Goal: Task Accomplishment & Management: Manage account settings

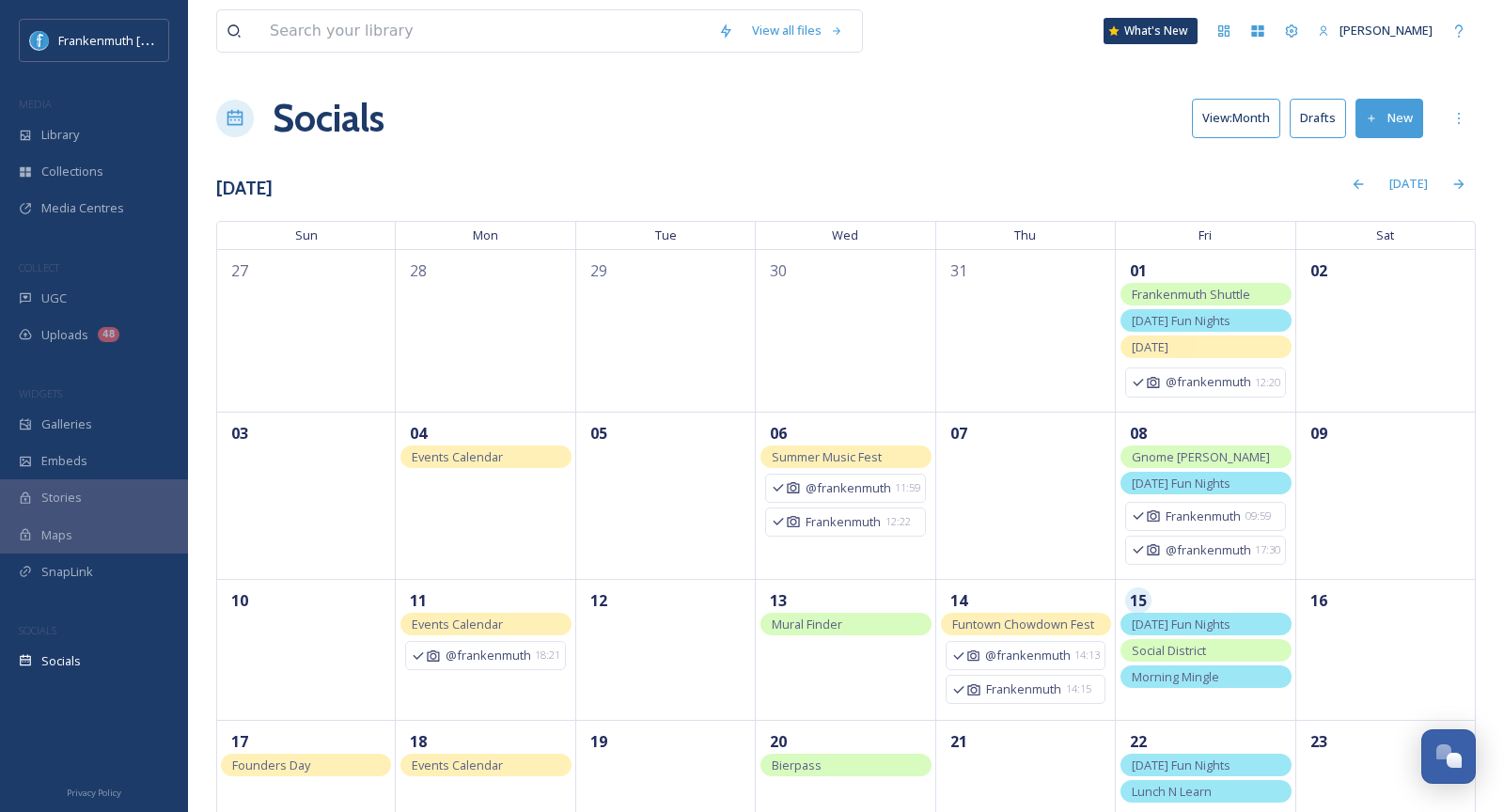
scroll to position [334, 0]
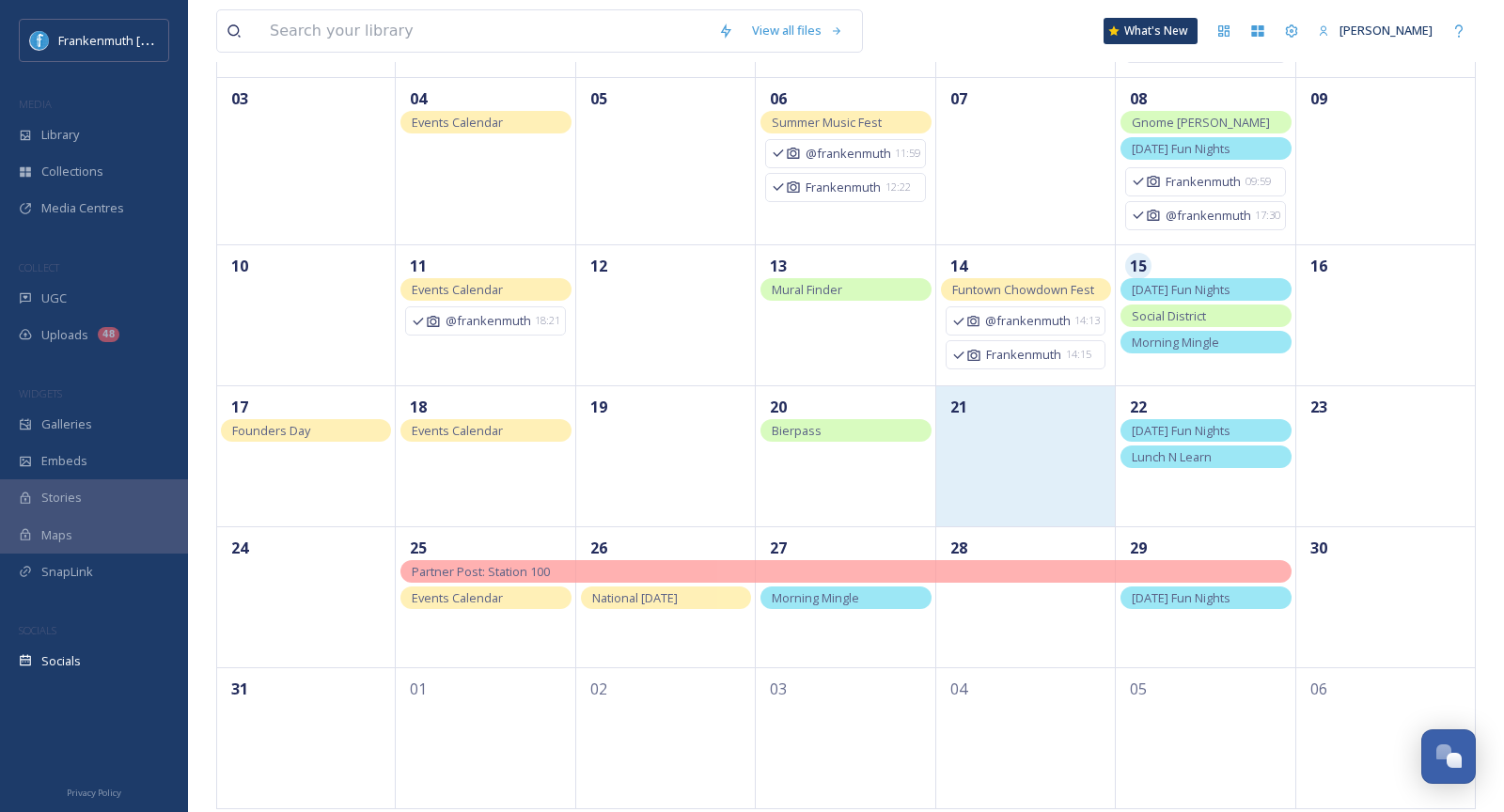
click at [1022, 483] on div "21" at bounding box center [1025, 456] width 179 height 141
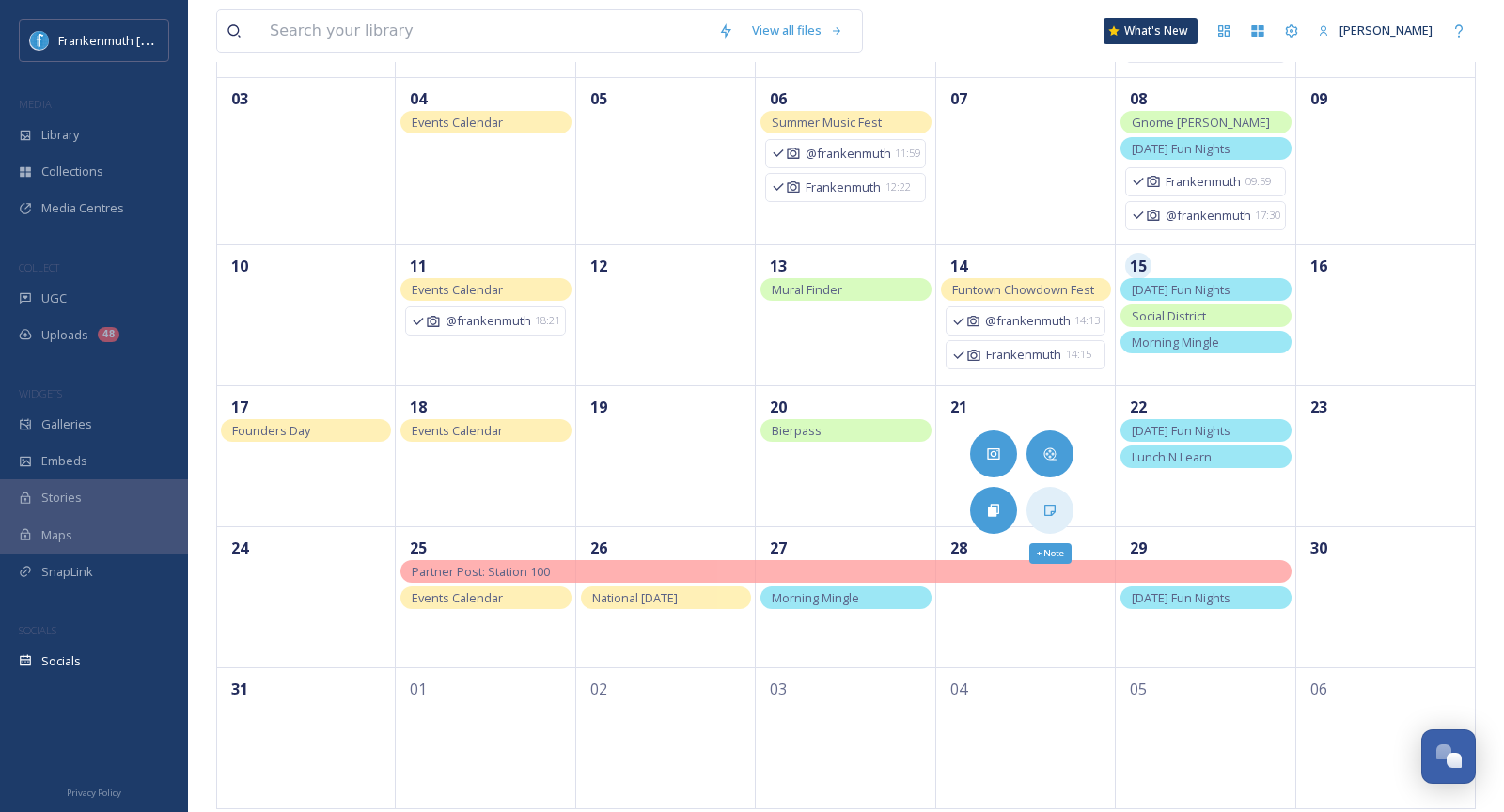
click at [1044, 520] on div "+ Note" at bounding box center [1050, 511] width 47 height 47
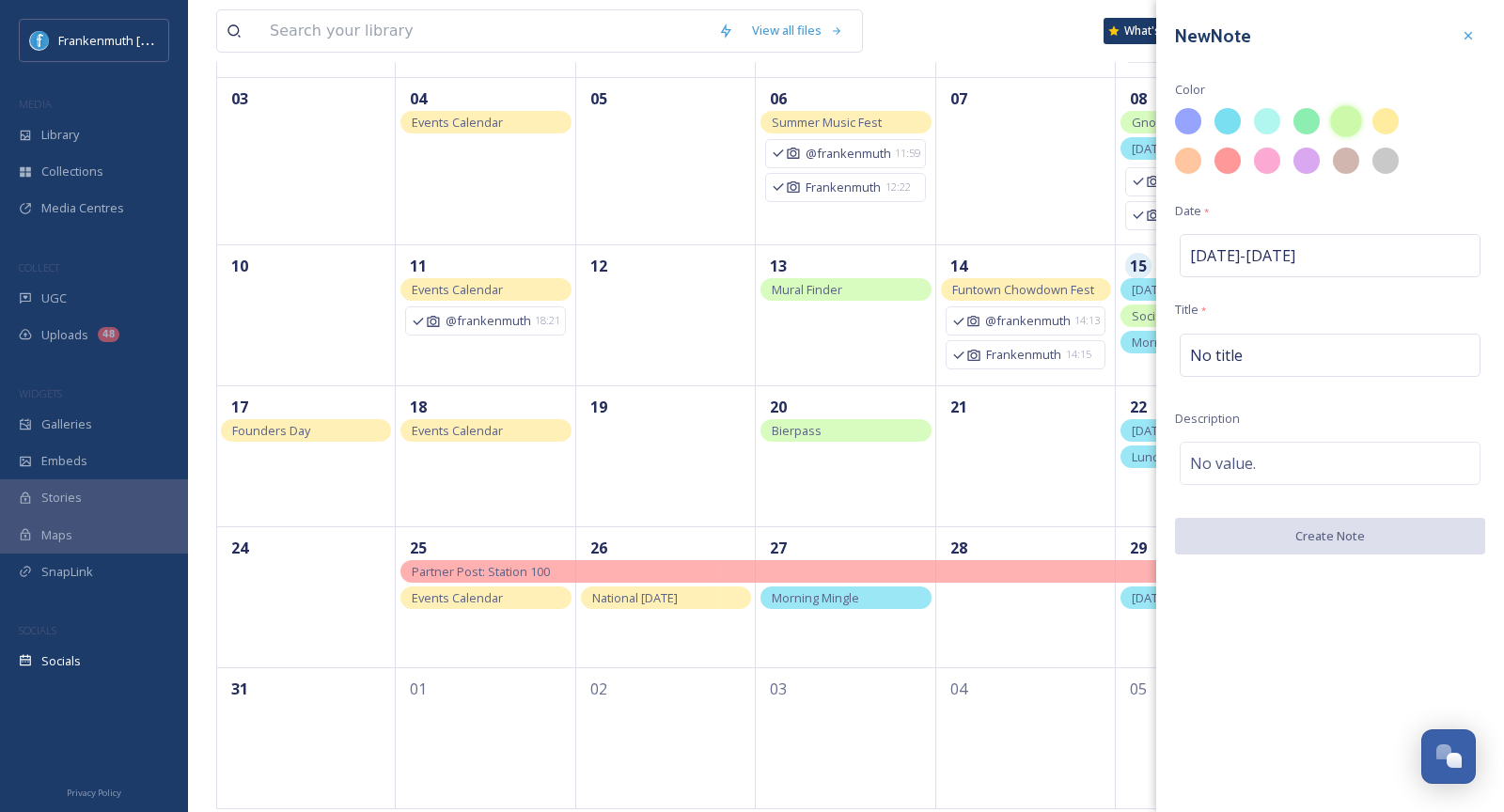
click at [1348, 129] on div at bounding box center [1346, 121] width 32 height 32
click at [1256, 377] on div "New Note Color Date * [DATE] - [DATE] Title * No title Description No value. Cr…" at bounding box center [1330, 287] width 348 height 574
click at [1256, 373] on div "No title" at bounding box center [1331, 355] width 300 height 44
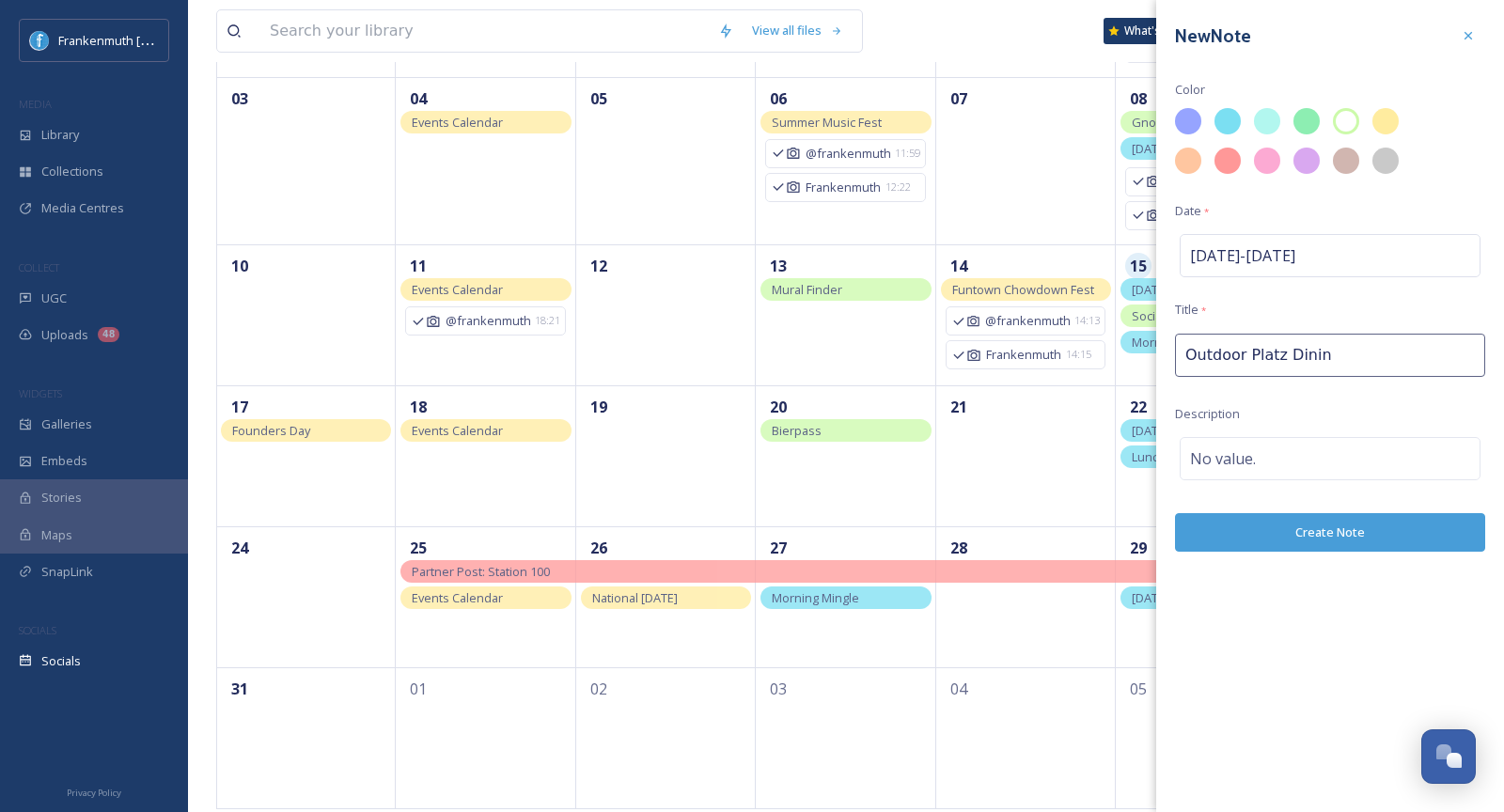
type input "Outdoor Platz Dining"
click at [1294, 544] on button "Create Note" at bounding box center [1331, 533] width 310 height 39
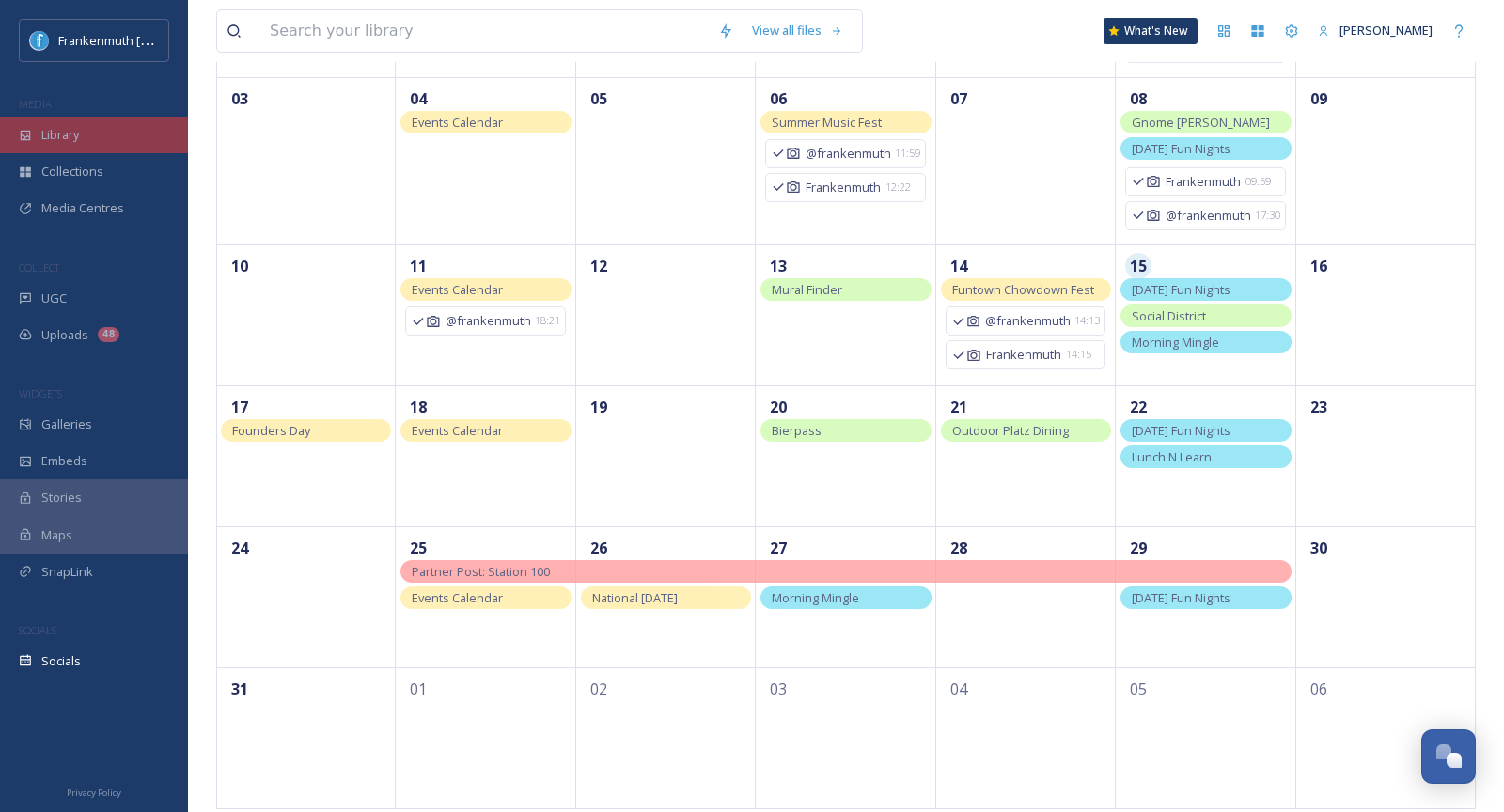
click at [126, 131] on div "Library" at bounding box center [94, 135] width 188 height 37
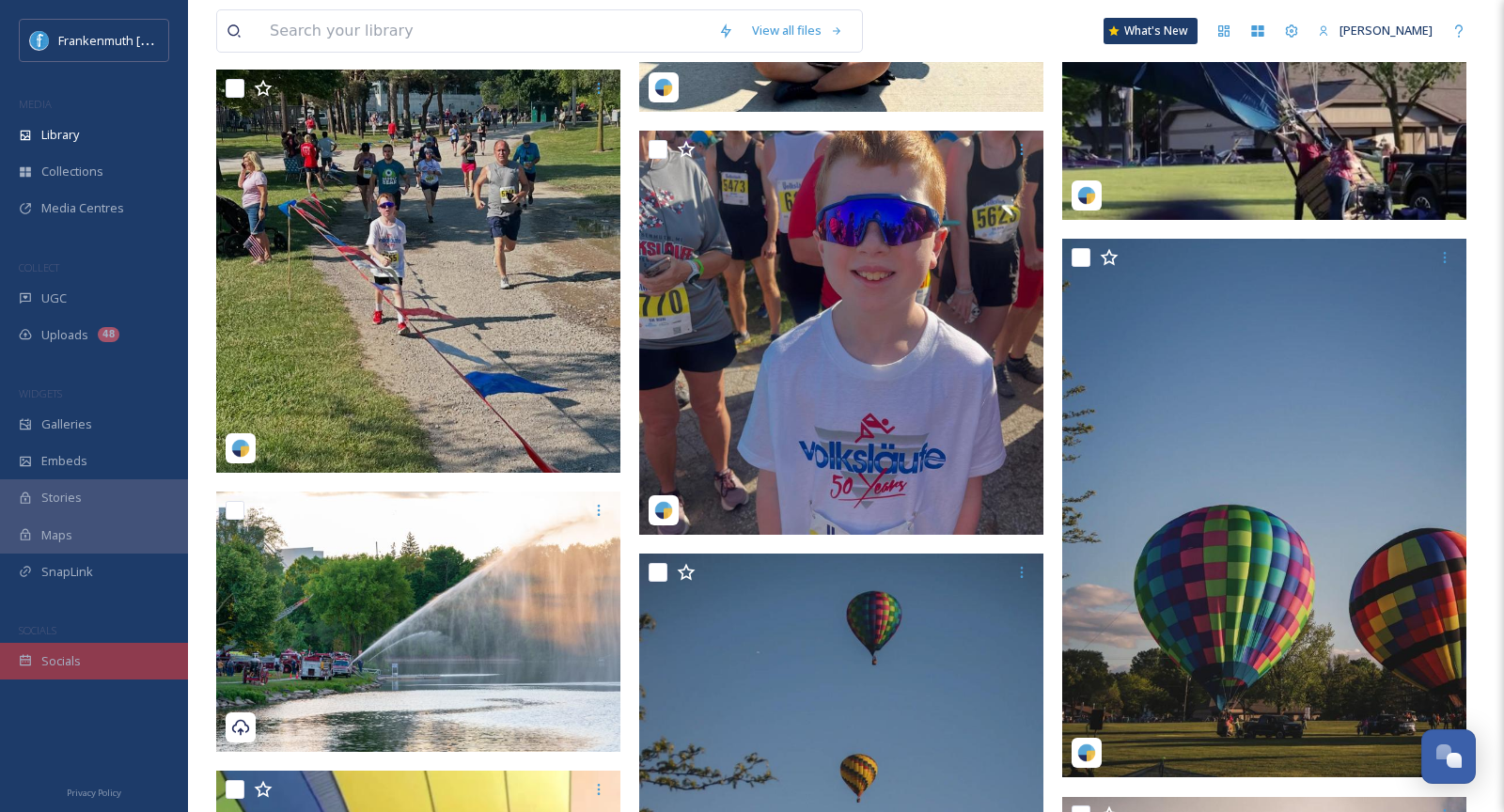
scroll to position [18366, 0]
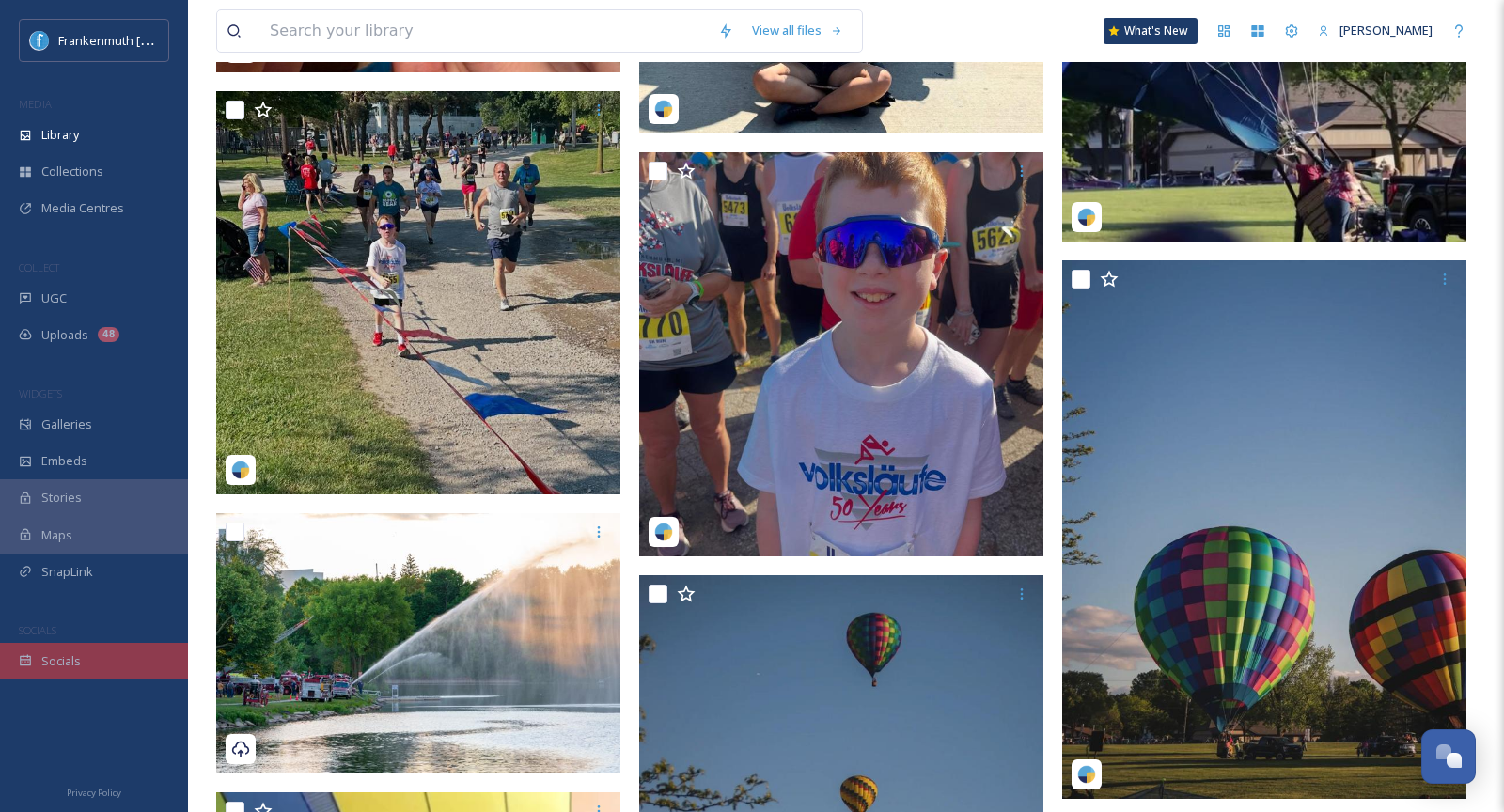
click at [120, 678] on div "Socials" at bounding box center [94, 662] width 188 height 37
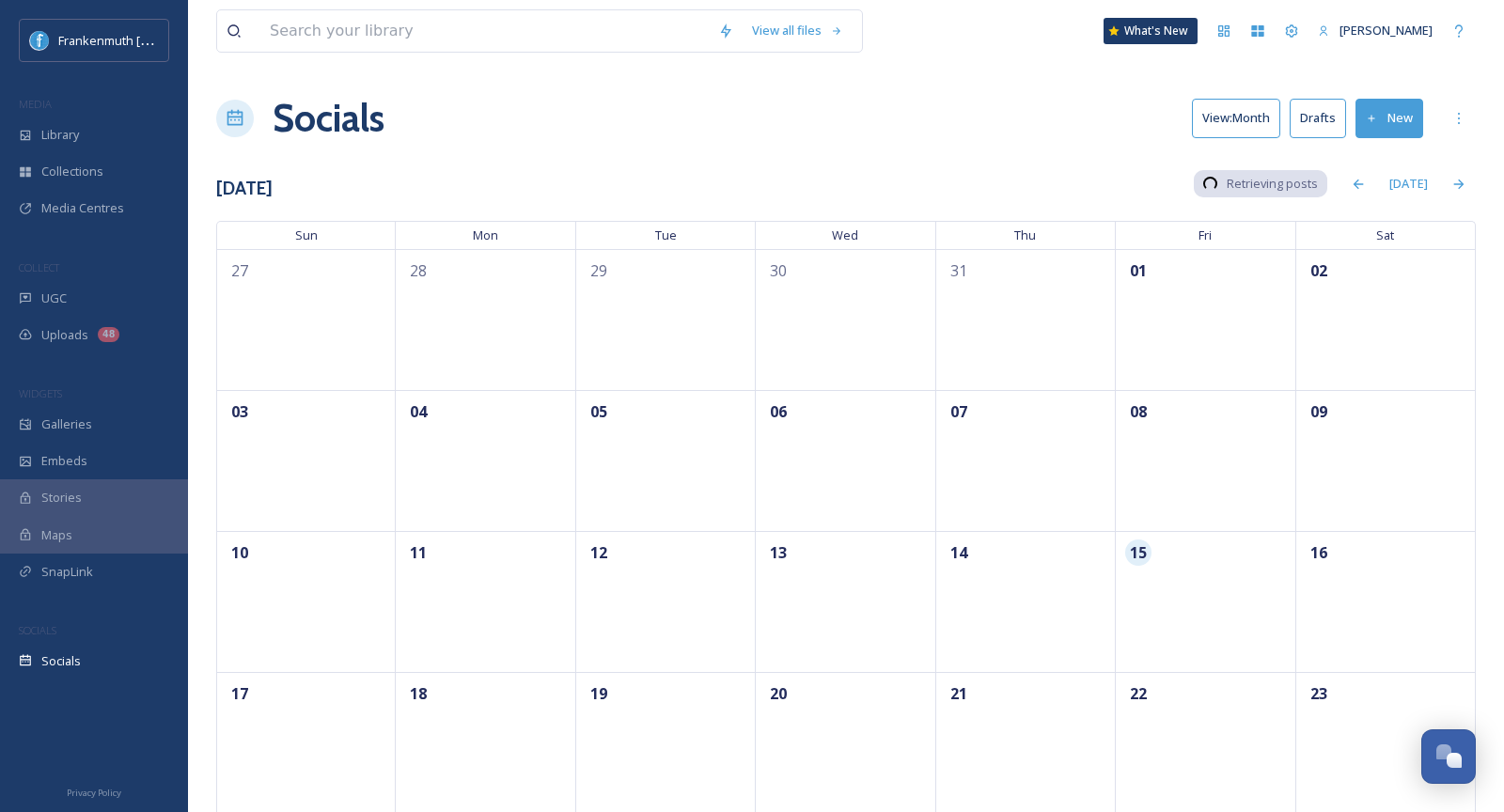
click at [1318, 110] on button "Drafts" at bounding box center [1318, 118] width 56 height 39
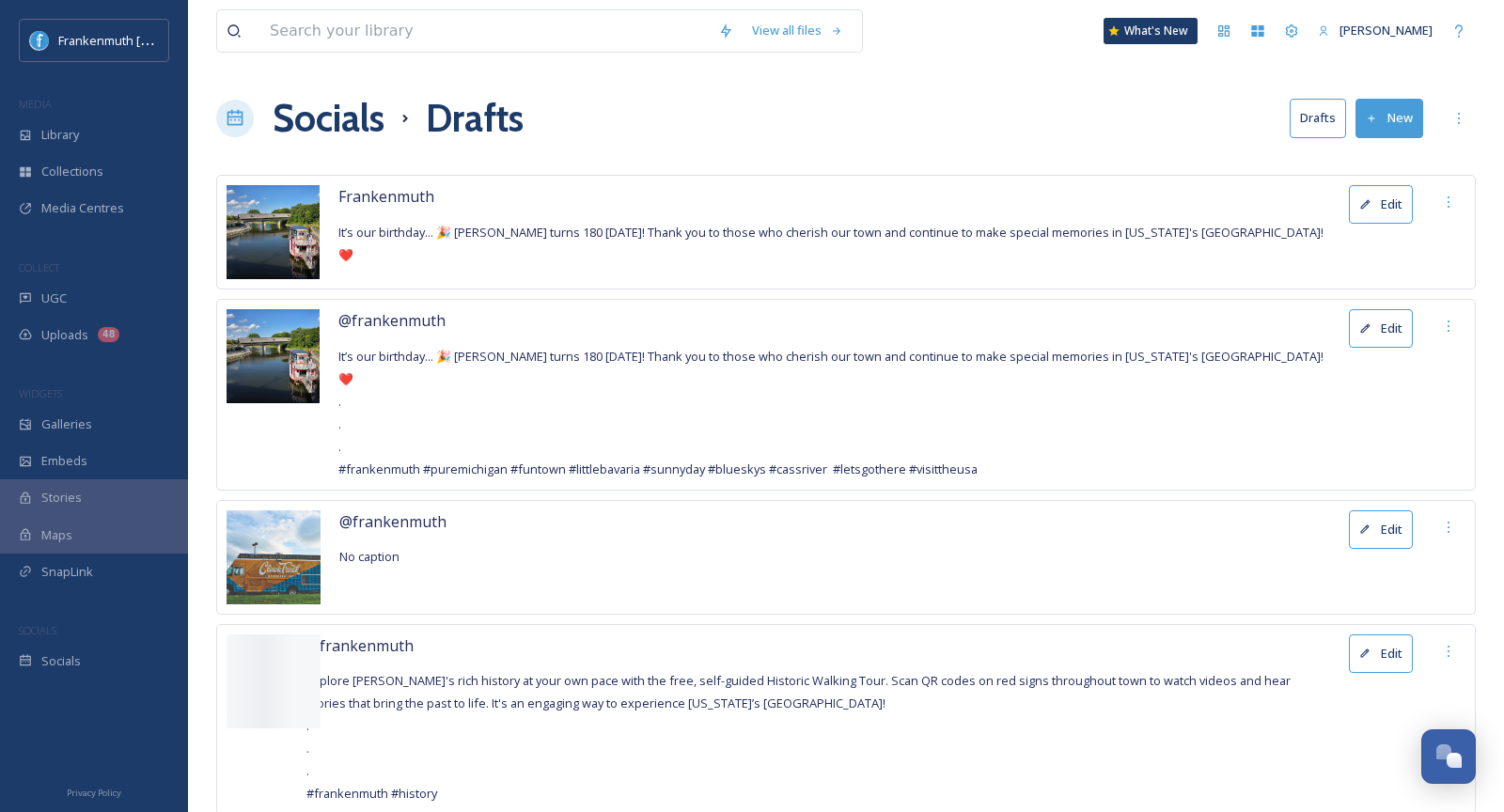
click at [1401, 185] on button "Edit" at bounding box center [1381, 204] width 64 height 39
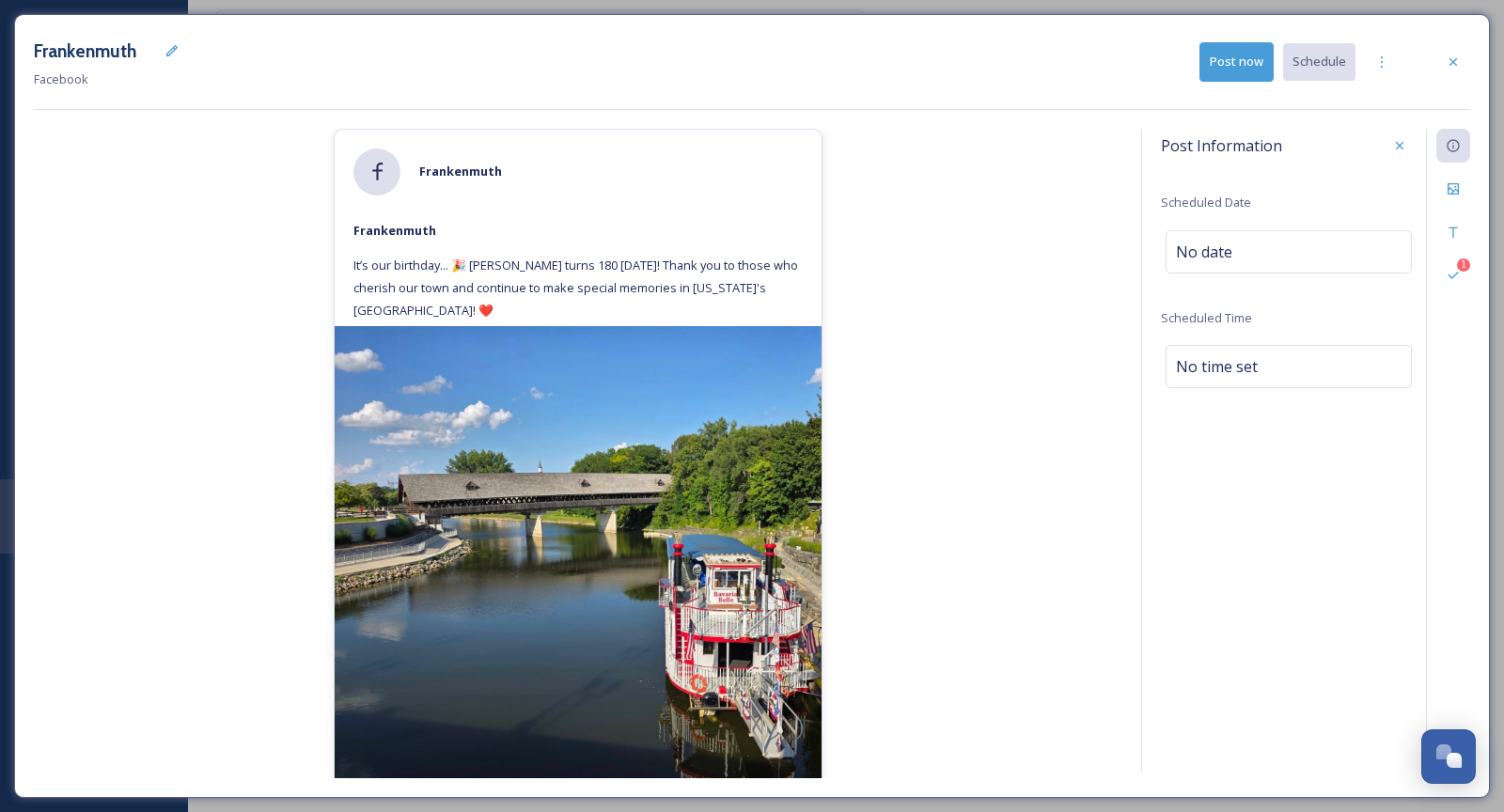
scroll to position [89, 0]
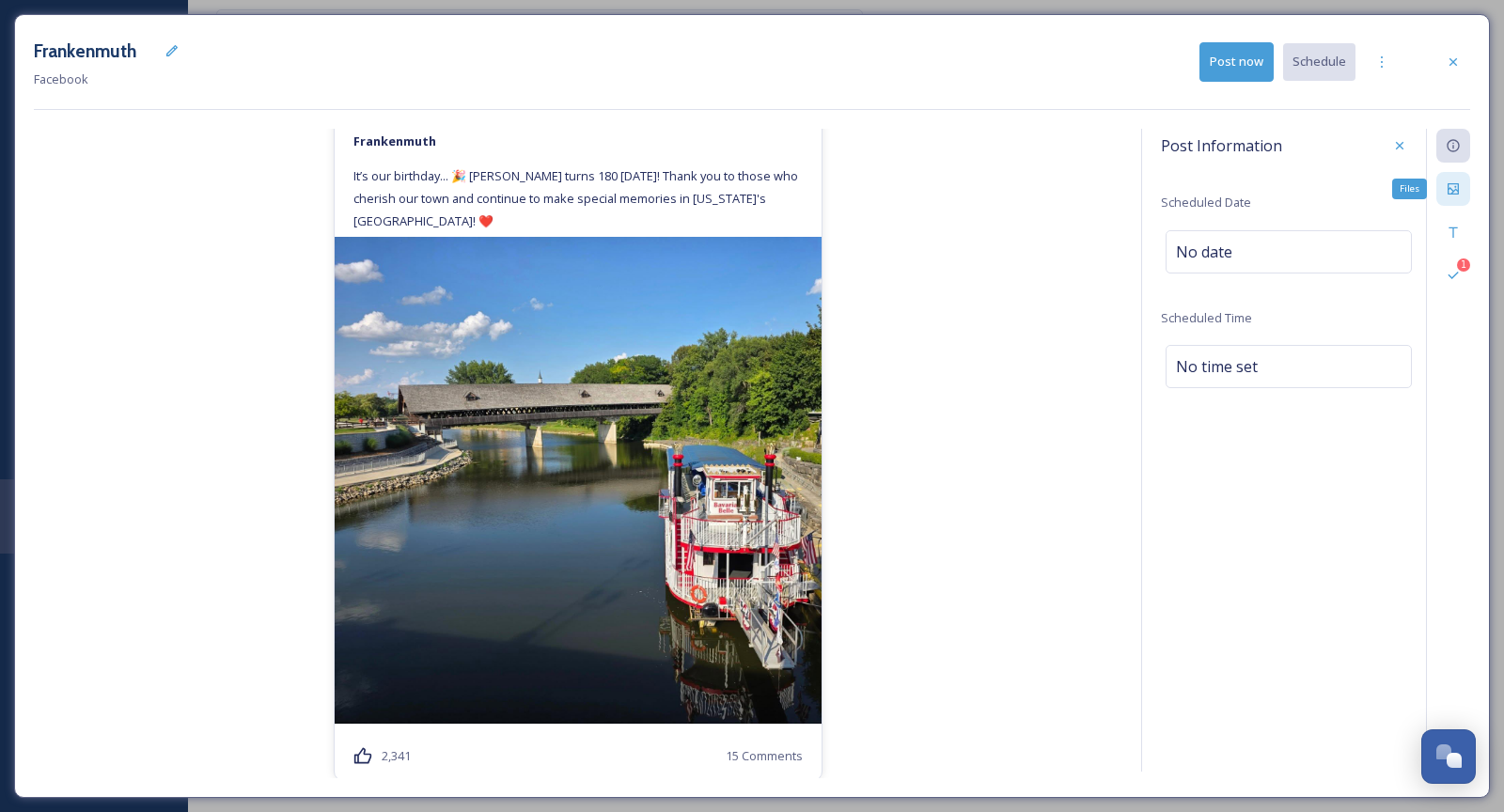
click at [1465, 181] on div "Files" at bounding box center [1454, 189] width 34 height 34
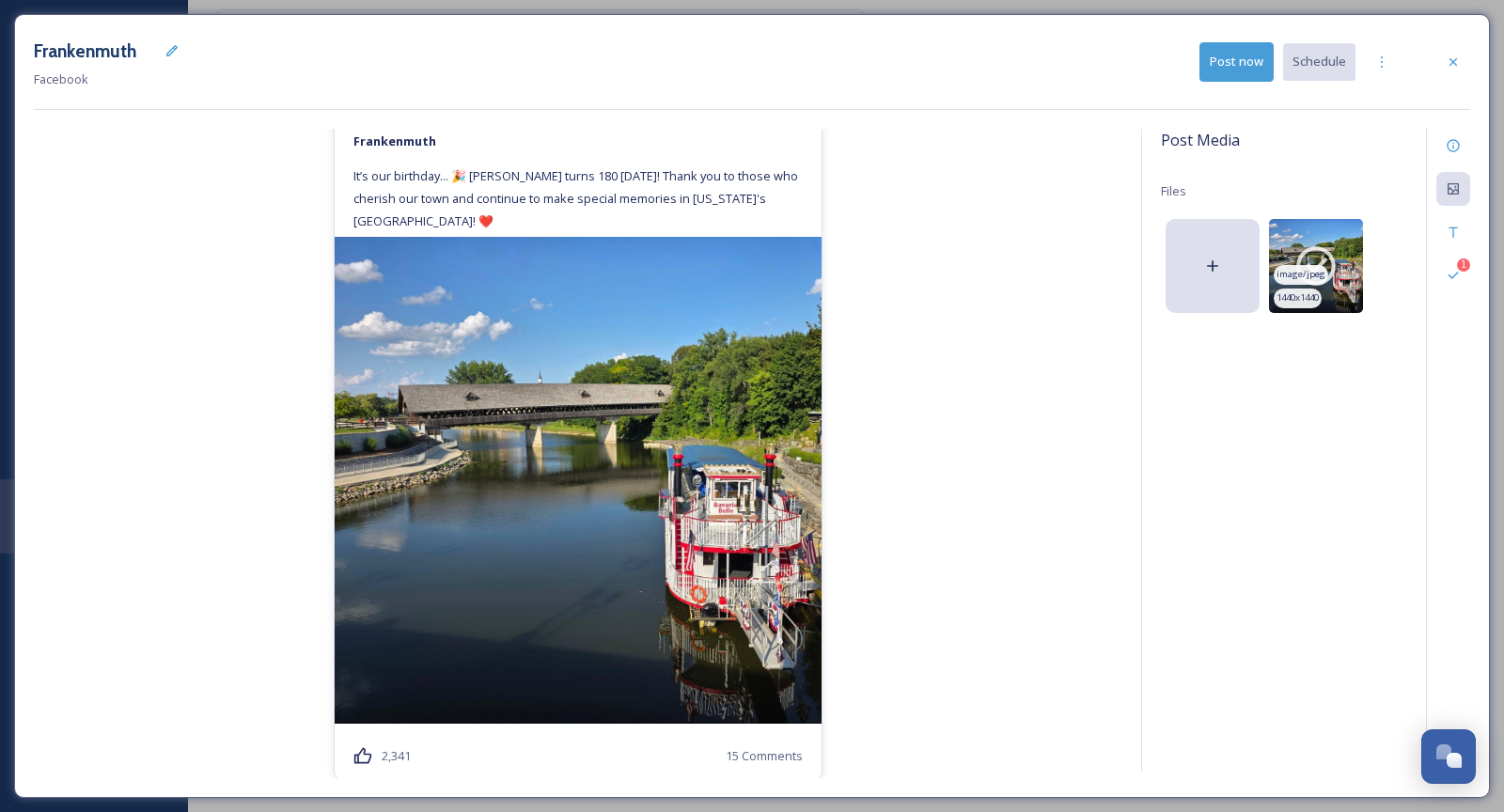
click at [1312, 279] on span "image/jpeg" at bounding box center [1301, 275] width 48 height 14
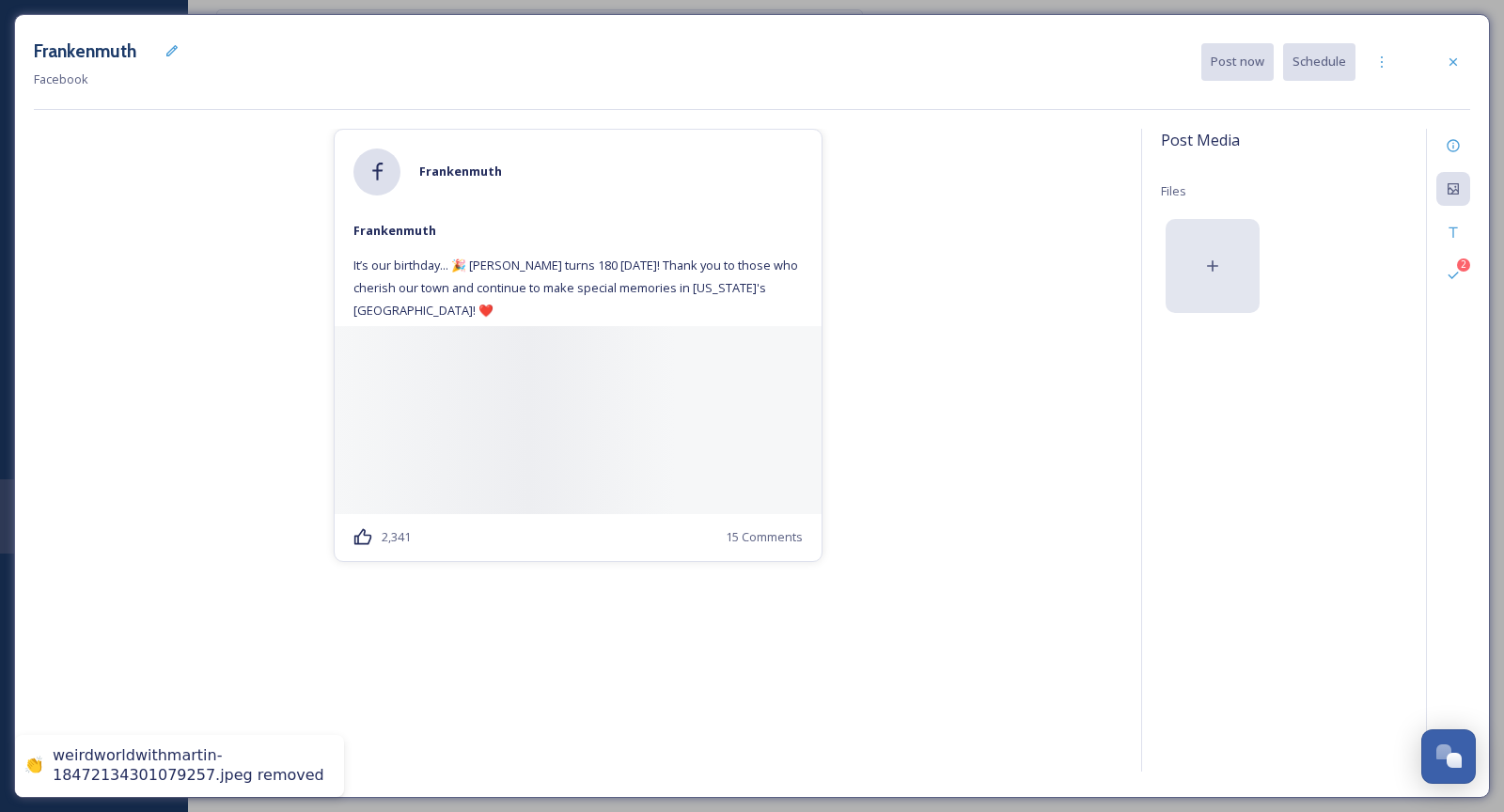
click at [1220, 264] on icon at bounding box center [1212, 265] width 18 height 18
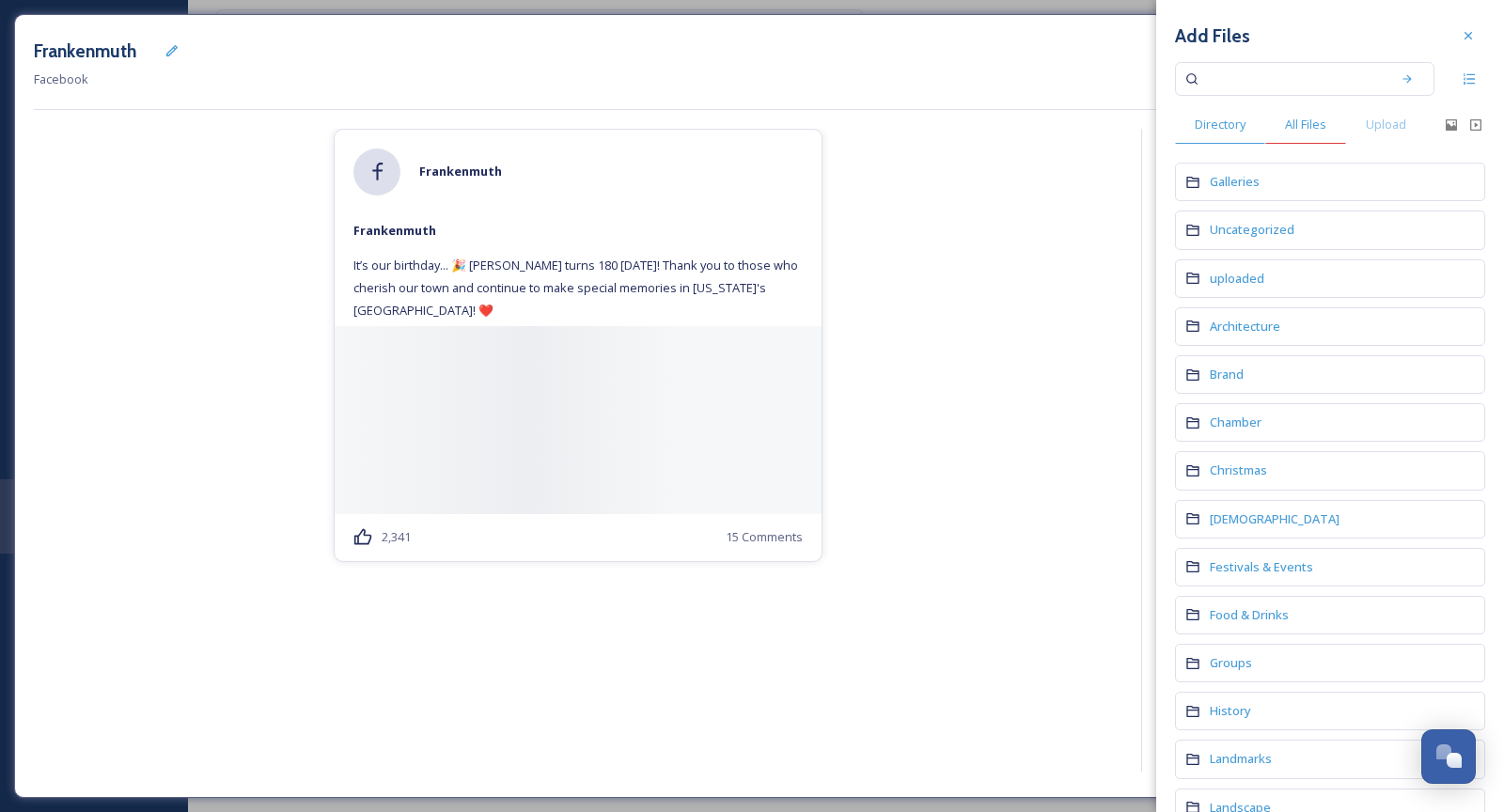
click at [1319, 116] on span "All Files" at bounding box center [1305, 124] width 42 height 17
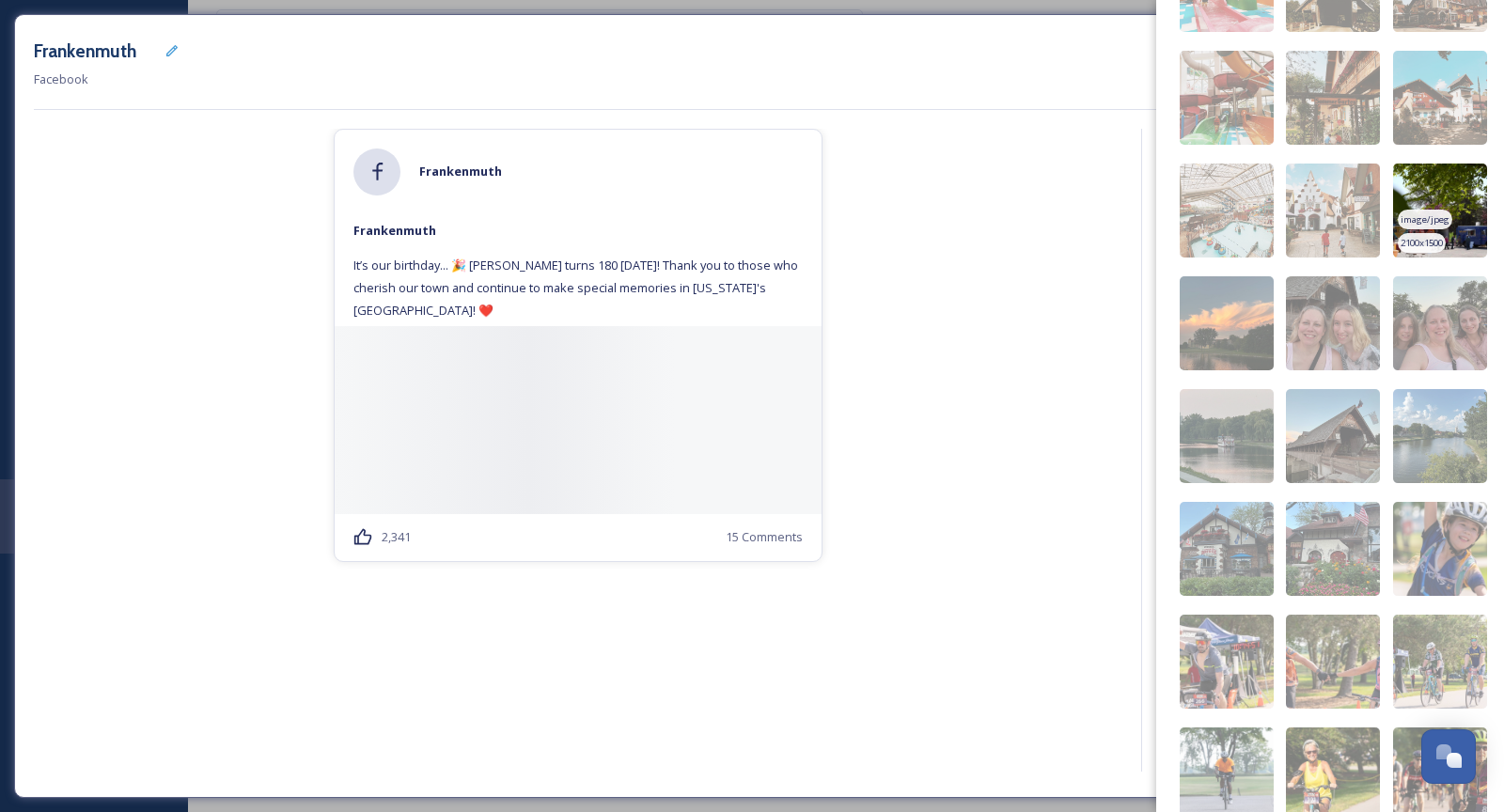
scroll to position [758, 0]
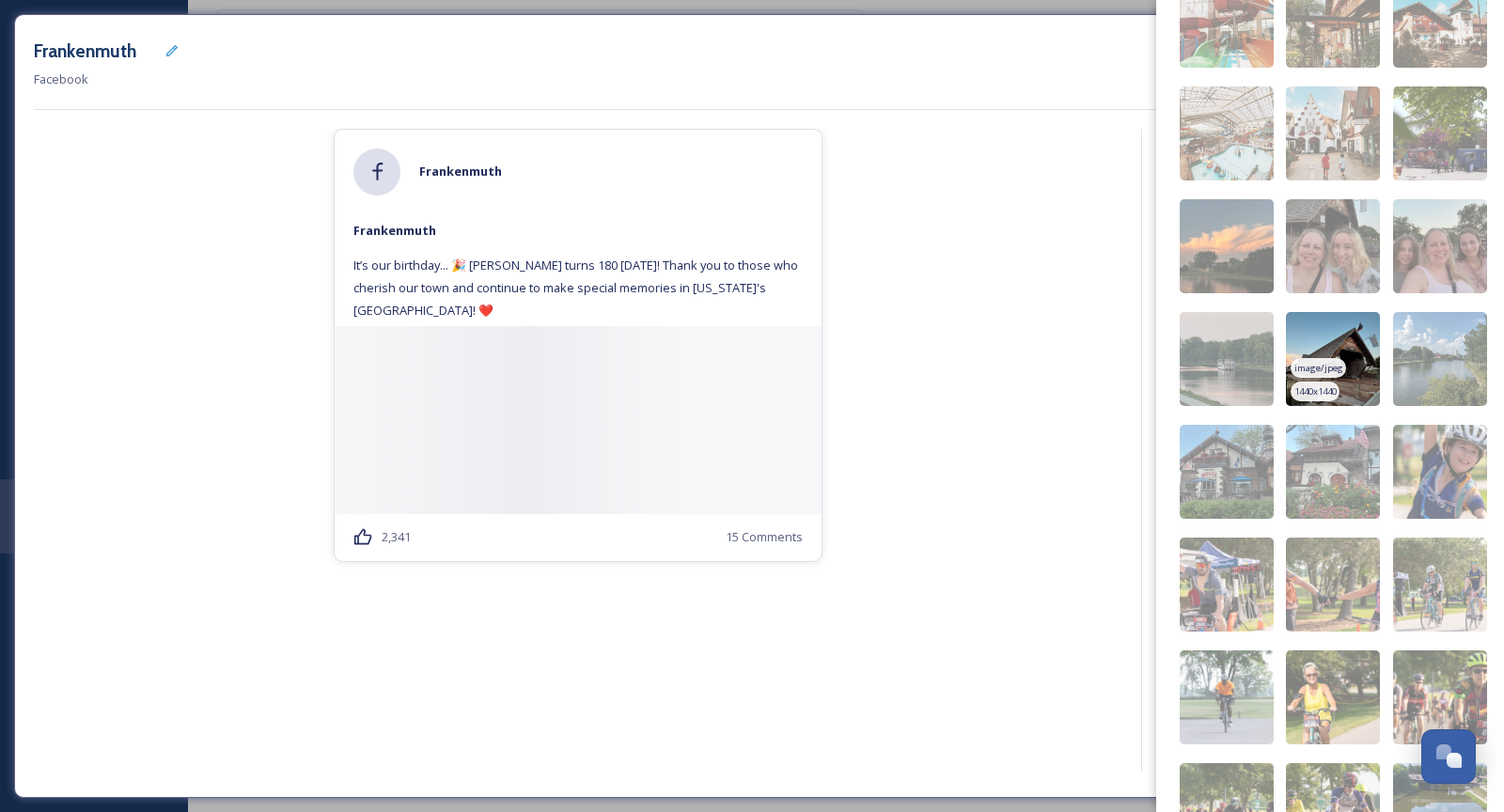
click at [1359, 343] on img at bounding box center [1332, 359] width 94 height 94
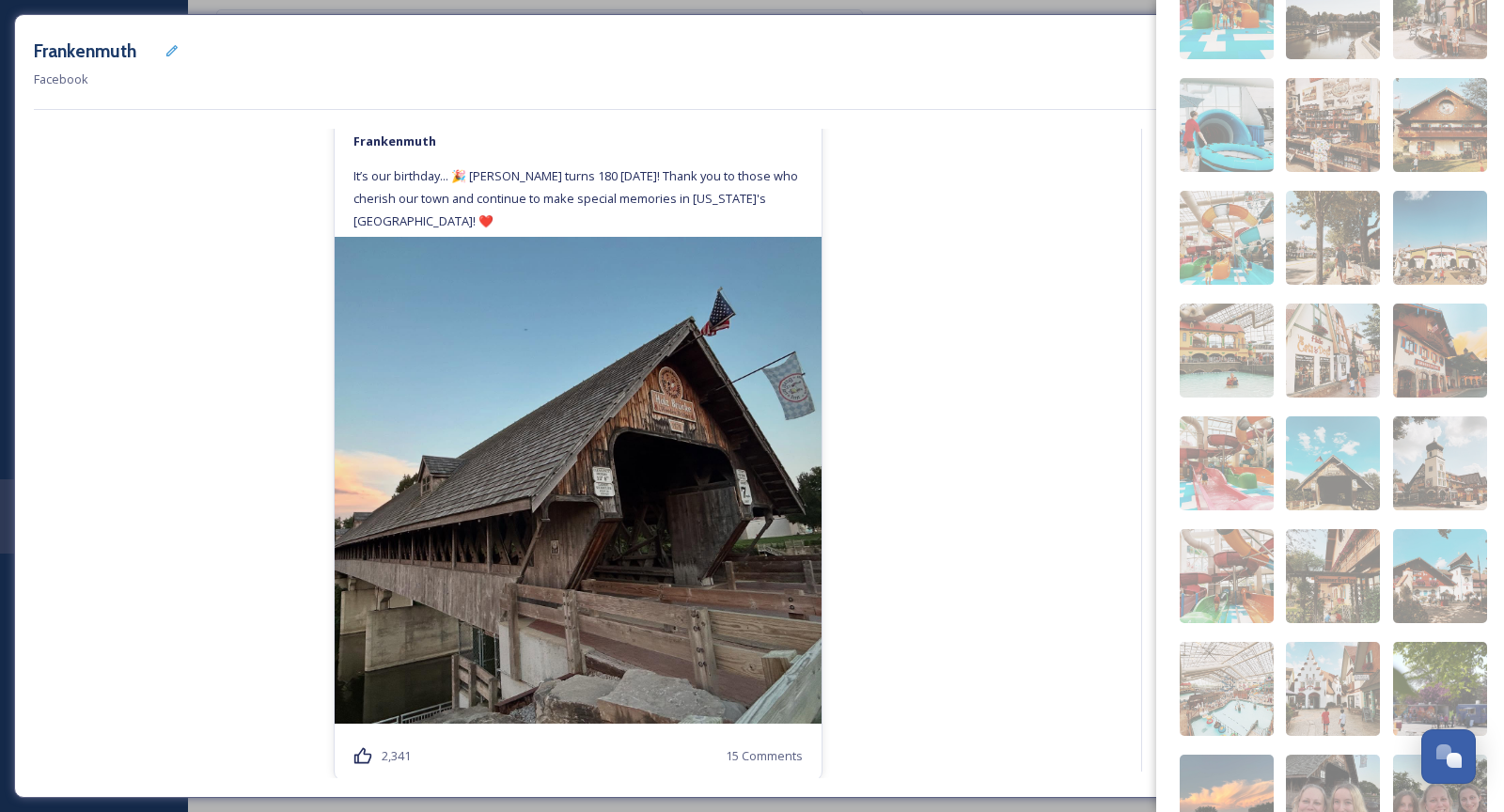
scroll to position [461, 0]
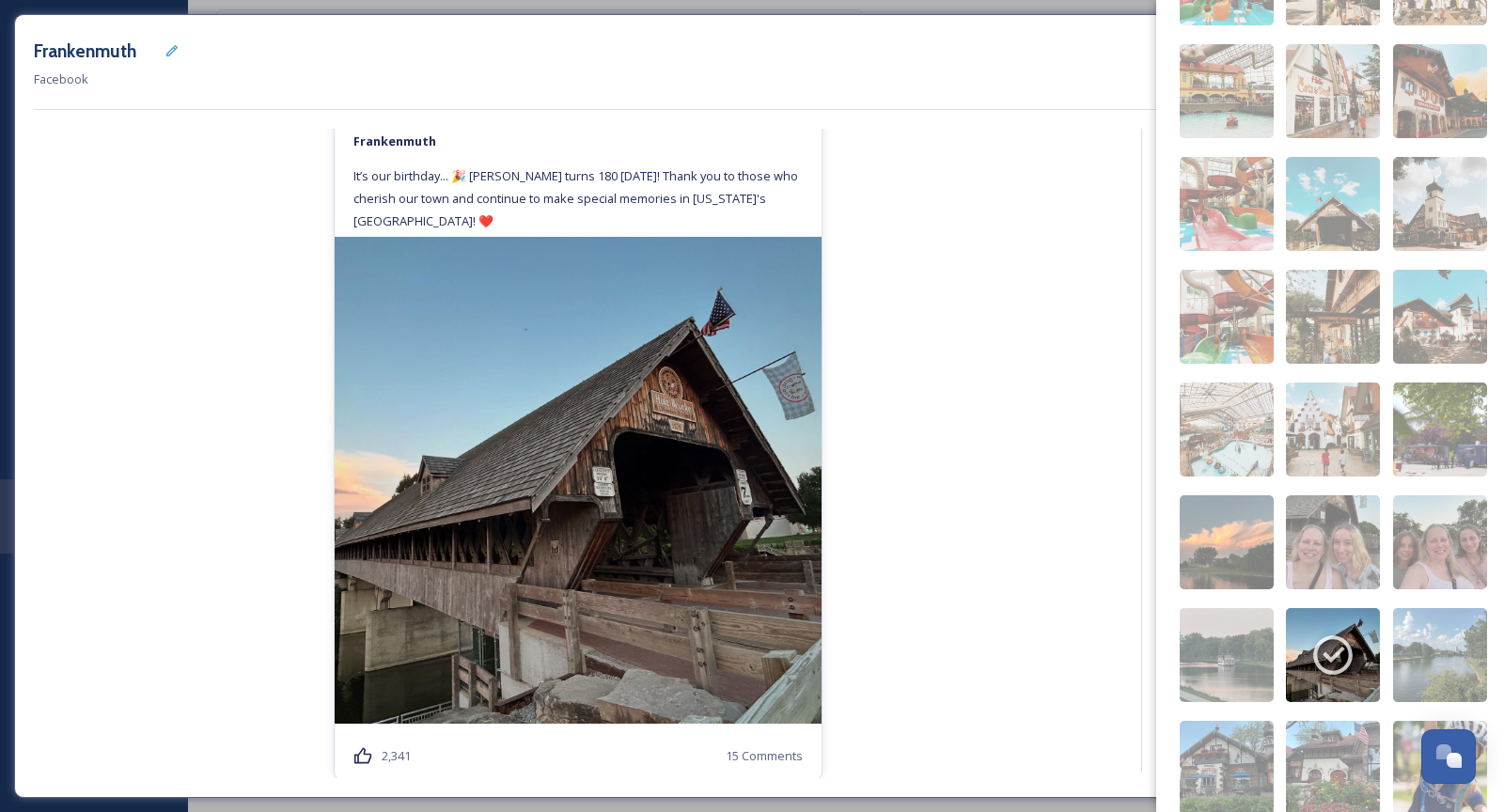
click at [1087, 428] on div "[PERSON_NAME] It’s our birthday... 🎉 [PERSON_NAME] turns 180 [DATE]! Thank you …" at bounding box center [579, 453] width 1089 height 649
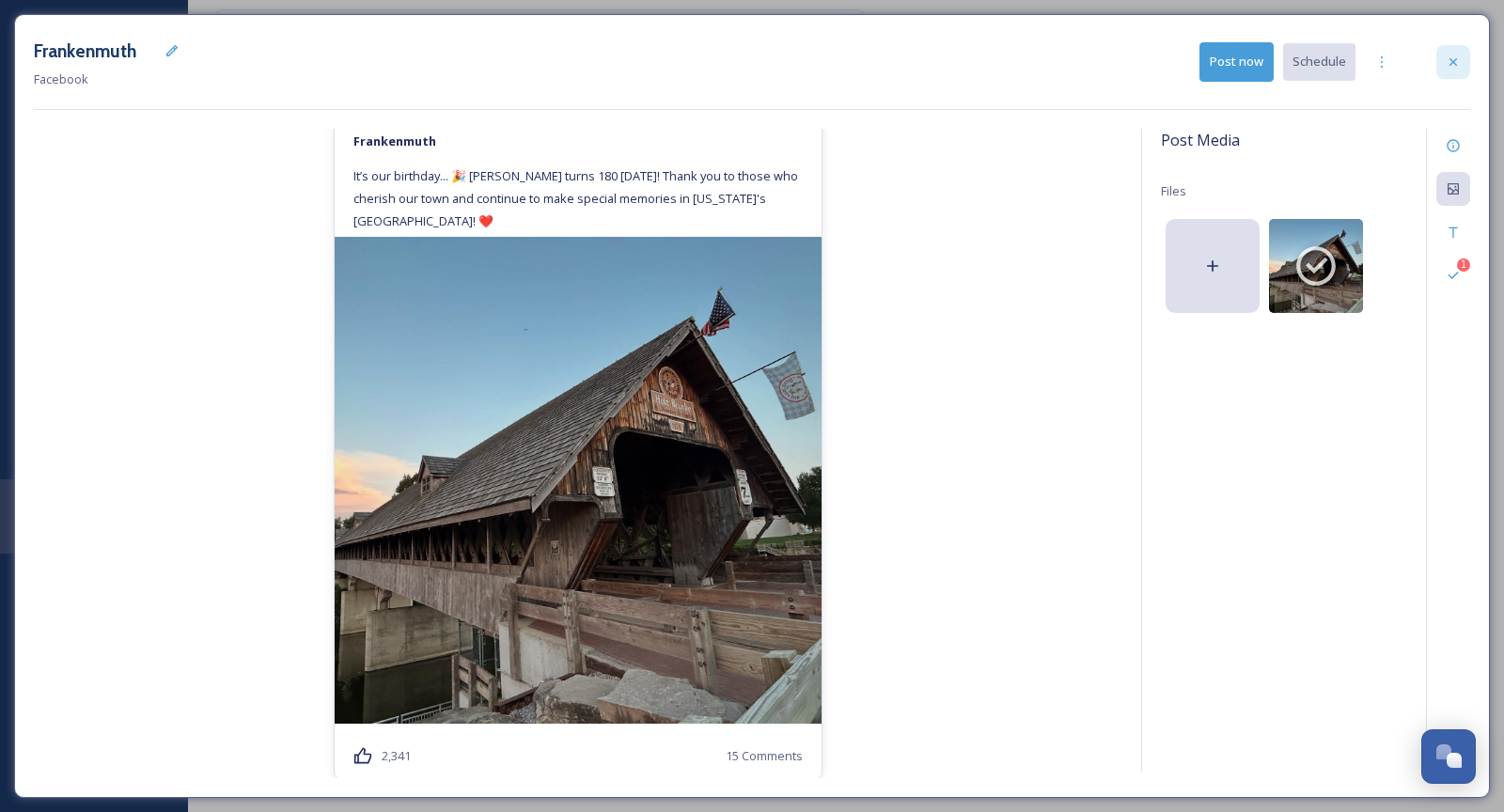
click at [1457, 61] on icon at bounding box center [1454, 62] width 16 height 16
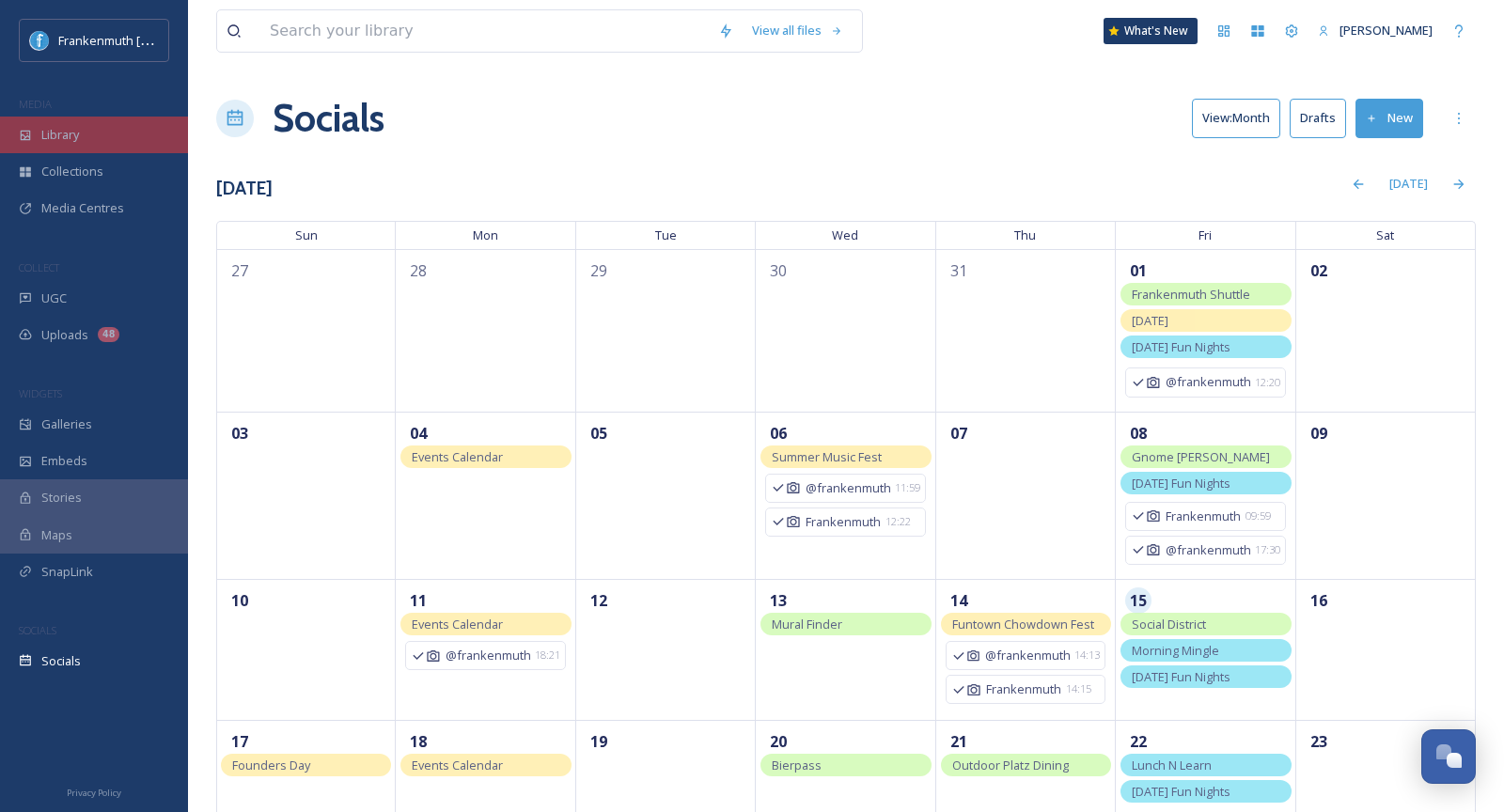
click at [104, 136] on div "Library" at bounding box center [94, 135] width 188 height 37
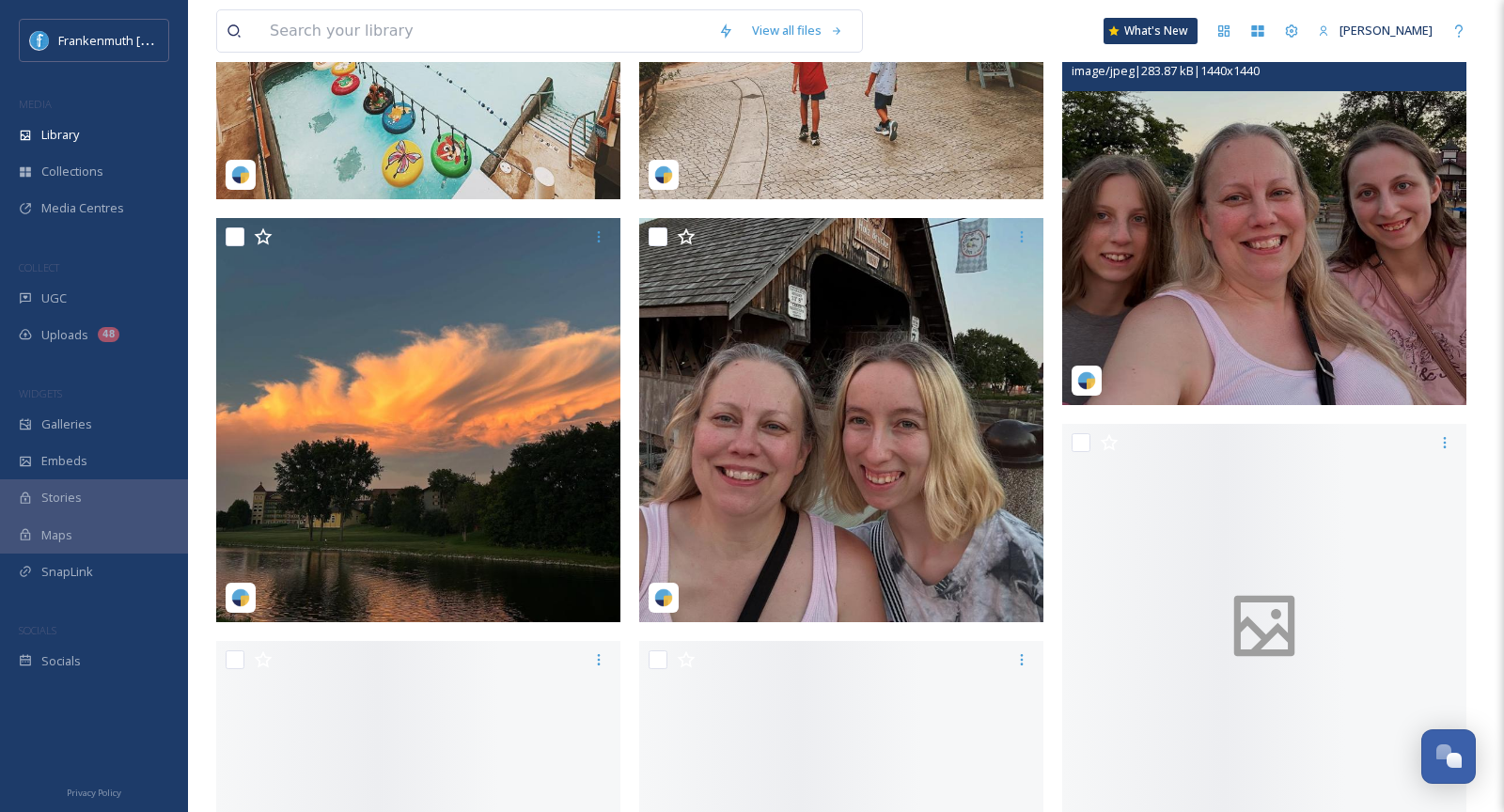
scroll to position [4167, 0]
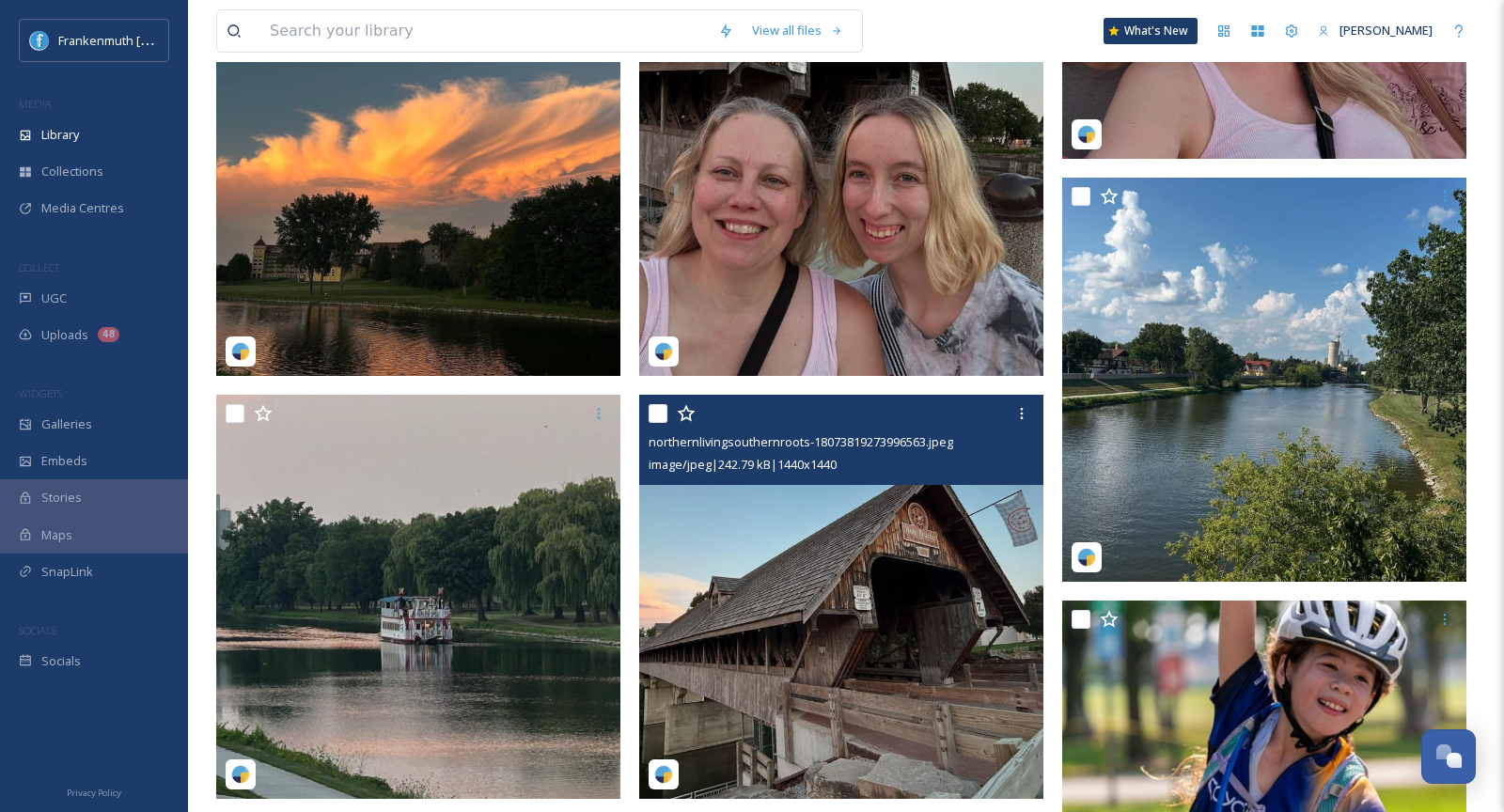
click at [920, 637] on img at bounding box center [841, 597] width 404 height 404
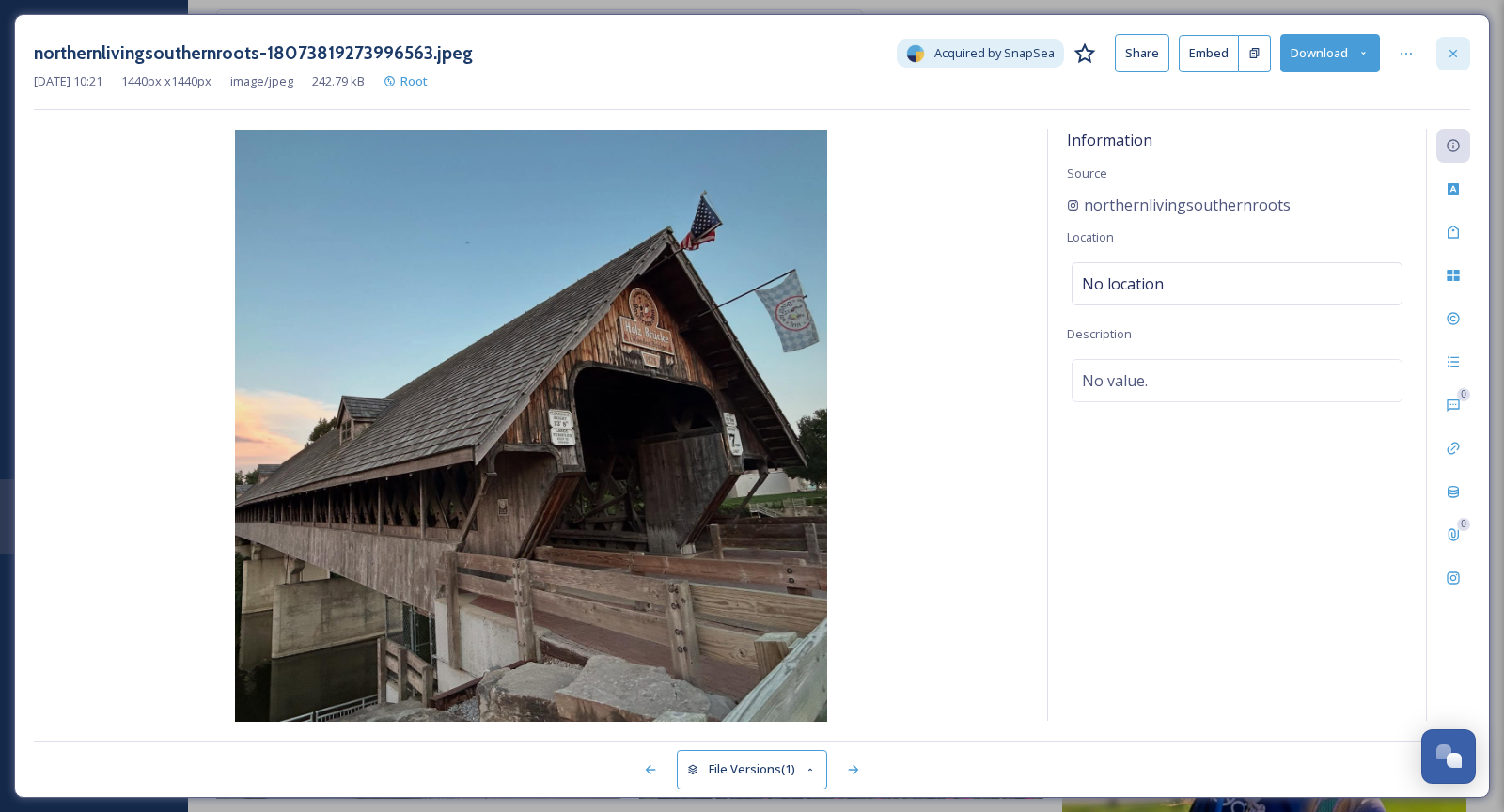
click at [1452, 55] on icon at bounding box center [1454, 54] width 16 height 16
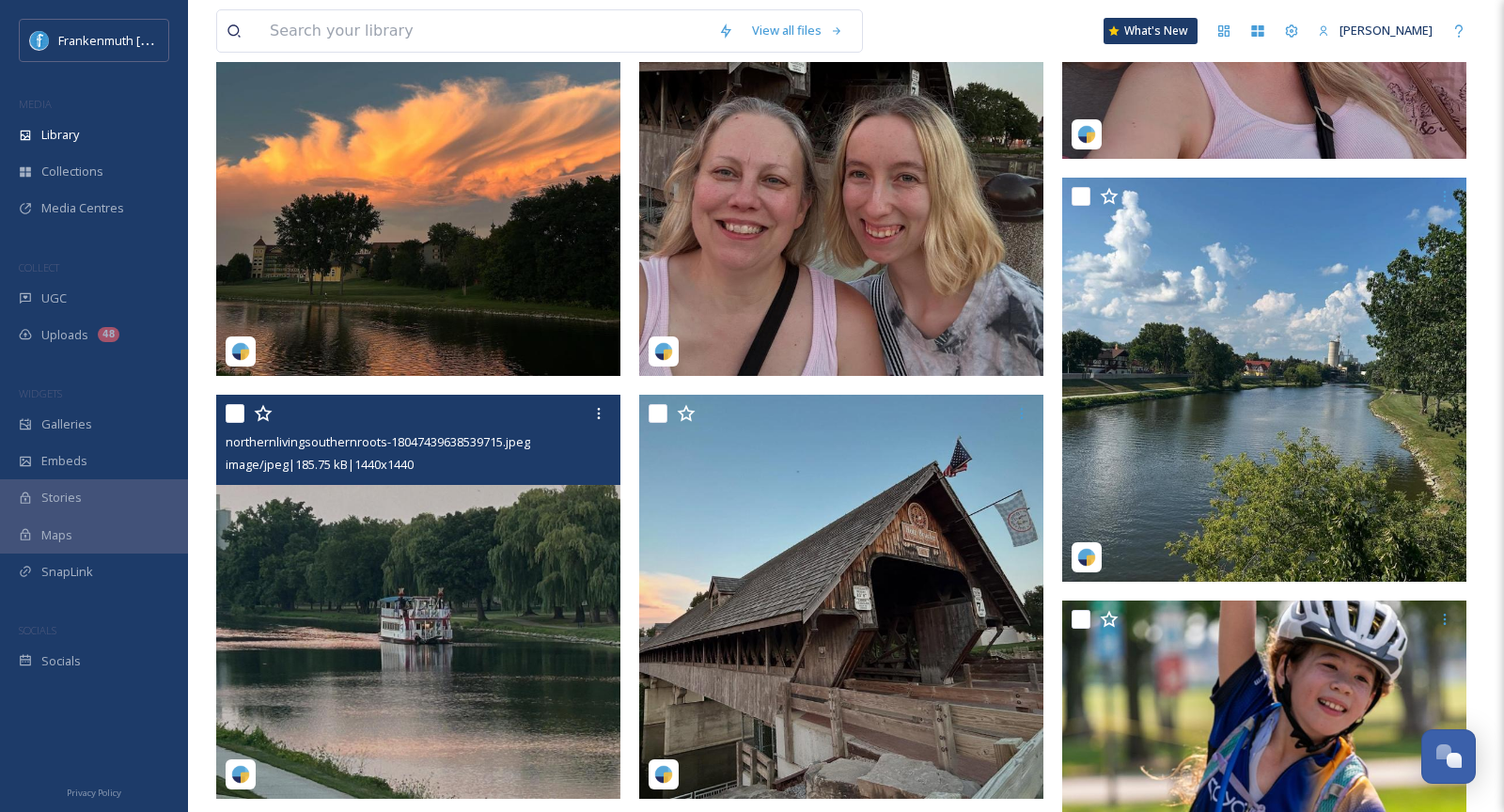
click at [479, 612] on img at bounding box center [418, 597] width 404 height 404
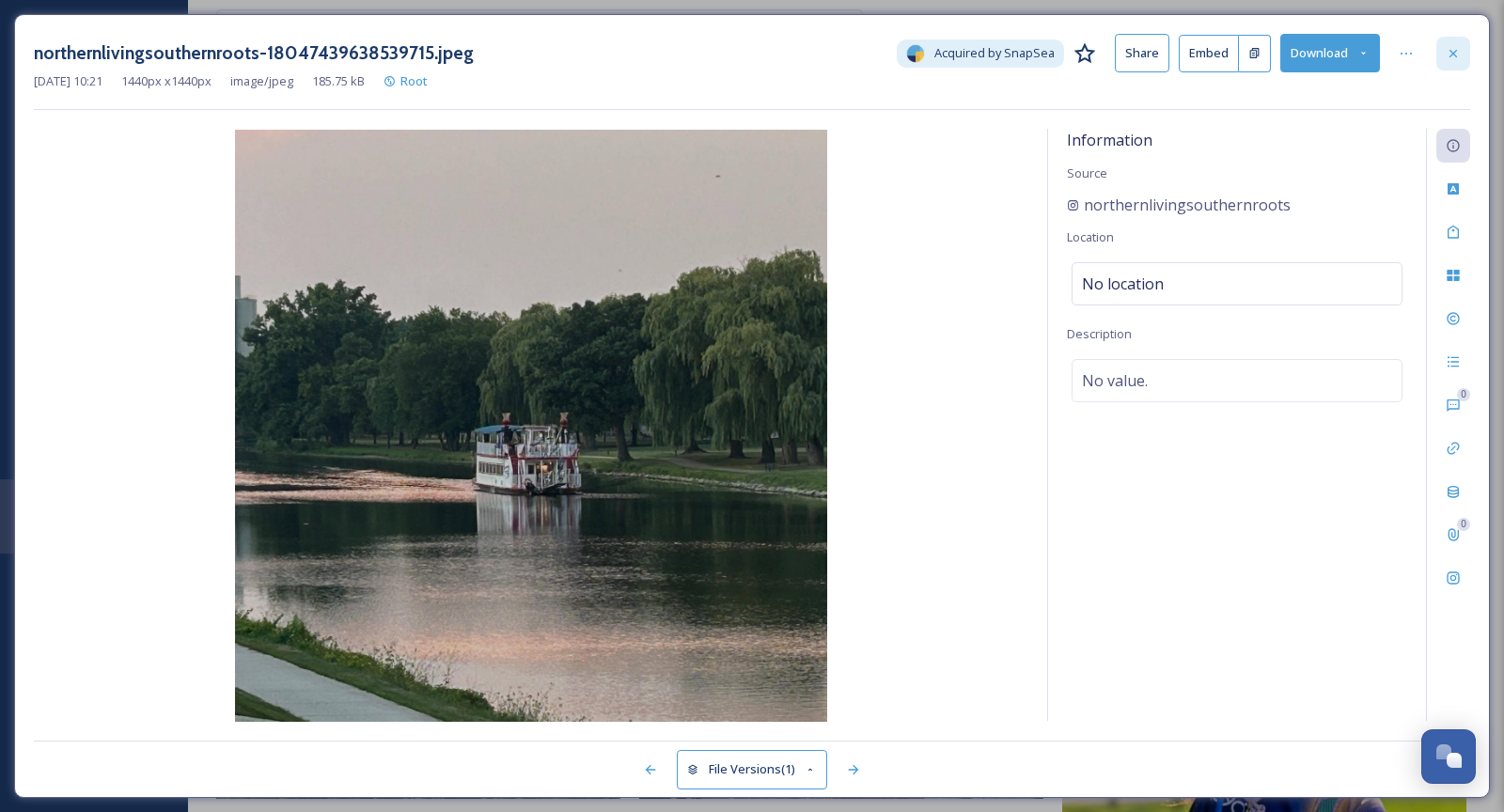
click at [1459, 55] on icon at bounding box center [1454, 54] width 16 height 16
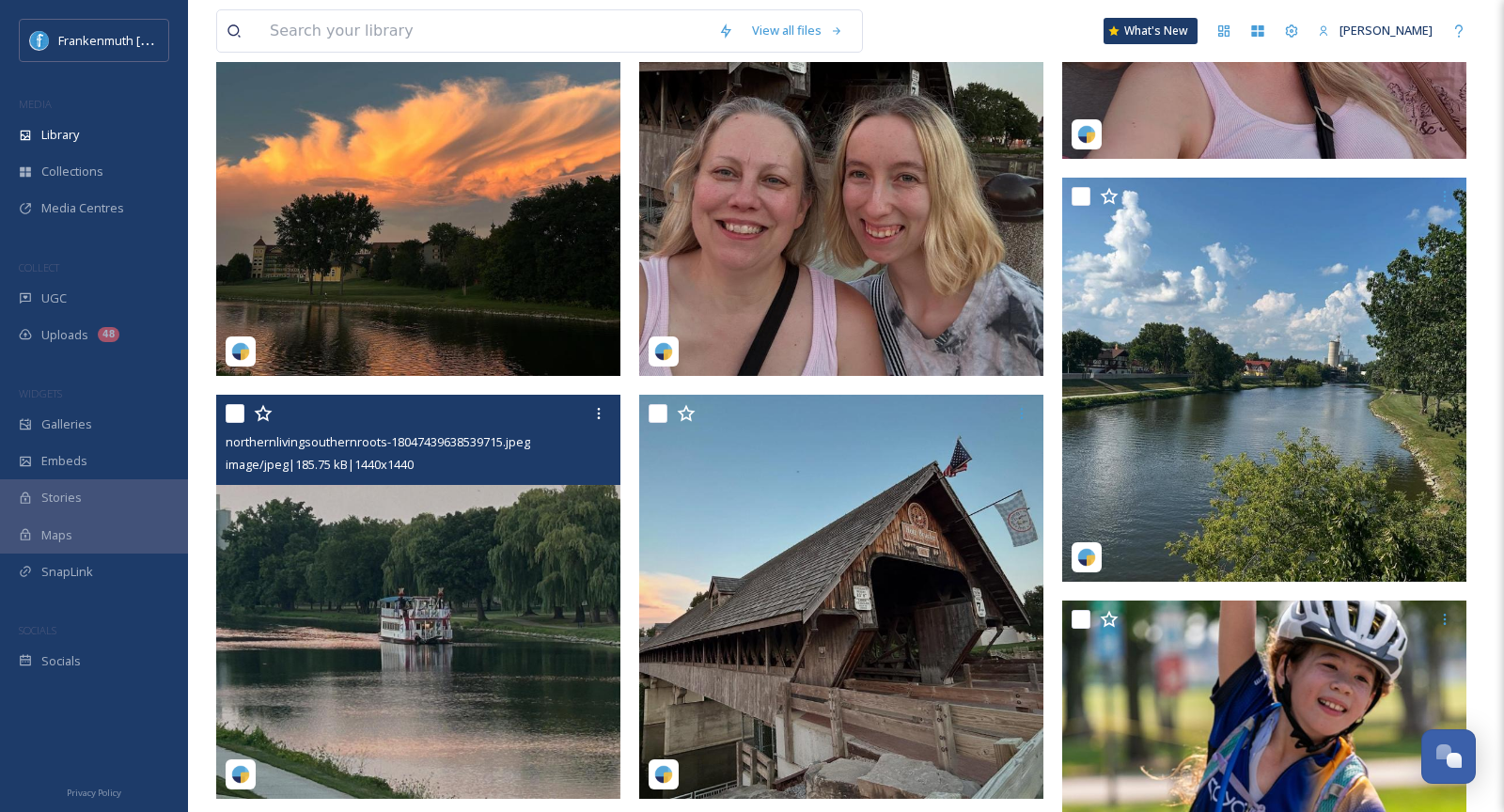
click at [535, 186] on img at bounding box center [418, 173] width 404 height 404
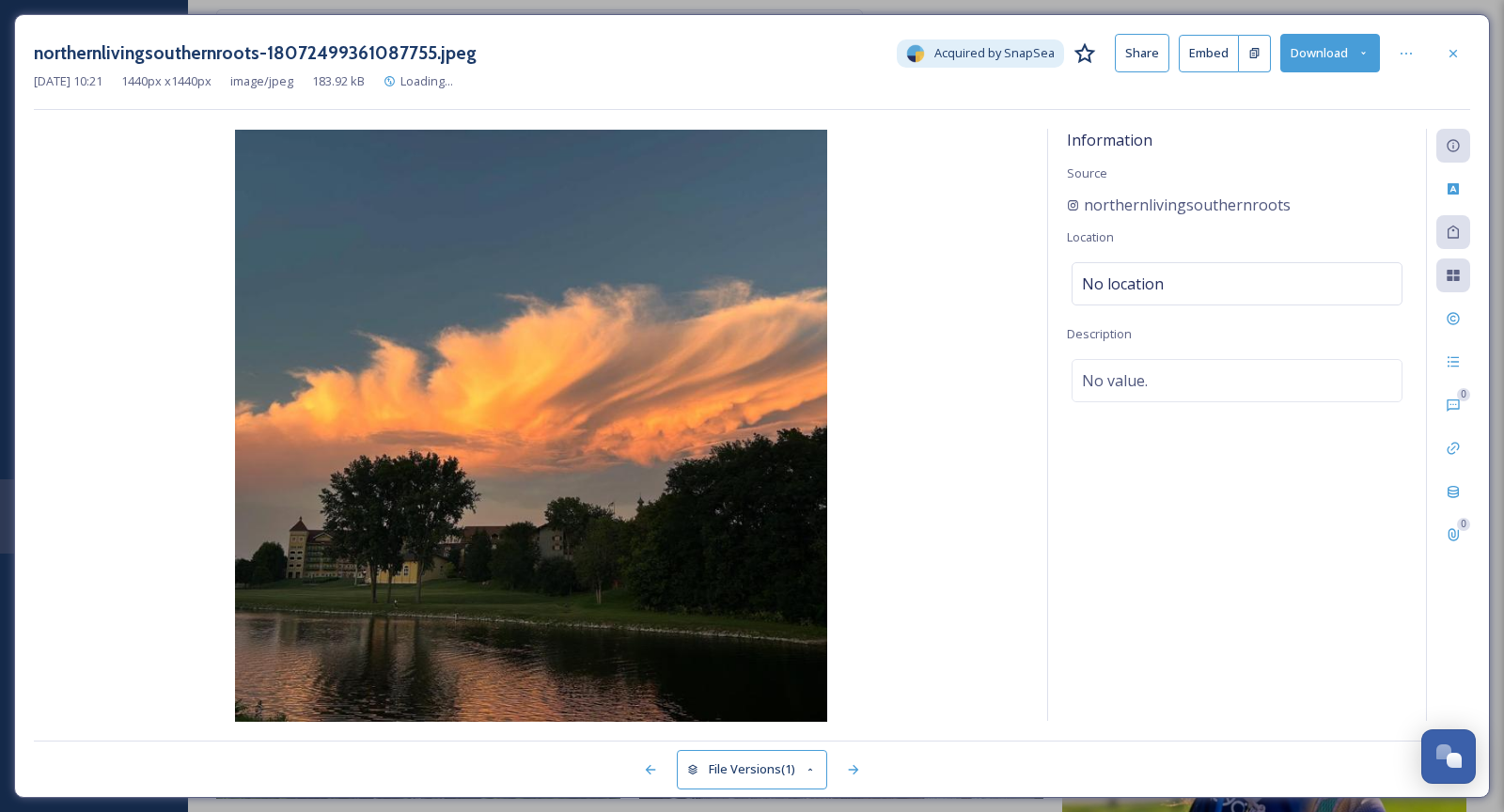
scroll to position [3744, 0]
click at [1457, 47] on icon at bounding box center [1454, 54] width 16 height 16
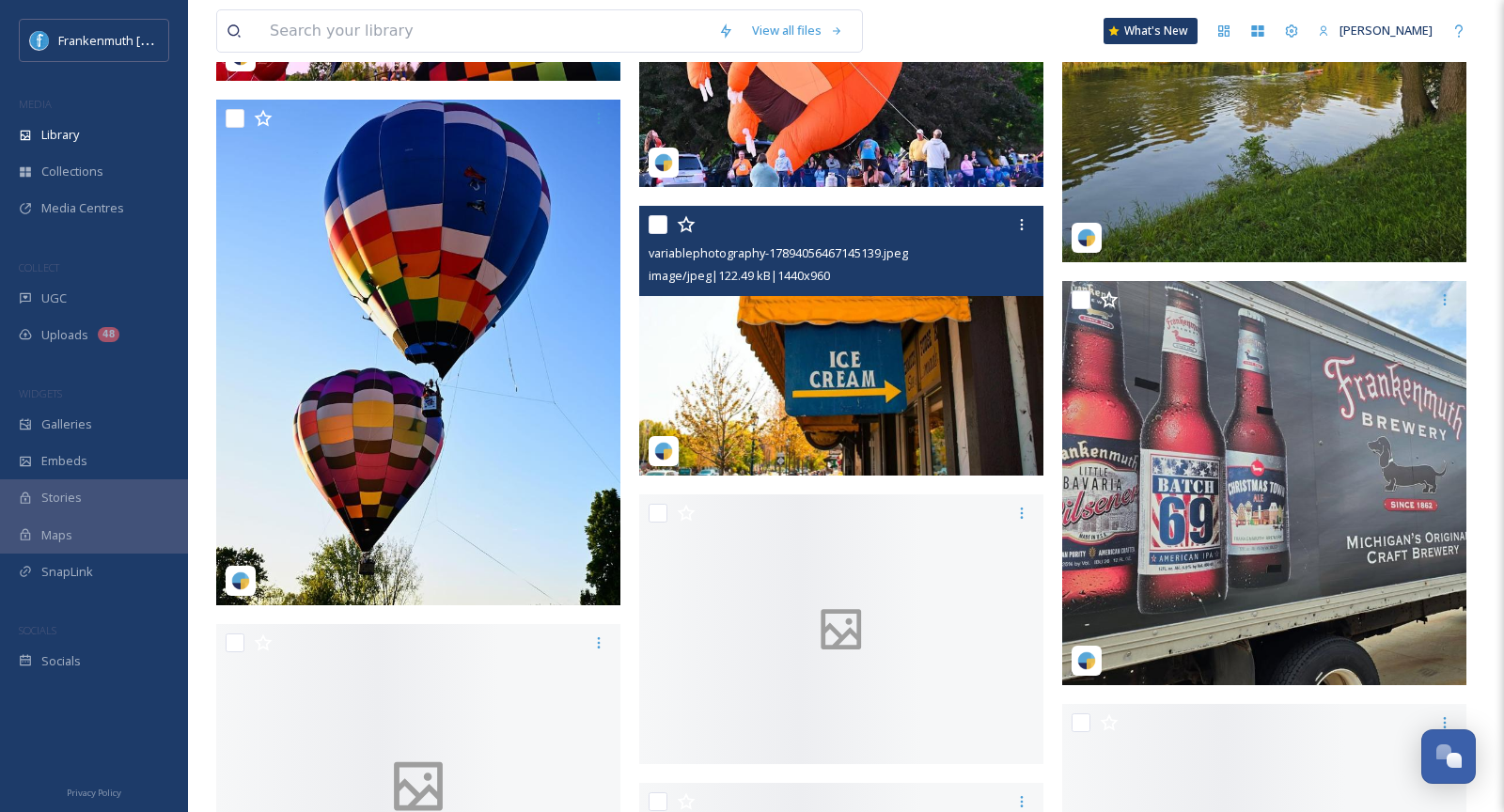
scroll to position [21425, 0]
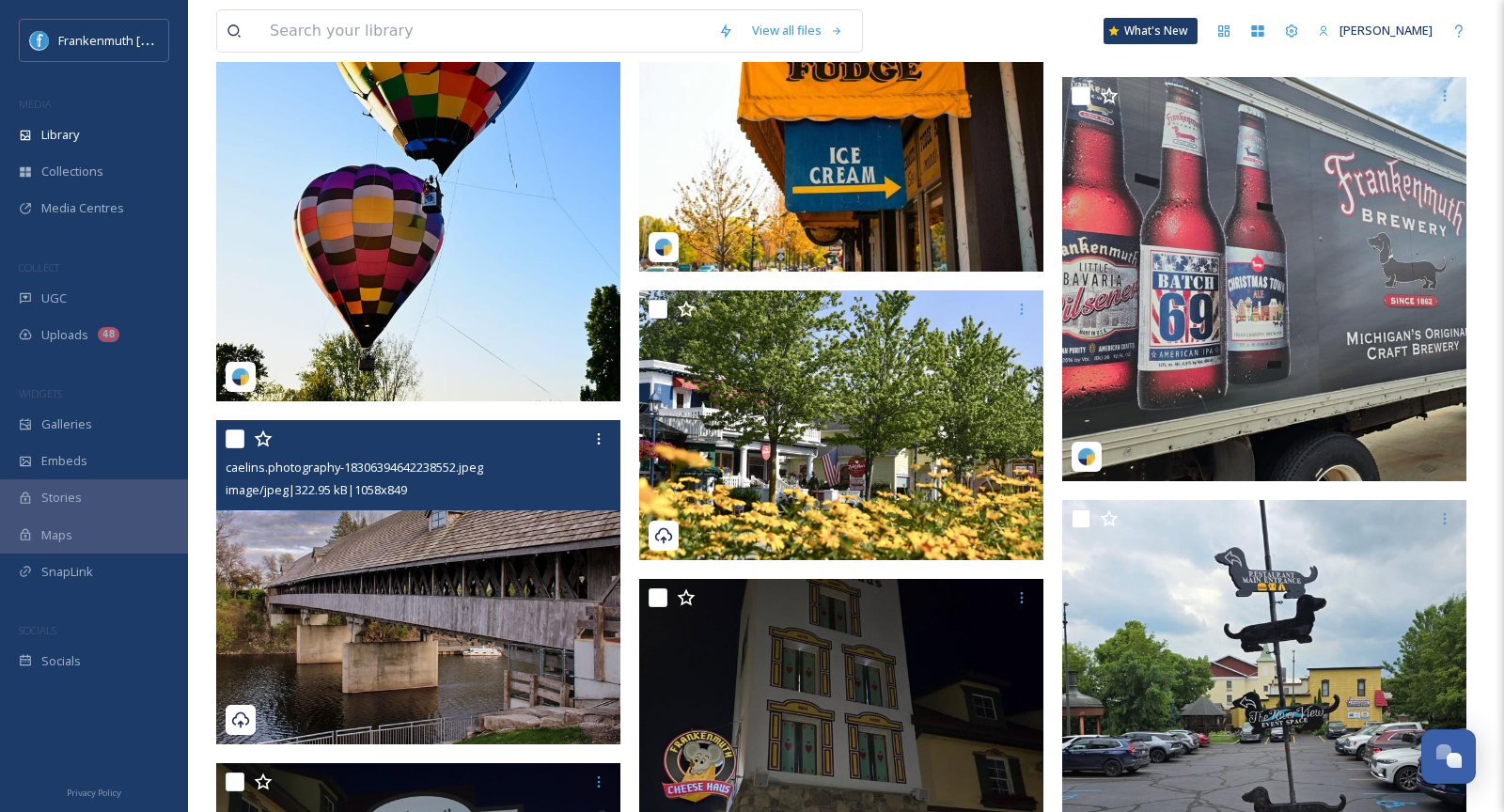
click at [393, 678] on img at bounding box center [418, 582] width 404 height 325
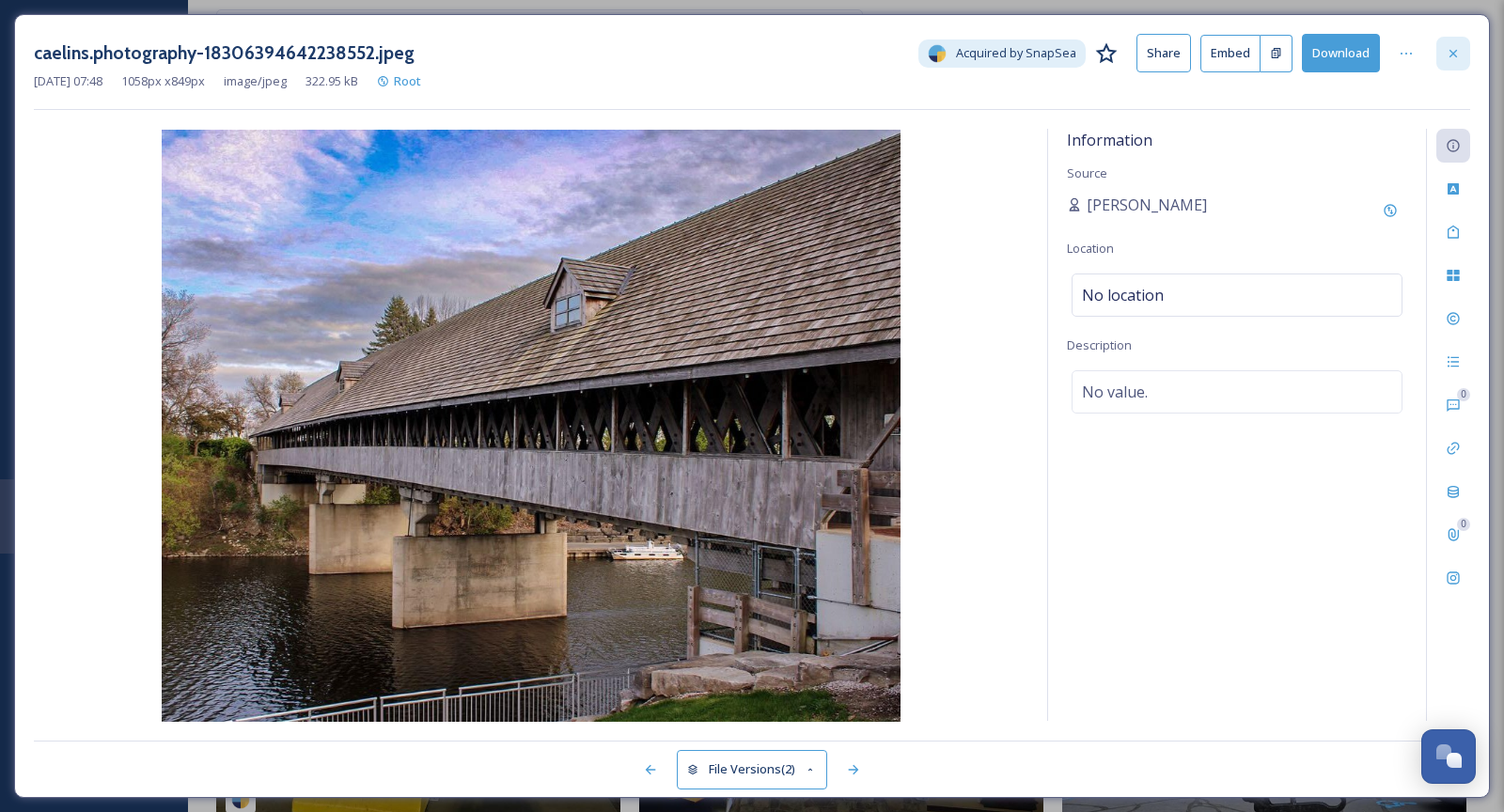
click at [1459, 44] on div at bounding box center [1454, 53] width 34 height 34
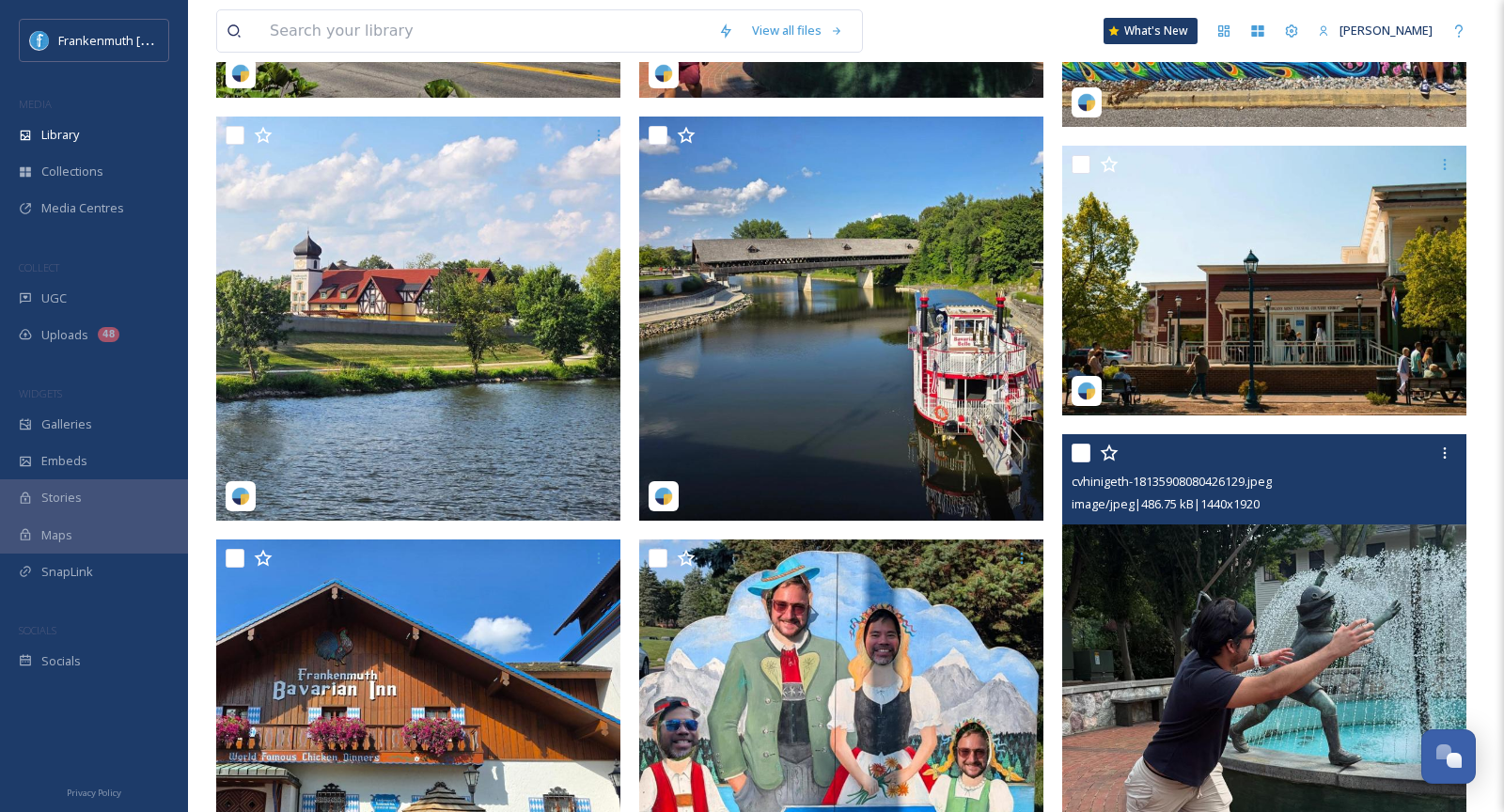
scroll to position [6576, 0]
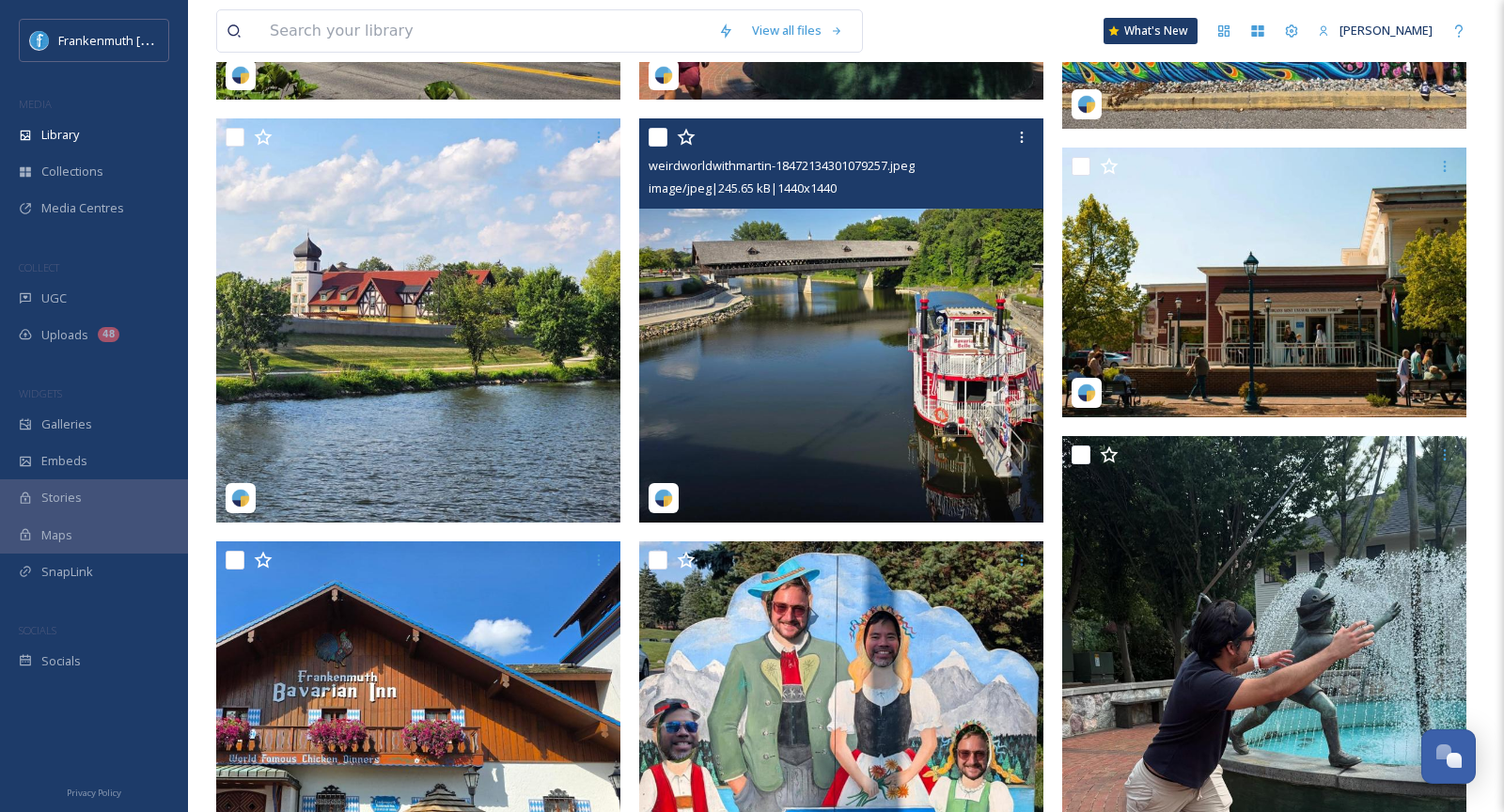
click at [804, 408] on img at bounding box center [841, 320] width 404 height 404
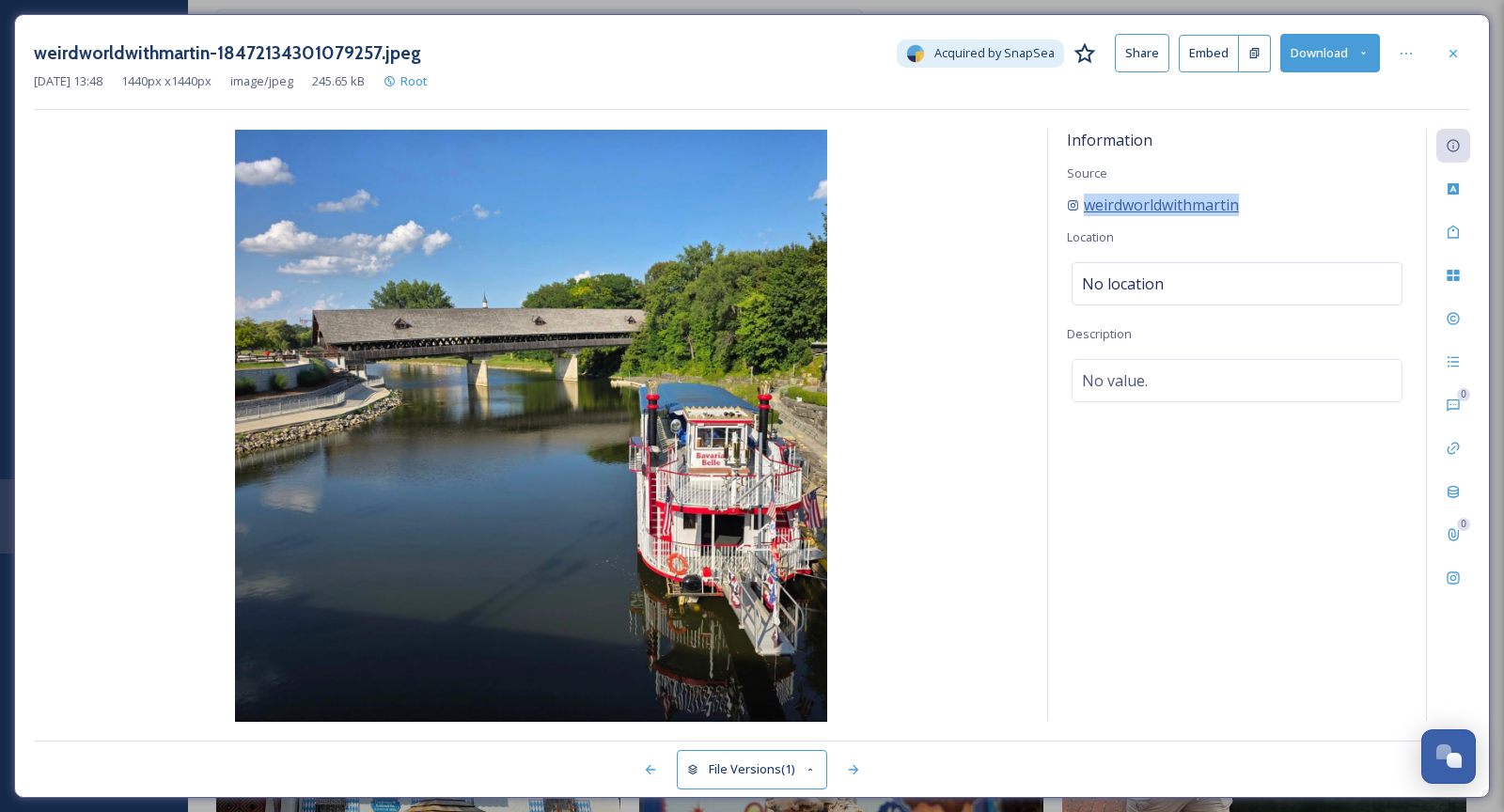
drag, startPoint x: 1268, startPoint y: 209, endPoint x: 1086, endPoint y: 209, distance: 182.0
click at [1086, 209] on div "weirdworldwithmartin" at bounding box center [1237, 204] width 340 height 22
copy span "weirdworldwithmartin"
click at [1456, 47] on icon at bounding box center [1454, 54] width 16 height 16
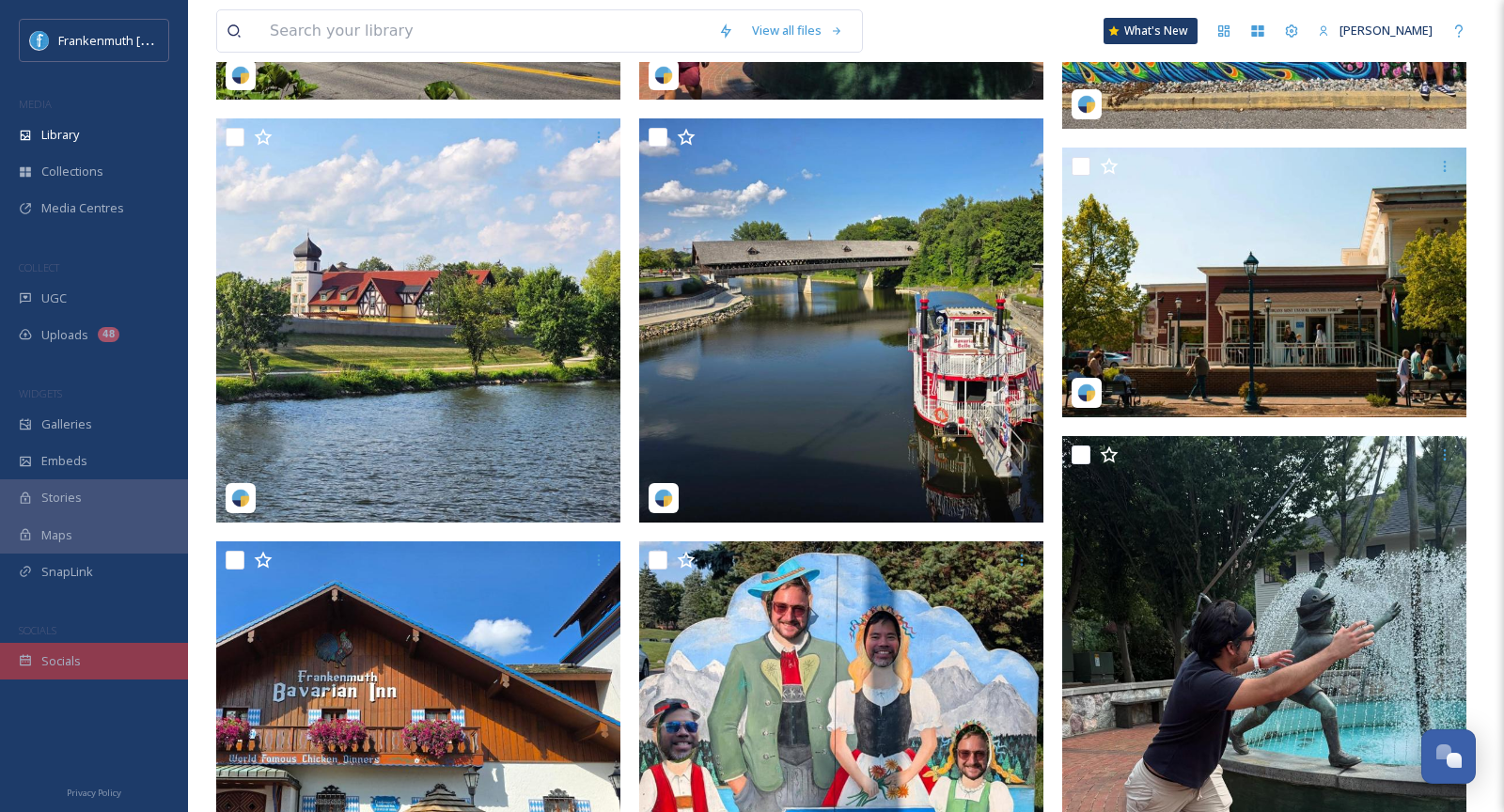
click at [50, 649] on div "Socials" at bounding box center [94, 662] width 188 height 37
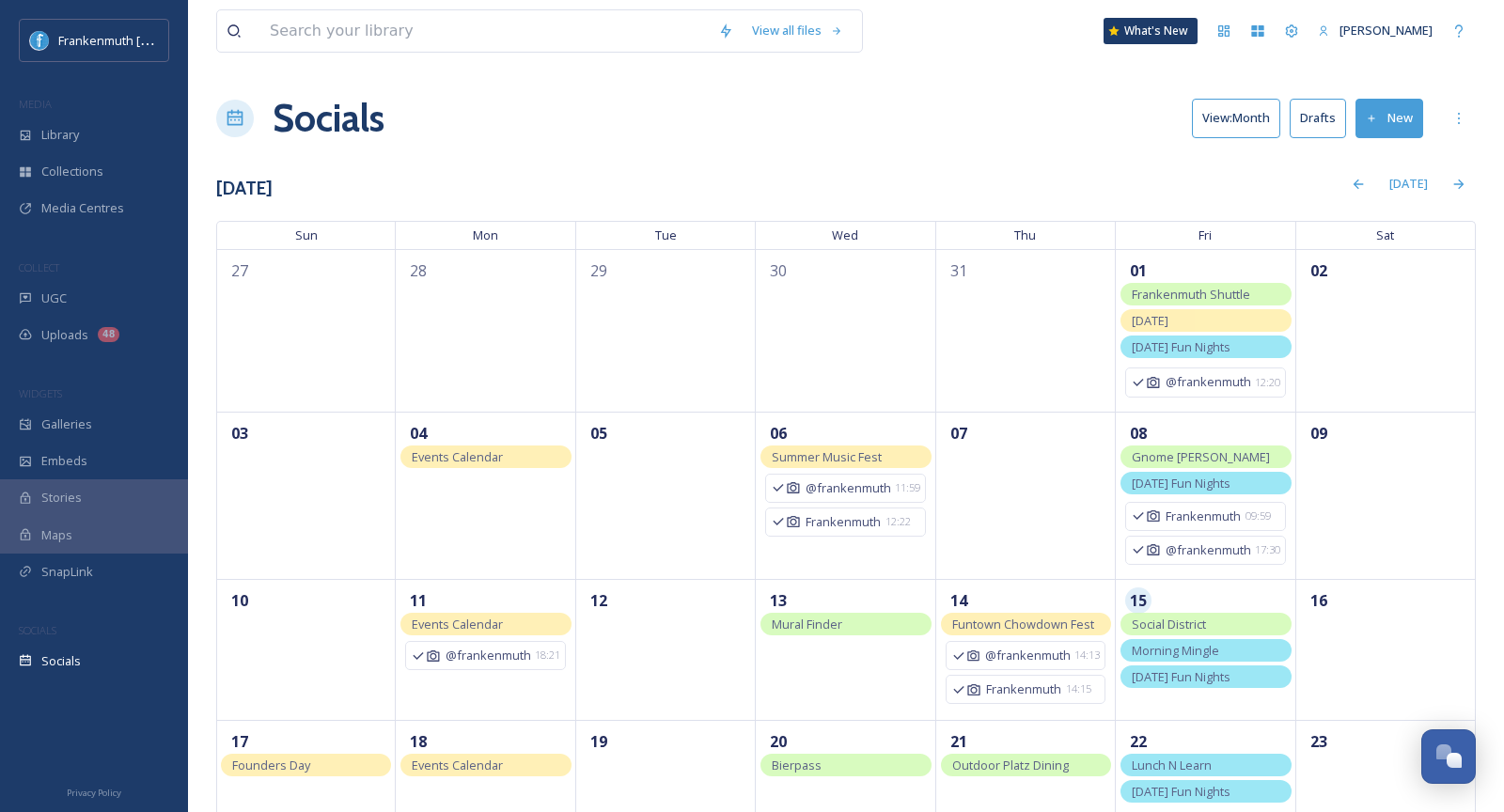
click at [1304, 119] on button "Drafts" at bounding box center [1318, 118] width 56 height 39
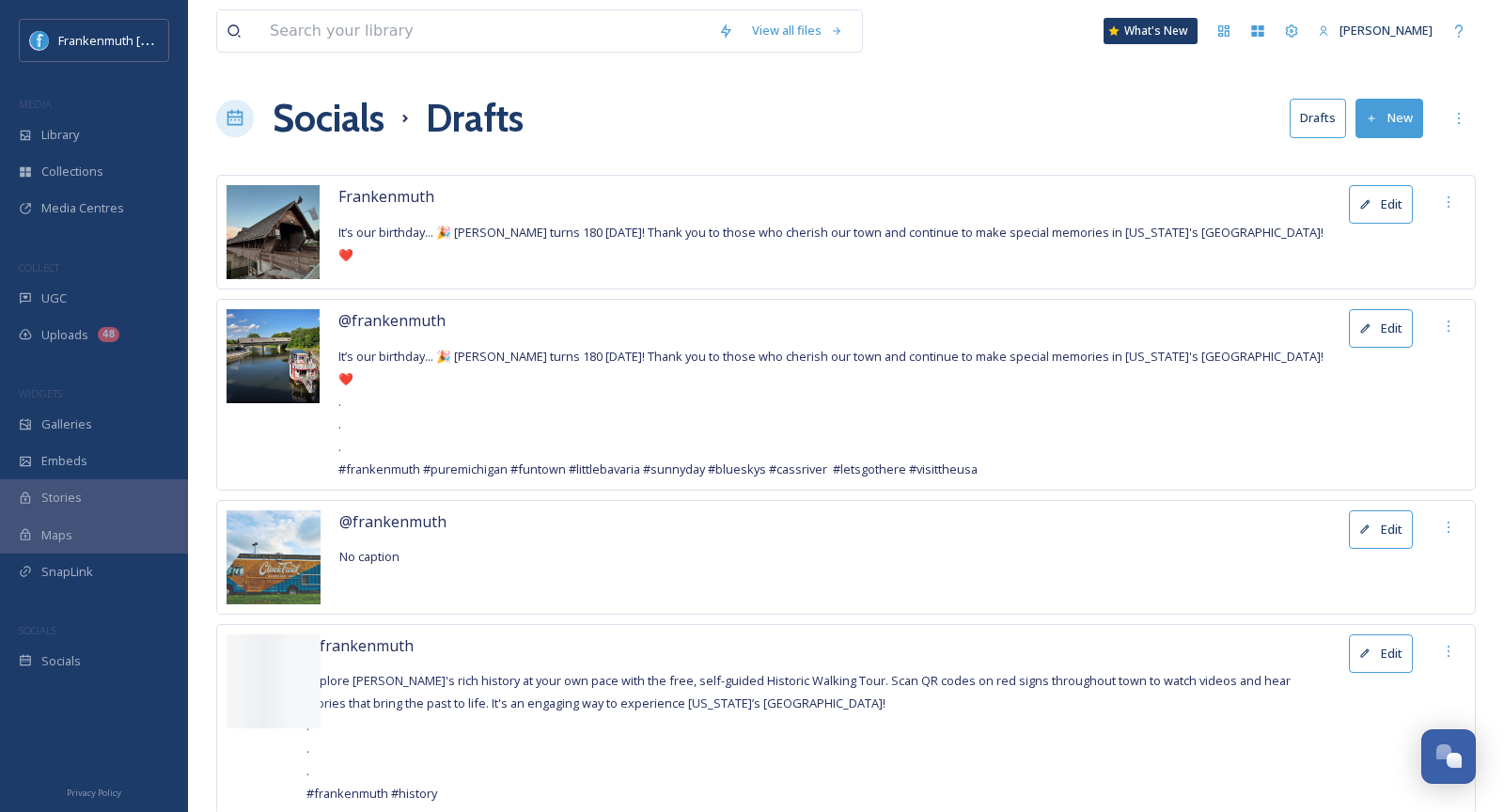
click at [1377, 214] on button "Edit" at bounding box center [1381, 204] width 64 height 39
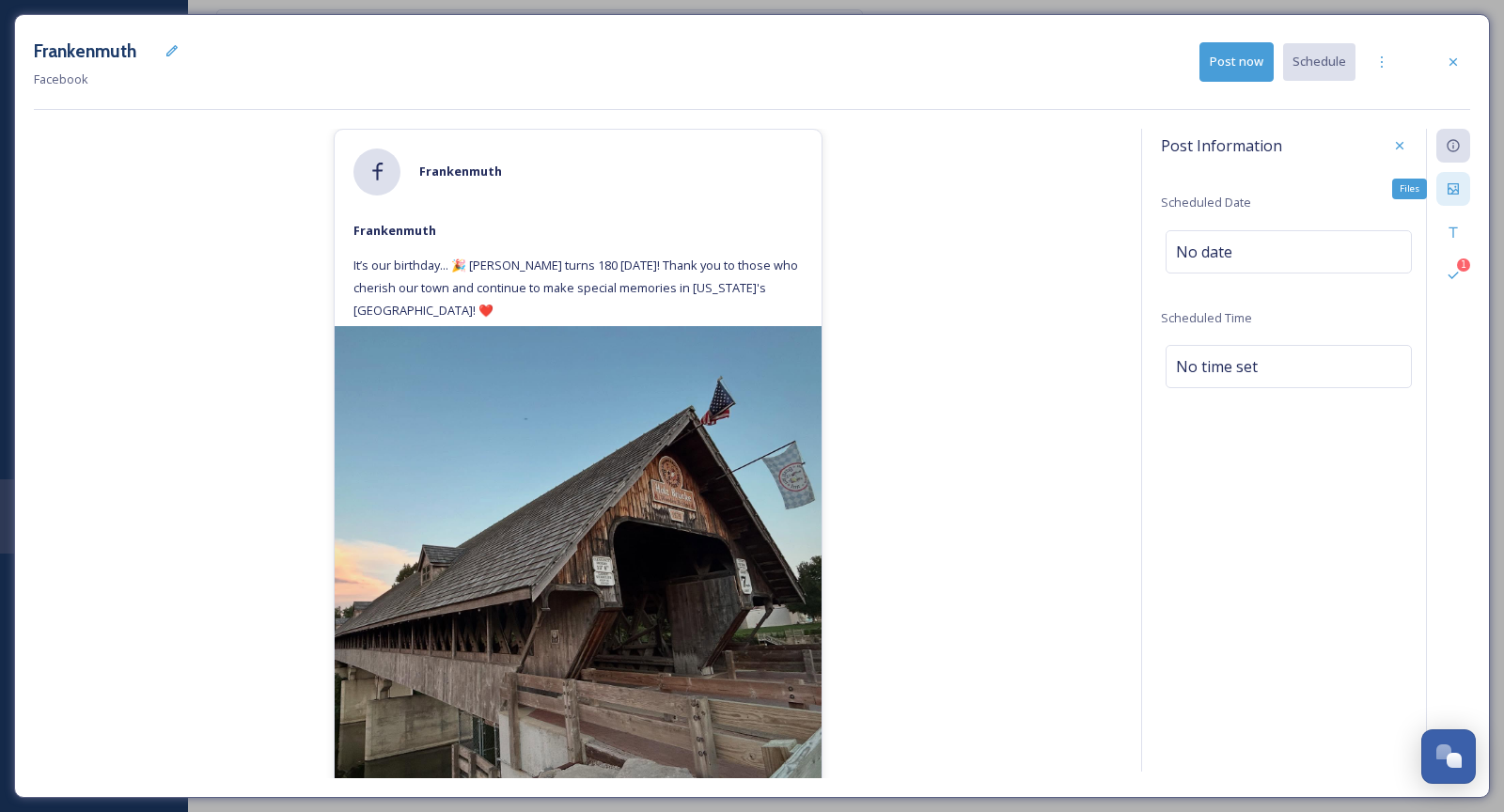
click at [1457, 197] on div "Files" at bounding box center [1454, 189] width 34 height 34
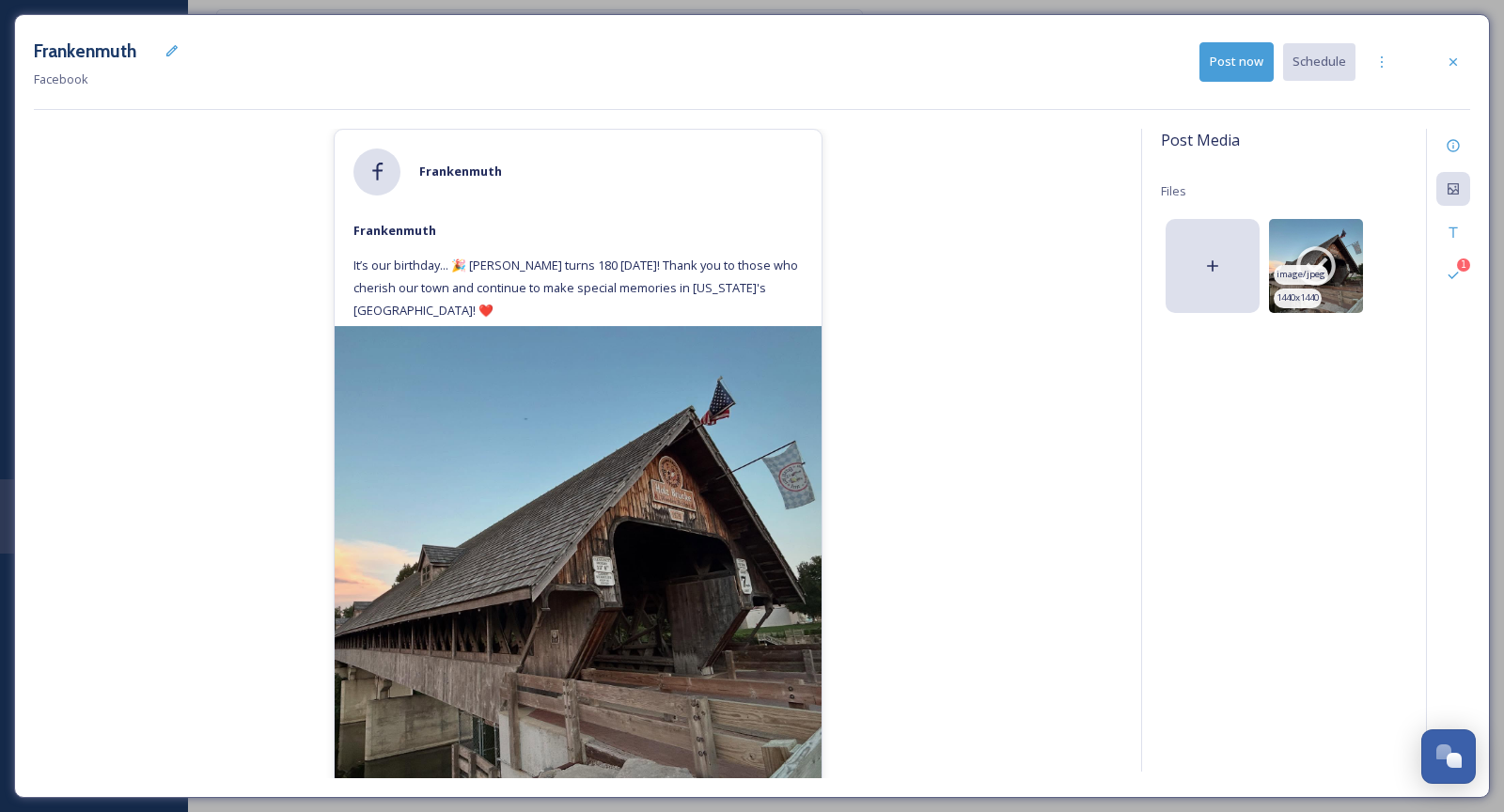
click at [1318, 257] on icon at bounding box center [1316, 265] width 47 height 47
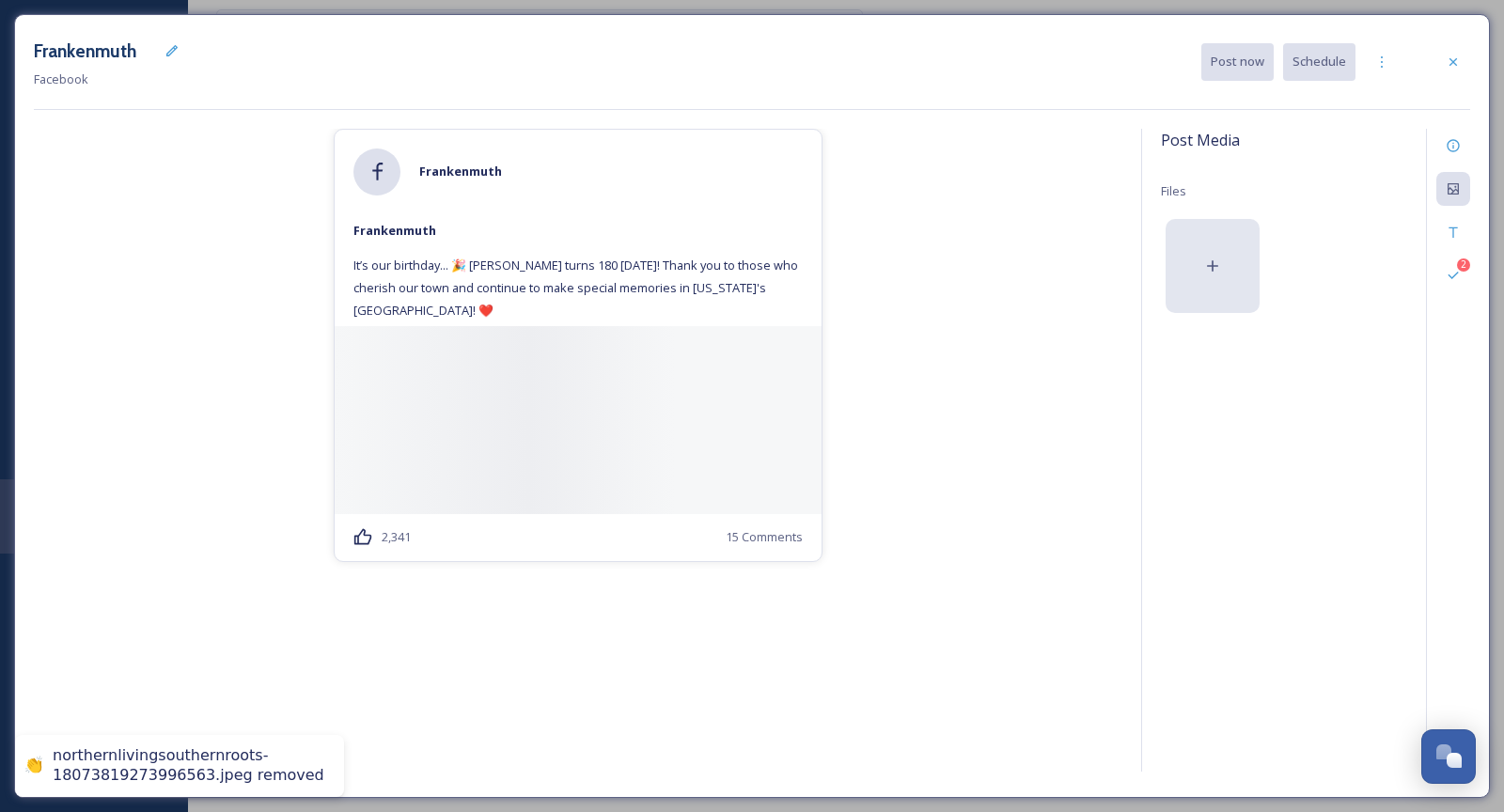
click at [1215, 254] on div at bounding box center [1212, 265] width 94 height 94
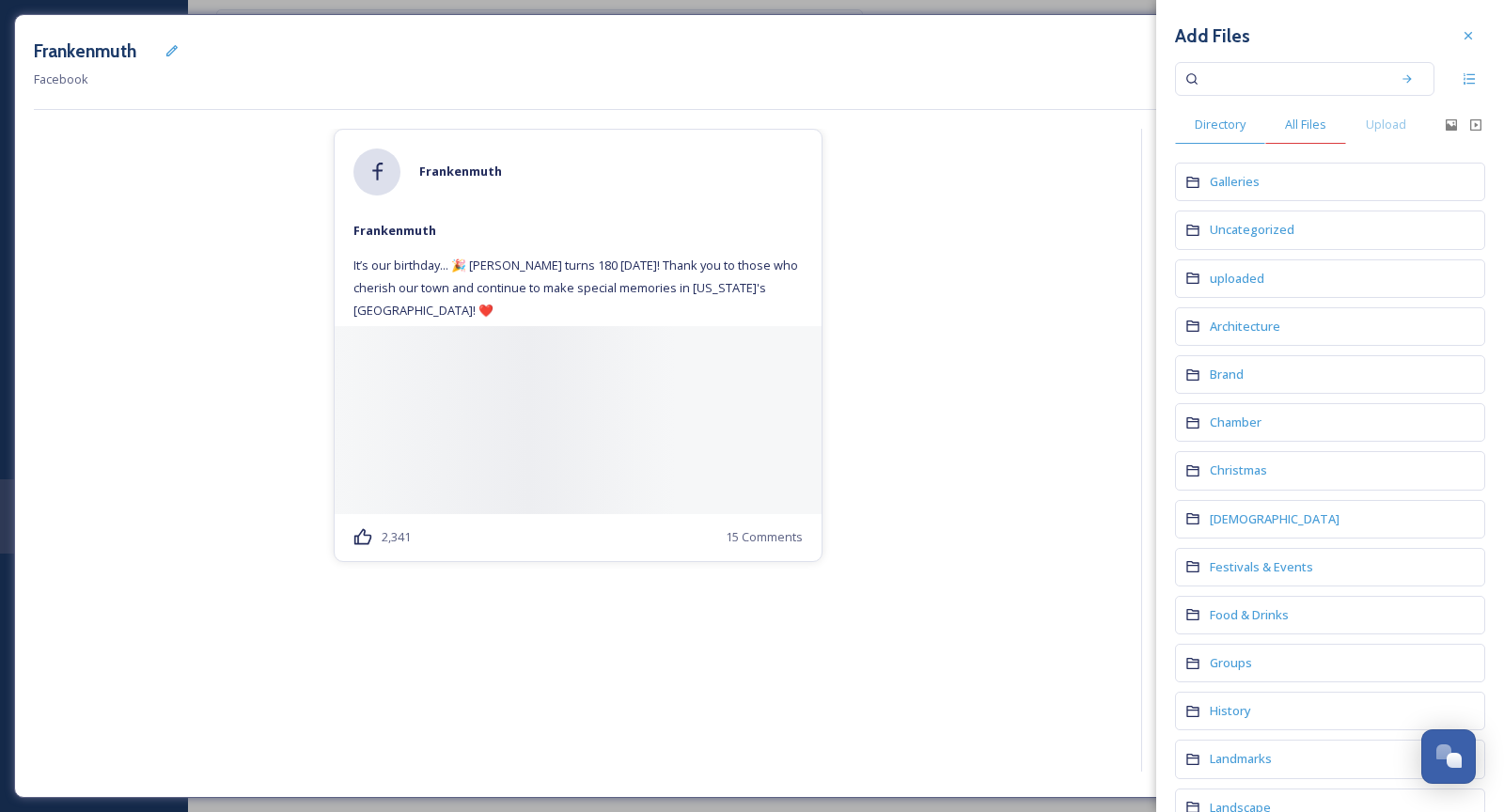
click at [1307, 126] on span "All Files" at bounding box center [1305, 124] width 42 height 17
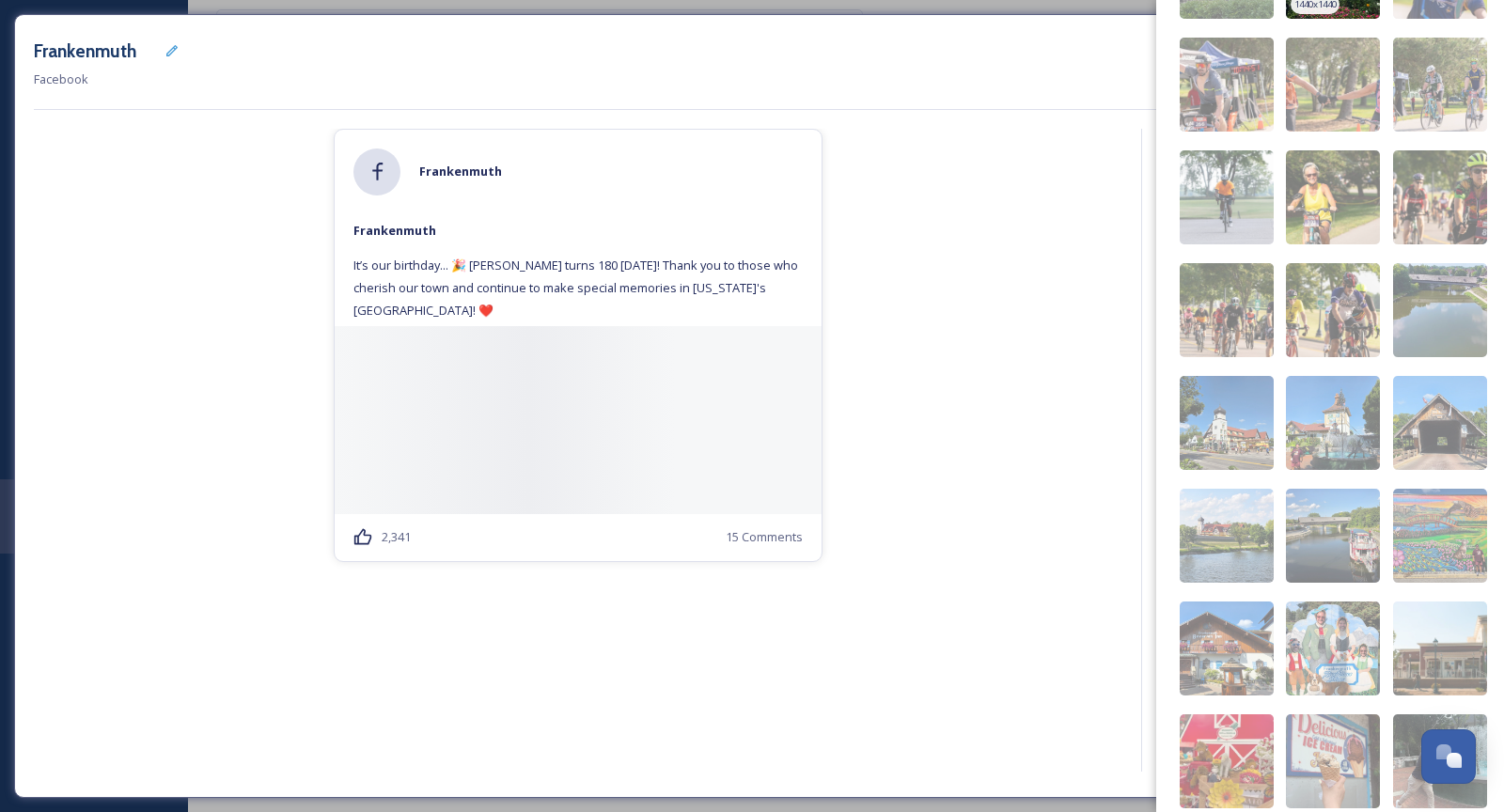
scroll to position [1263, 0]
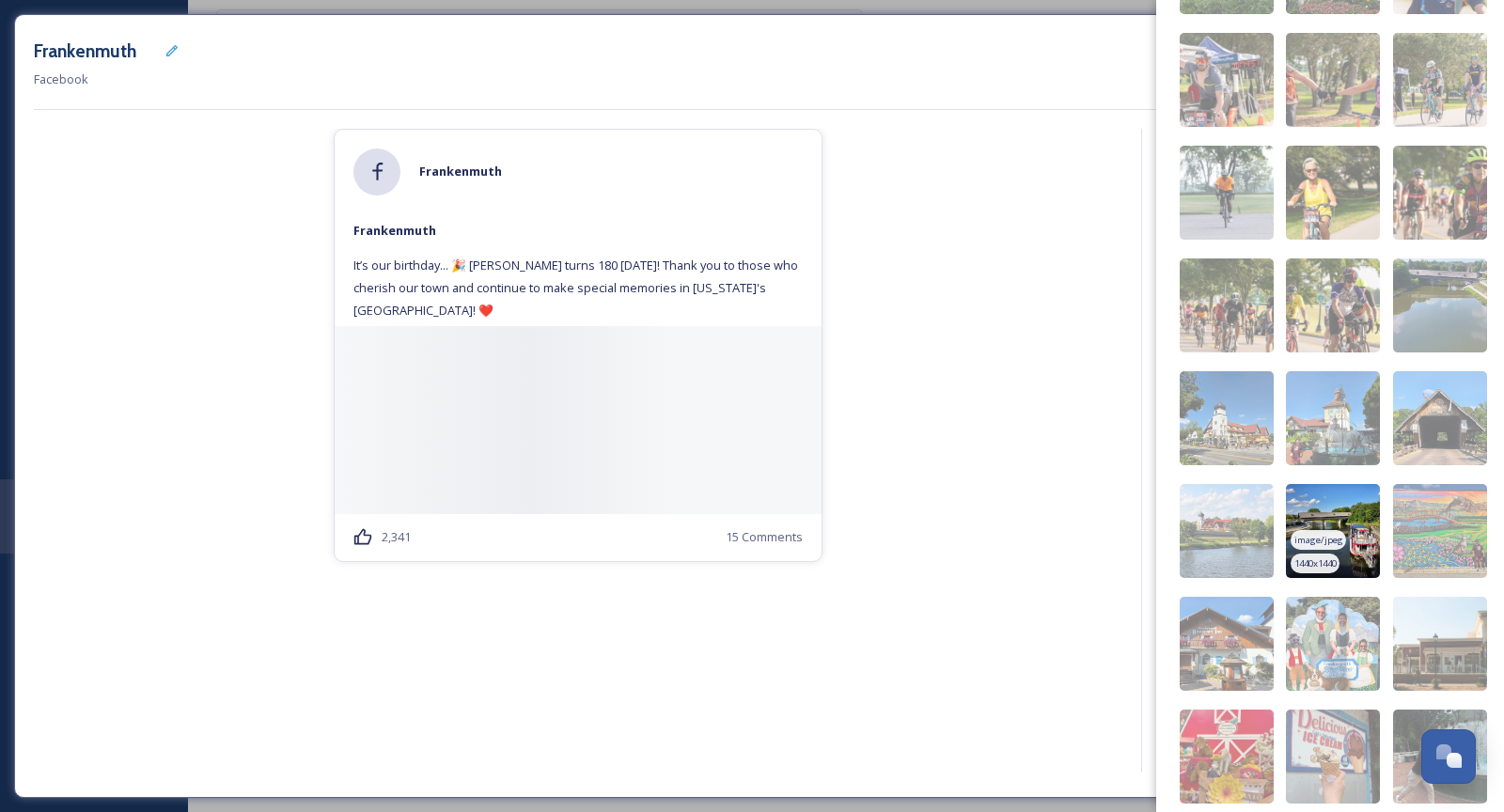
click at [1354, 531] on img at bounding box center [1332, 531] width 94 height 94
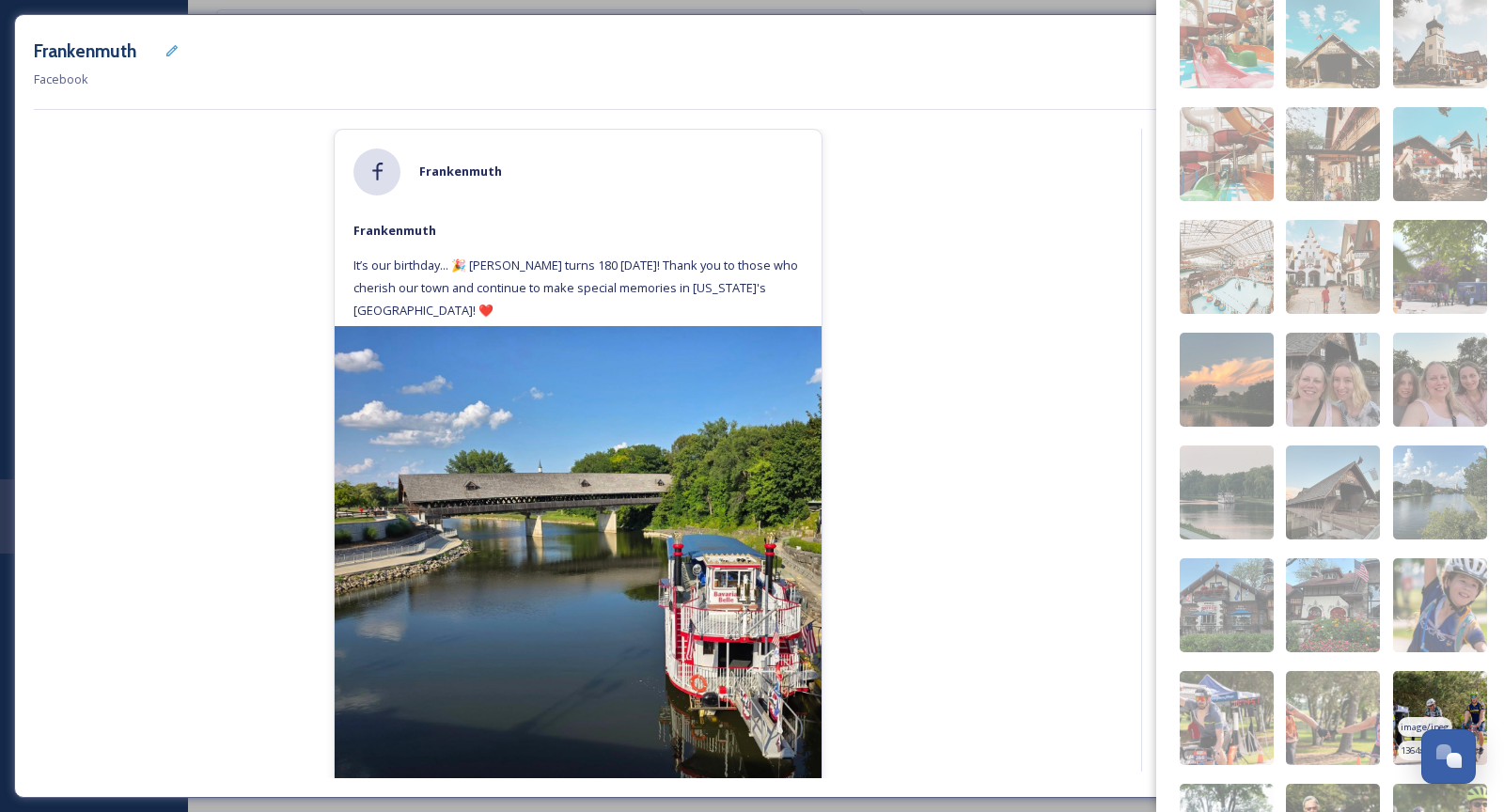
scroll to position [0, 0]
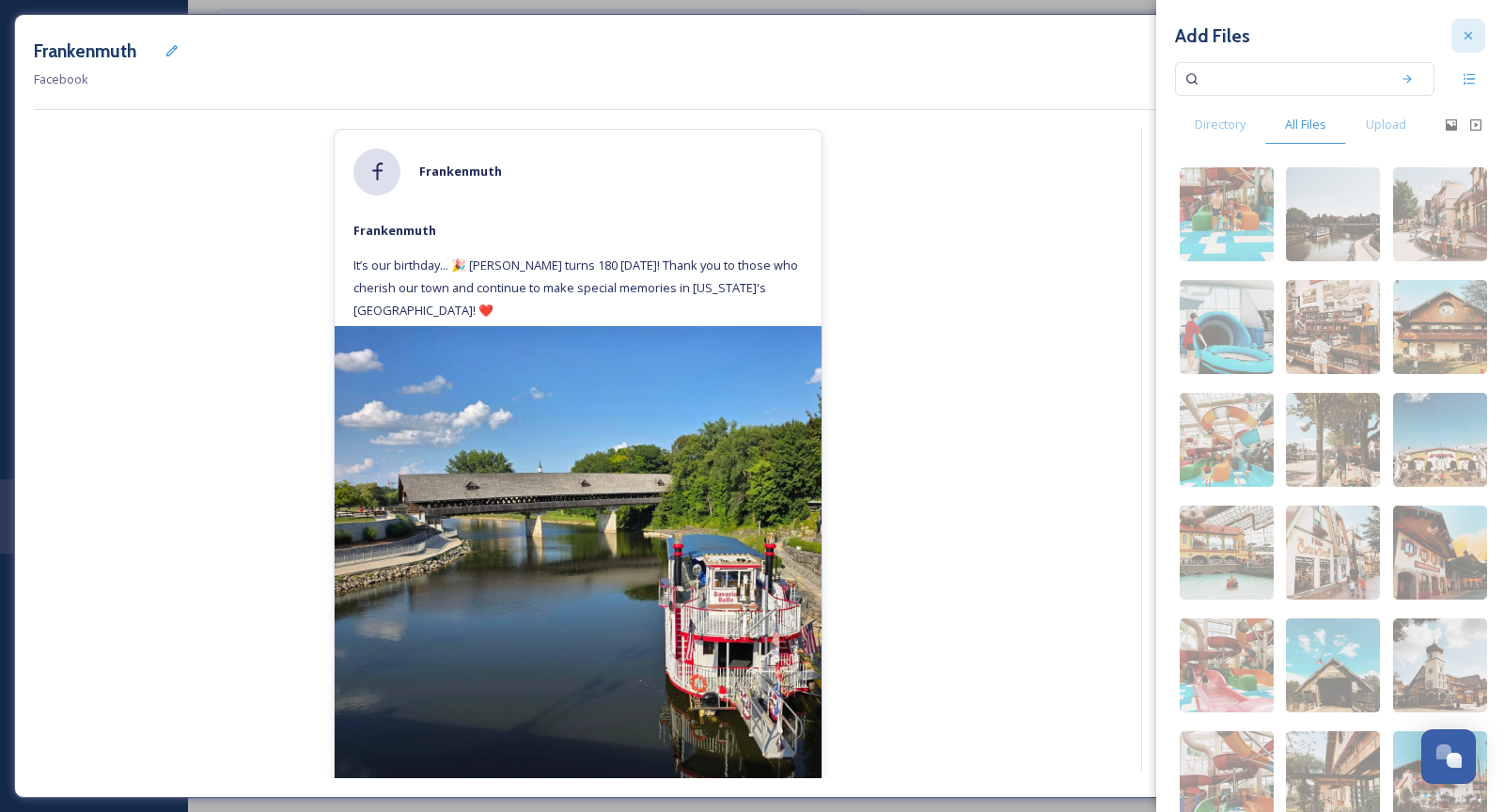
click at [1464, 33] on icon at bounding box center [1469, 36] width 16 height 16
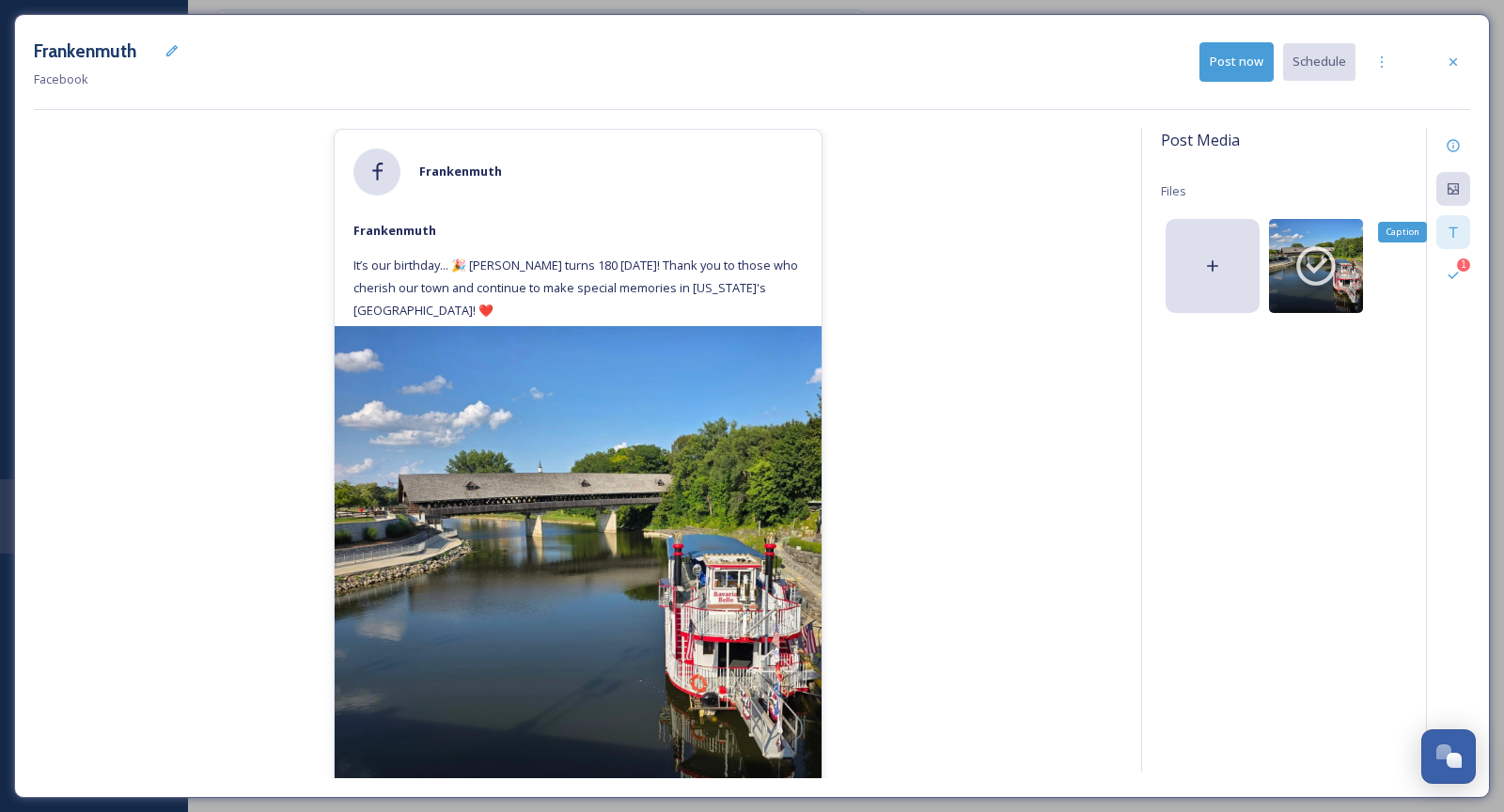
click at [1445, 232] on div "Caption" at bounding box center [1454, 232] width 34 height 34
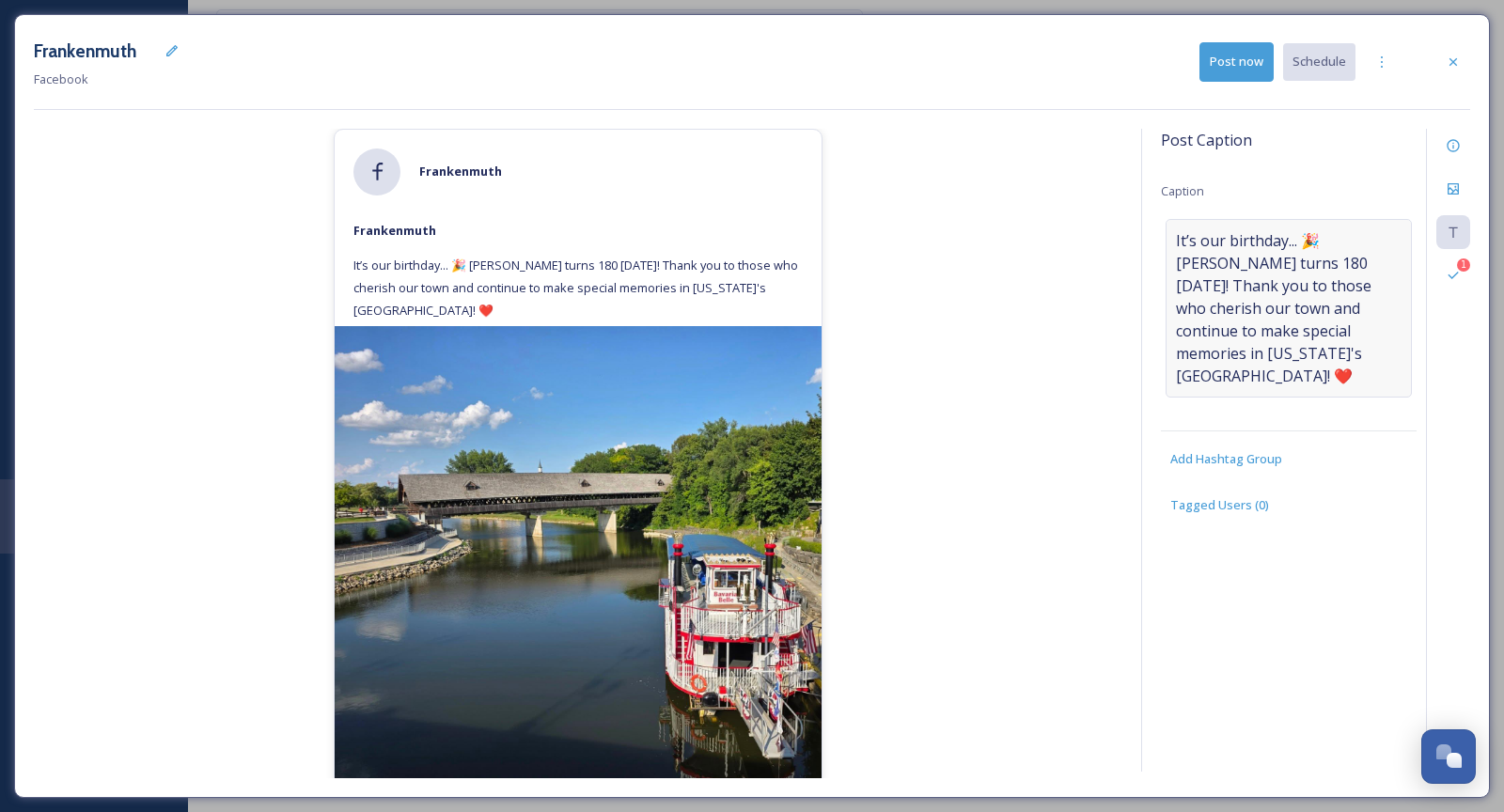
click at [1283, 368] on div "It’s our birthday... 🎉 [PERSON_NAME] turns 180 [DATE]! Thank you to those who c…" at bounding box center [1289, 308] width 246 height 178
click at [1293, 360] on textarea "It’s our birthday... 🎉 [PERSON_NAME] turns 180 [DATE]! Thank you to those who c…" at bounding box center [1289, 297] width 256 height 156
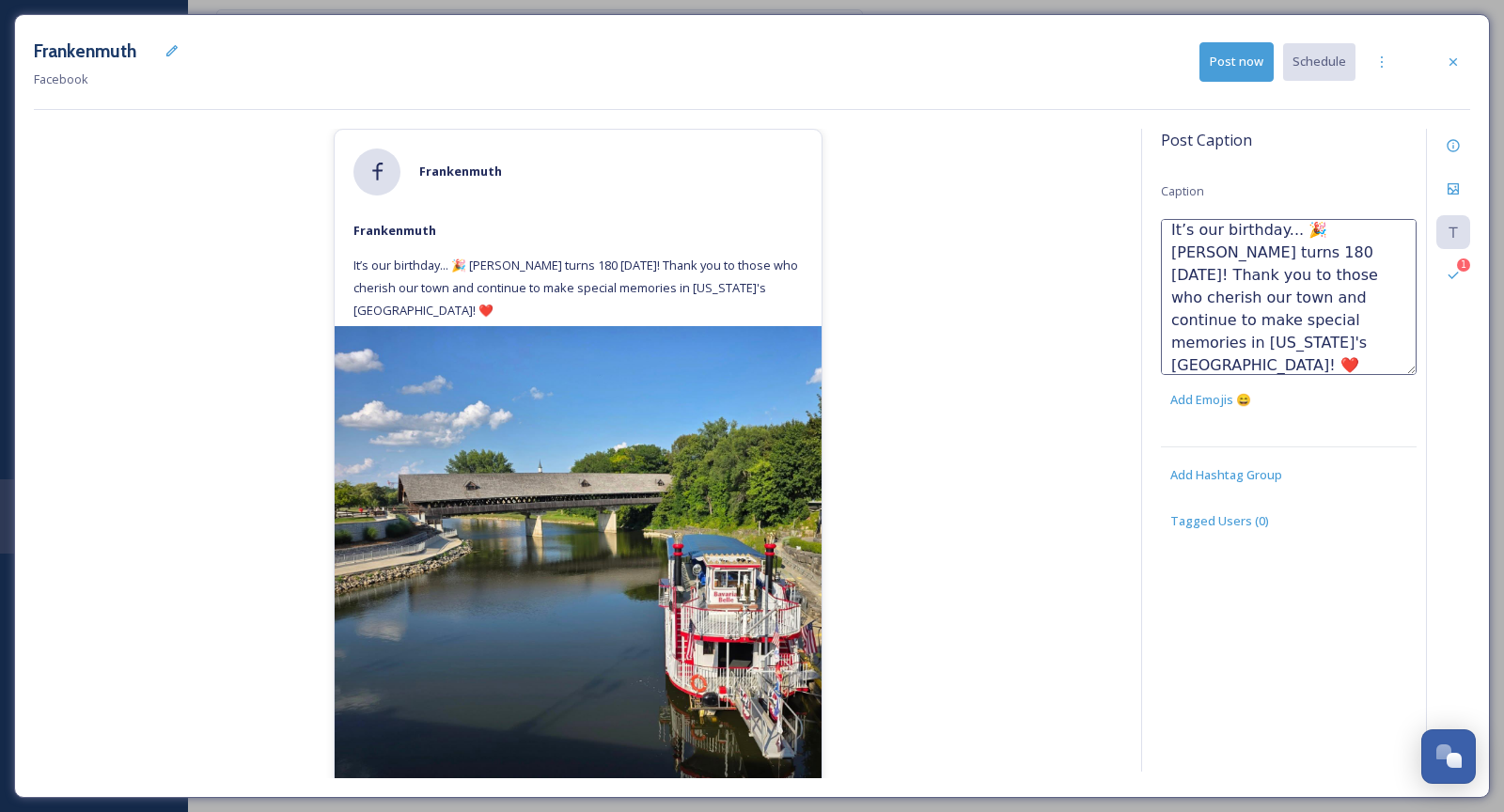
paste textarea "weirdworldwithmartin"
type textarea "It’s our birthday... 🎉 [PERSON_NAME] turns 180 [DATE]! Thank you to those who c…"
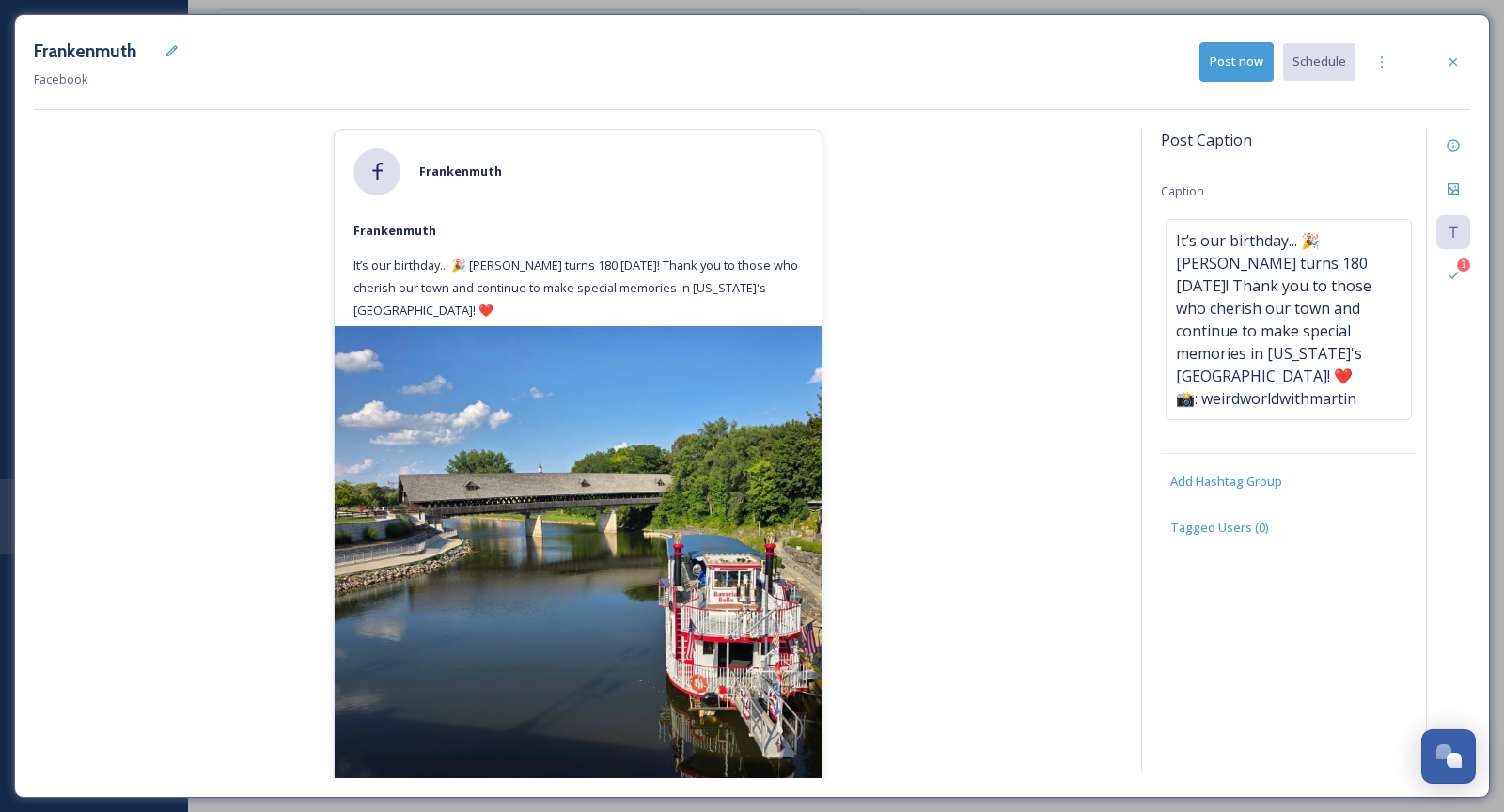
click at [1016, 383] on div "[PERSON_NAME] It’s our birthday... 🎉 [PERSON_NAME] turns 180 [DATE]! Thank you …" at bounding box center [579, 453] width 1089 height 649
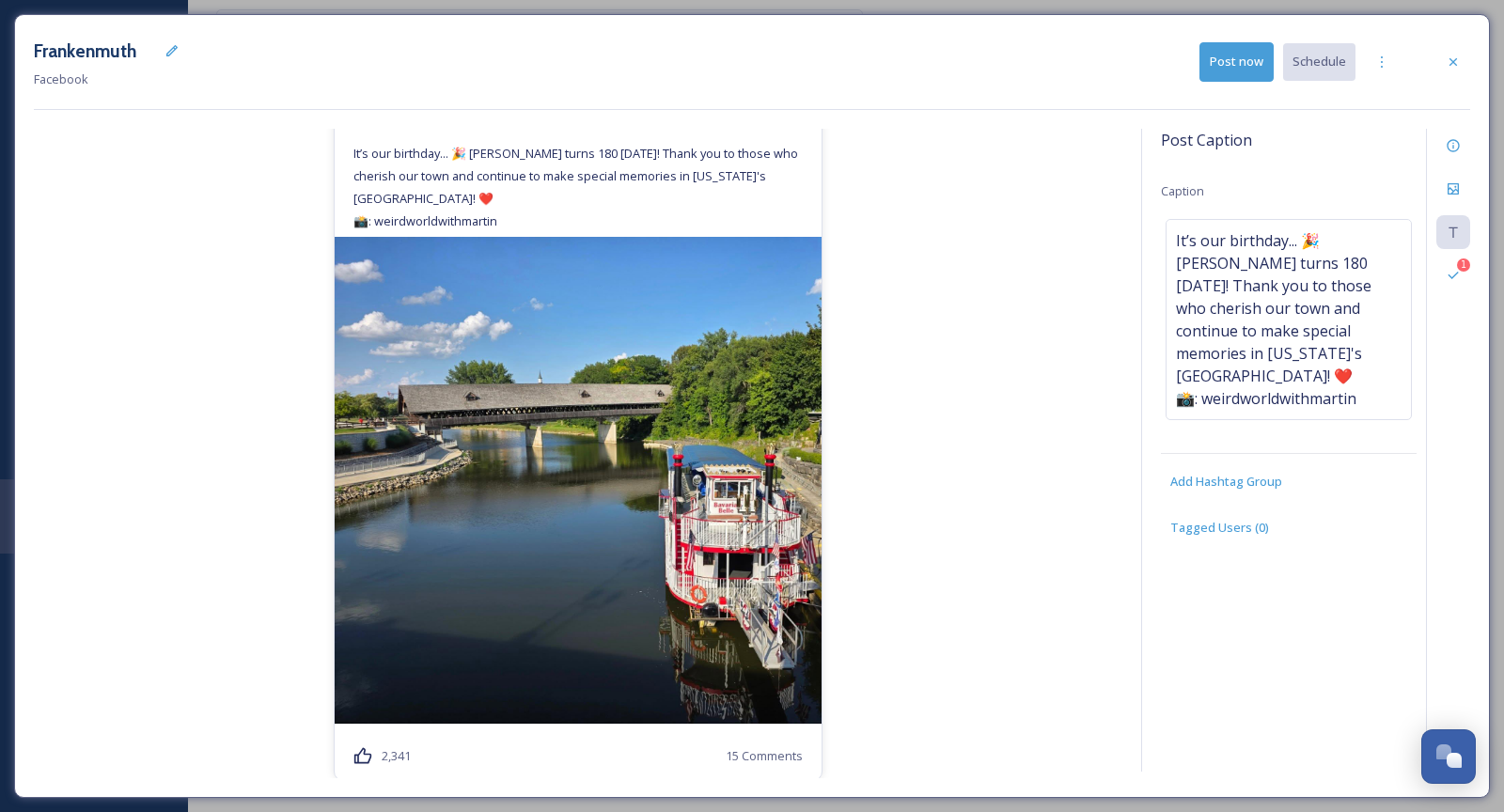
scroll to position [0, 0]
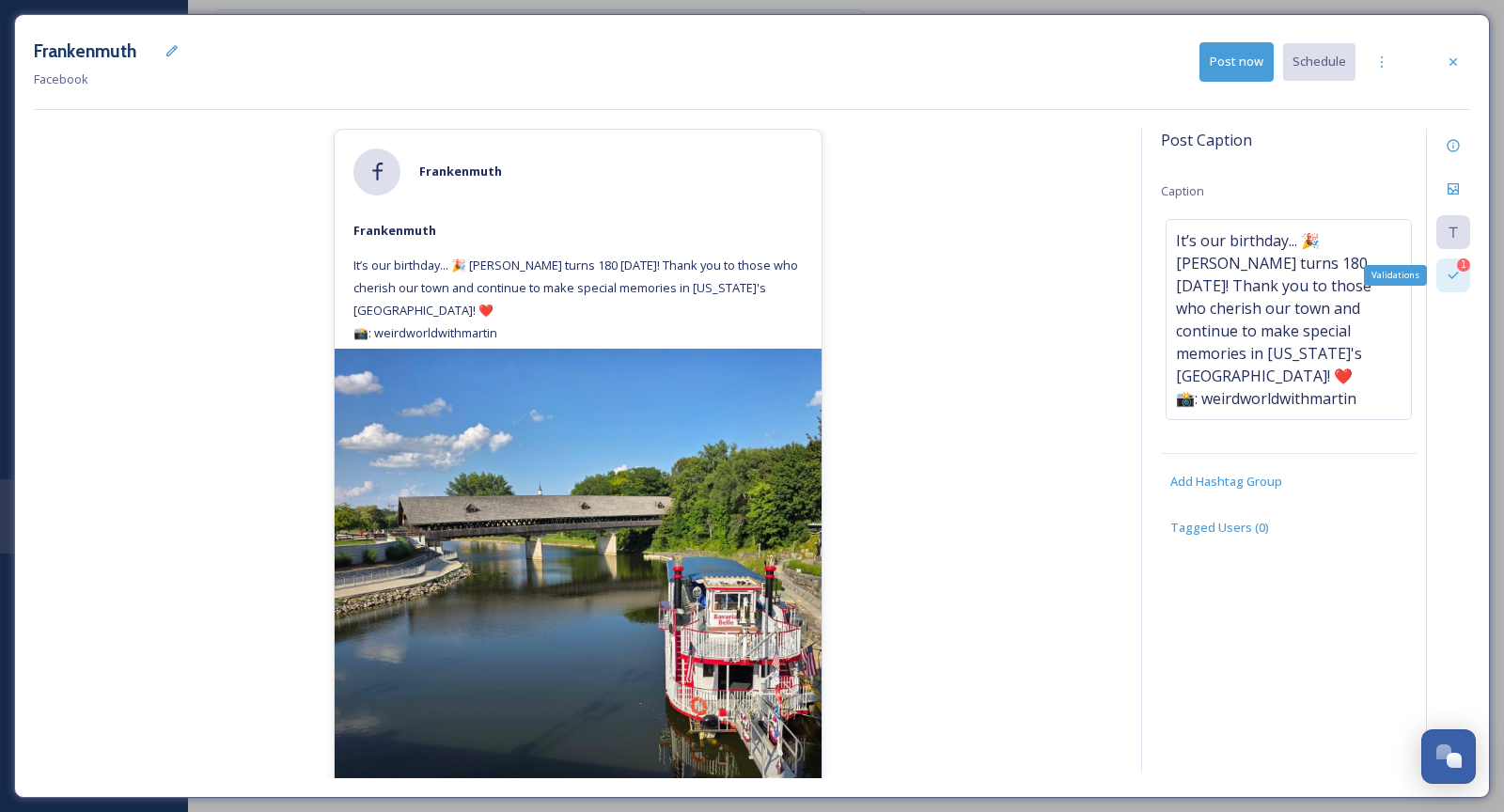
click at [1449, 270] on icon at bounding box center [1454, 276] width 16 height 16
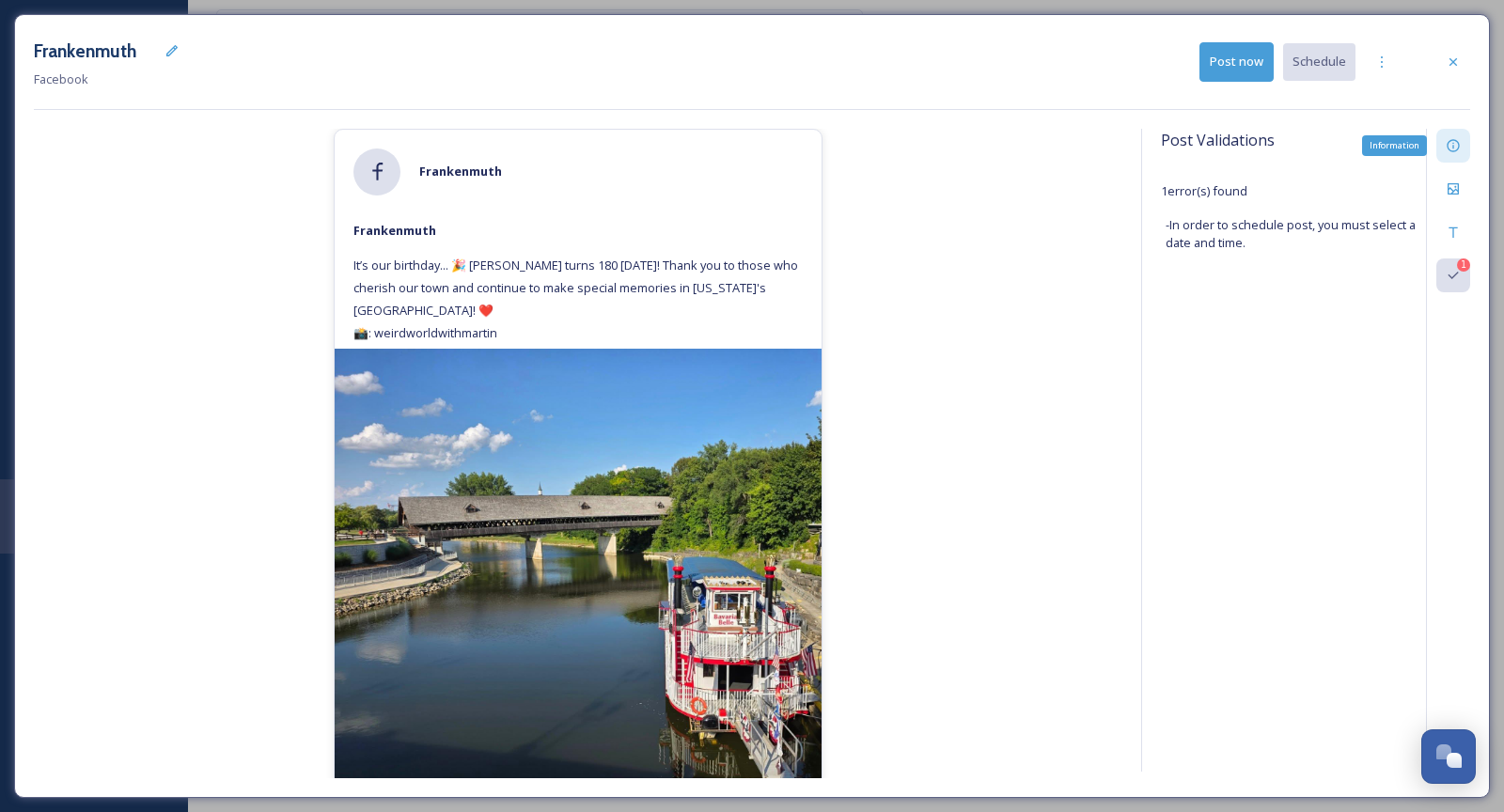
click at [1455, 146] on icon at bounding box center [1454, 146] width 16 height 16
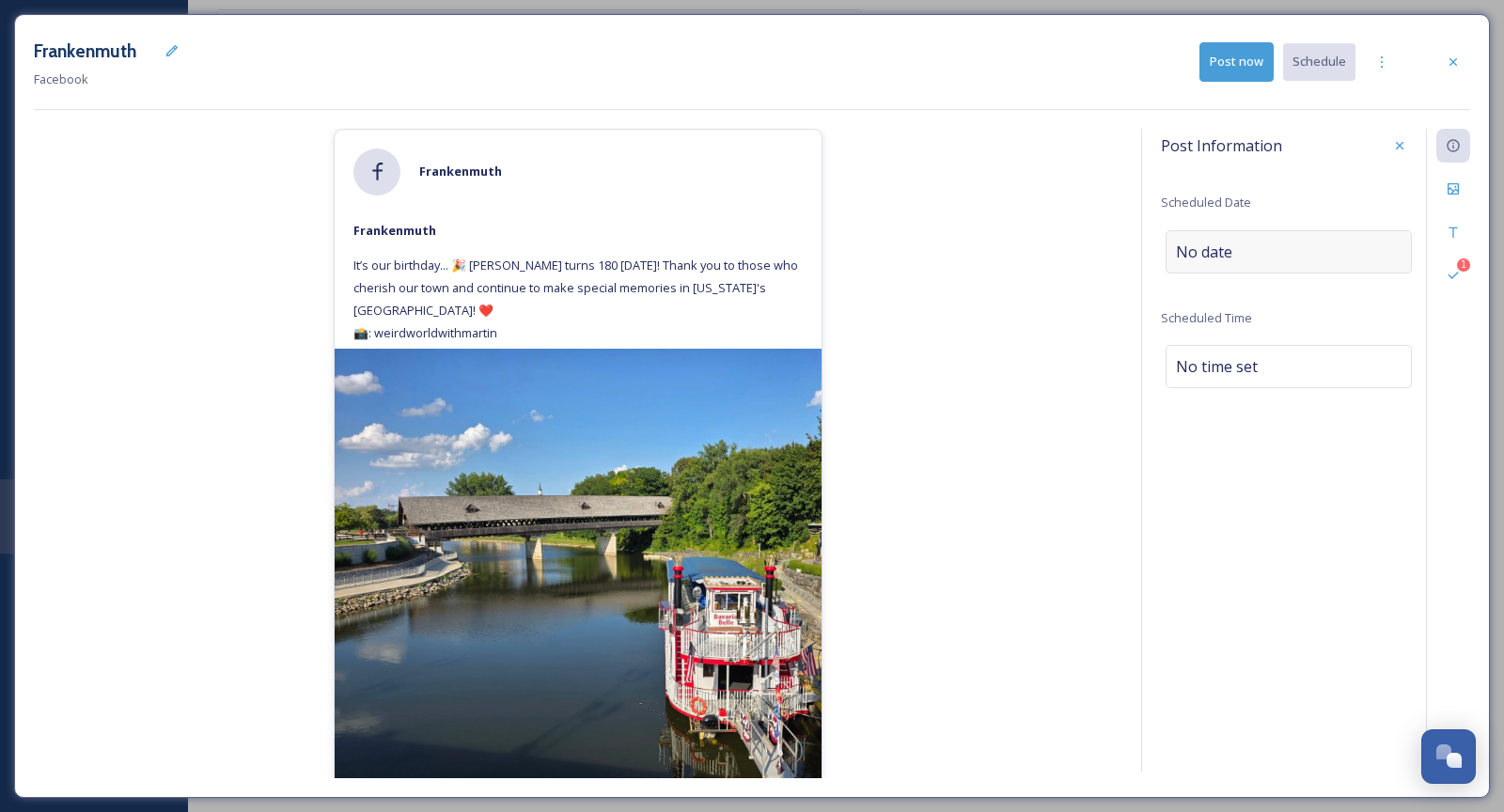
click at [1261, 234] on div "No date" at bounding box center [1289, 252] width 246 height 44
click at [1261, 234] on input "text" at bounding box center [1259, 251] width 187 height 42
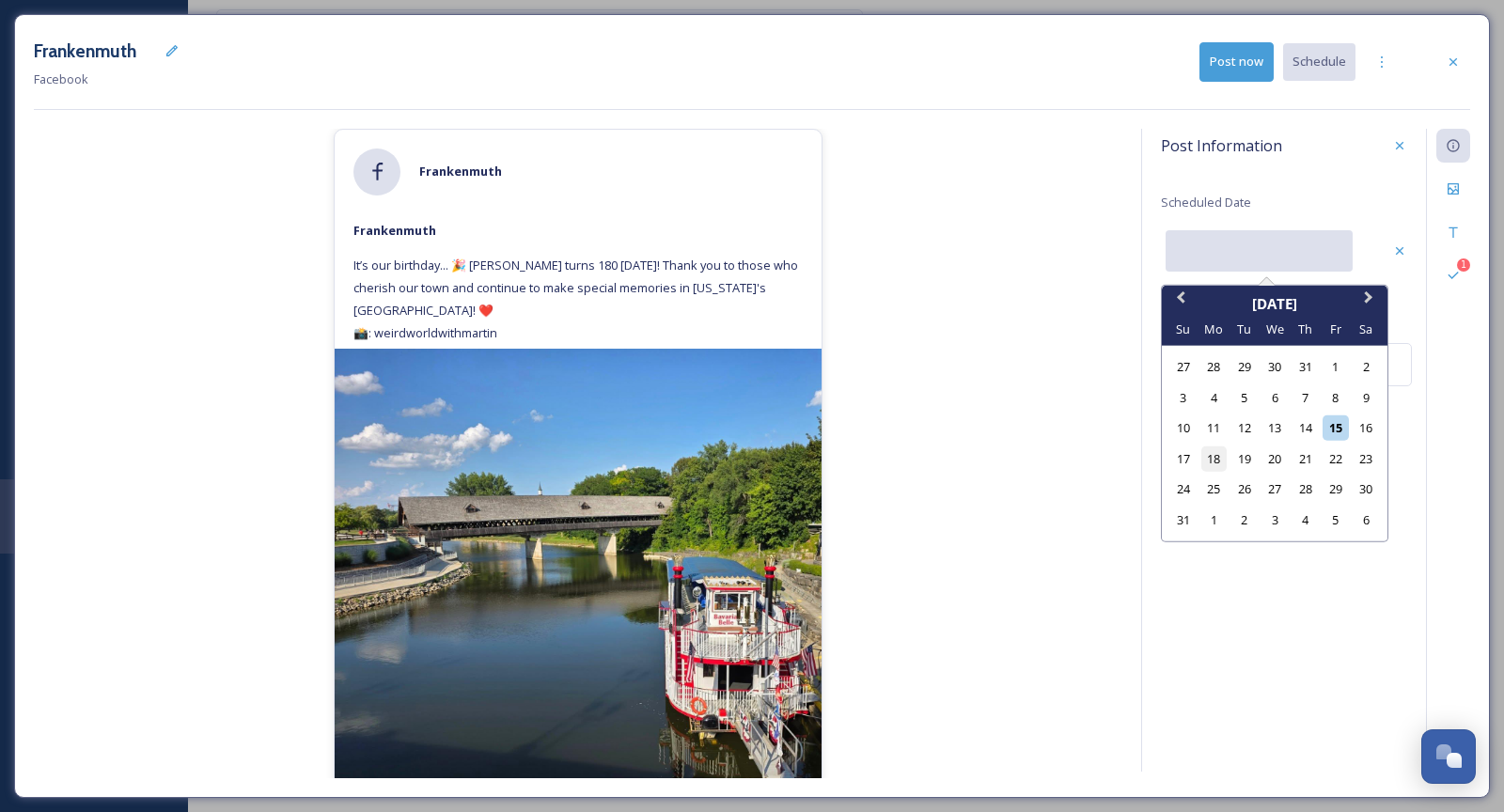
click at [1218, 467] on div "18" at bounding box center [1214, 458] width 25 height 25
type input "[DATE]"
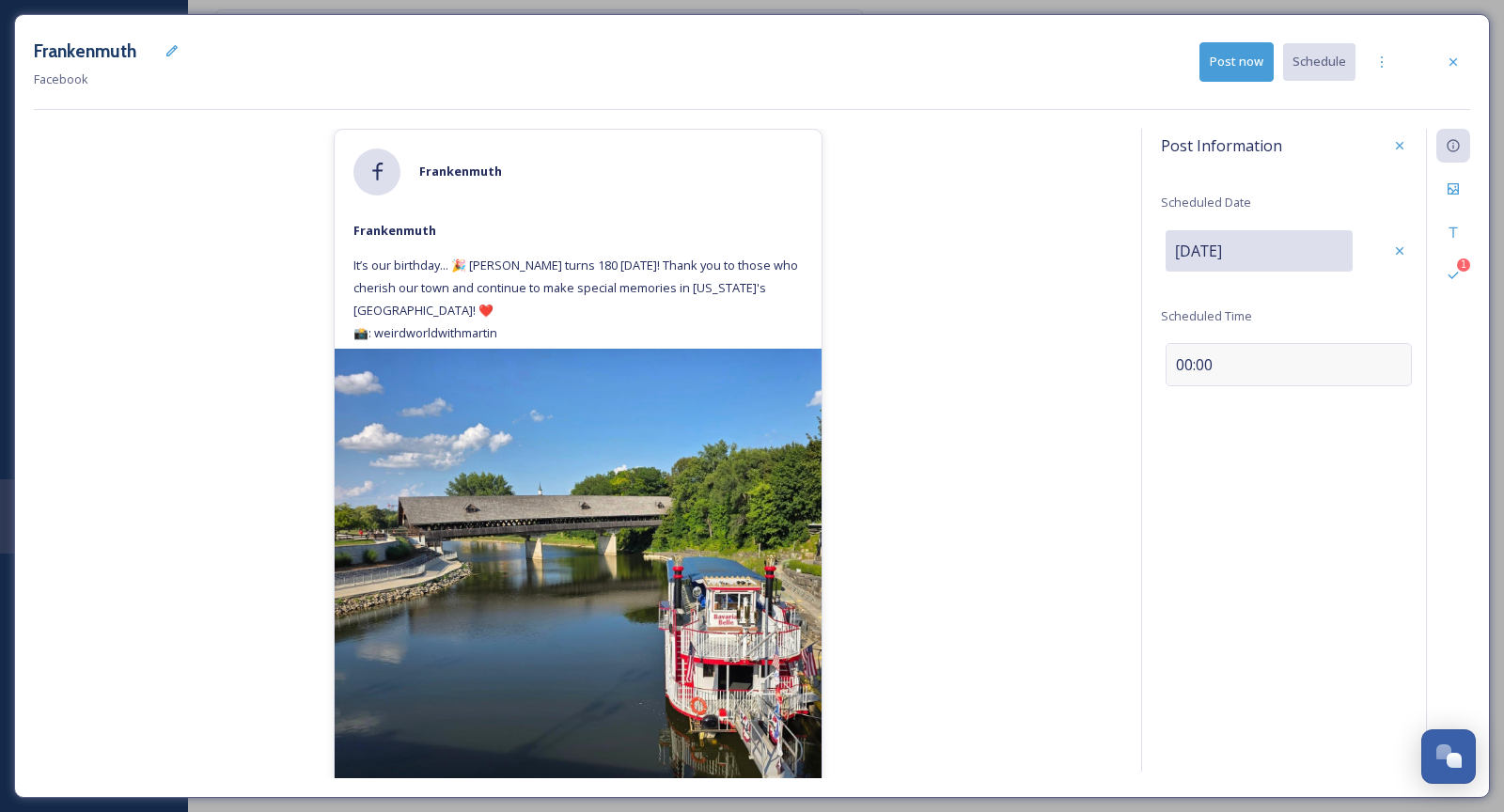
click at [1229, 356] on div "00:00" at bounding box center [1289, 364] width 246 height 44
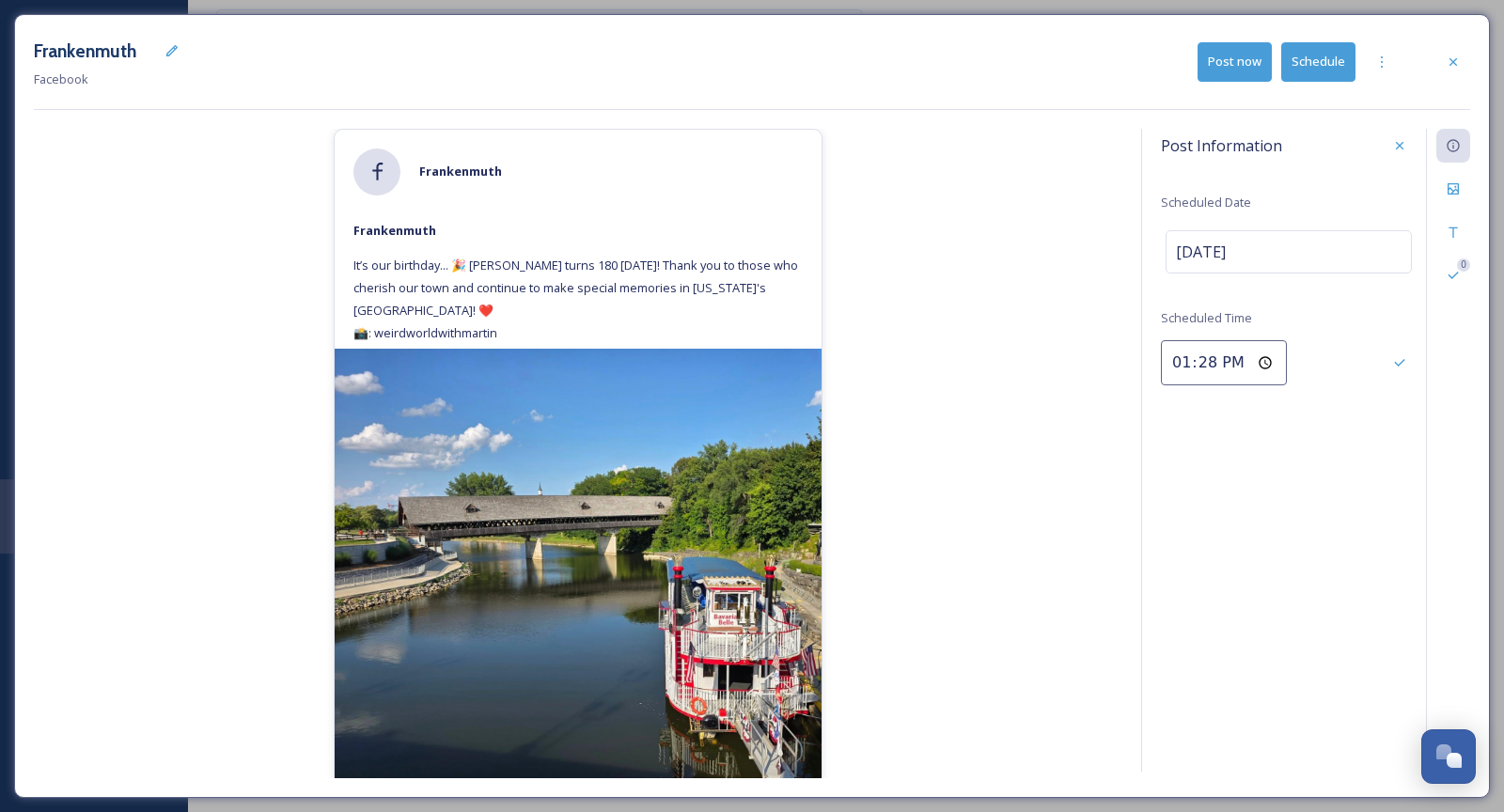
click at [1187, 358] on input "13:28" at bounding box center [1224, 362] width 126 height 46
type input "15:00"
click at [1387, 366] on div "Save" at bounding box center [1399, 362] width 34 height 34
click at [1305, 559] on div "Post Information Scheduled Date [DATE] Scheduled Time 15:00 0" at bounding box center [1306, 451] width 329 height 643
click at [1335, 59] on button "Schedule" at bounding box center [1319, 62] width 75 height 39
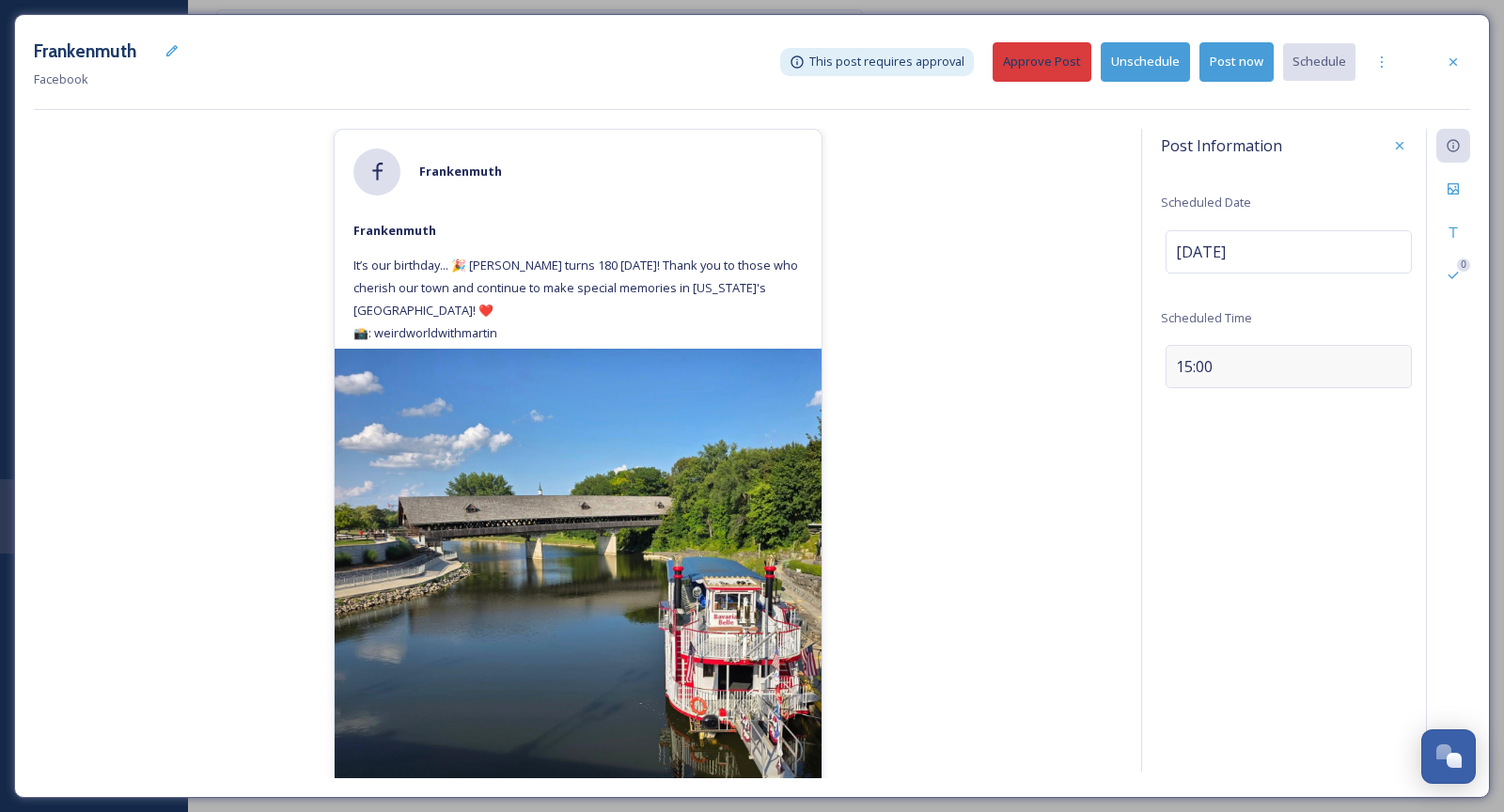
click at [1245, 363] on div "15:00" at bounding box center [1289, 366] width 246 height 44
click at [1176, 365] on input "15:00" at bounding box center [1224, 362] width 126 height 46
click at [1230, 368] on input "22:00" at bounding box center [1224, 362] width 126 height 46
type input "10:00"
click at [1394, 370] on div "Save" at bounding box center [1399, 362] width 34 height 34
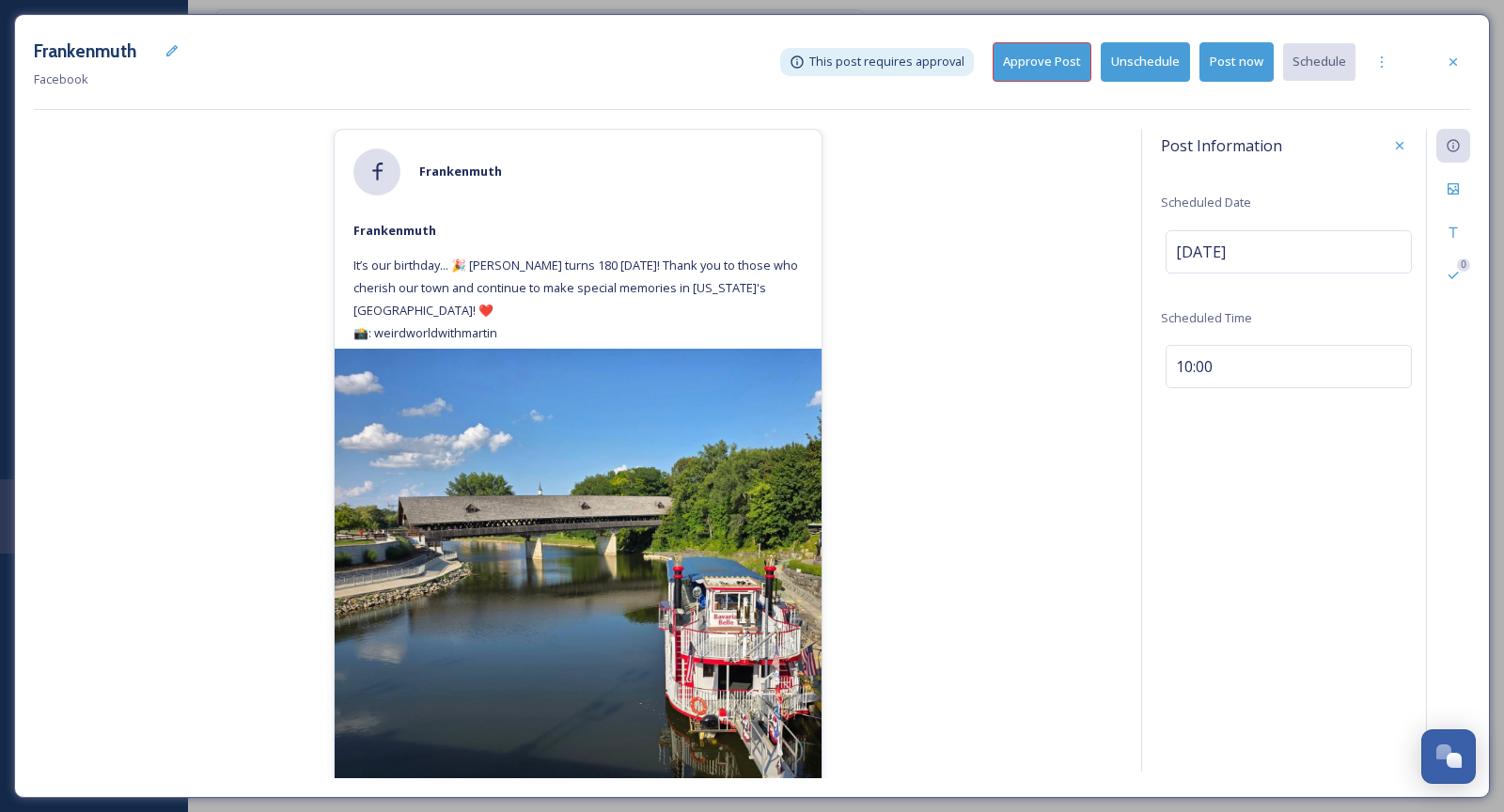
click at [1044, 71] on button "Approve Post" at bounding box center [1043, 62] width 99 height 39
click at [1453, 69] on div at bounding box center [1454, 62] width 34 height 34
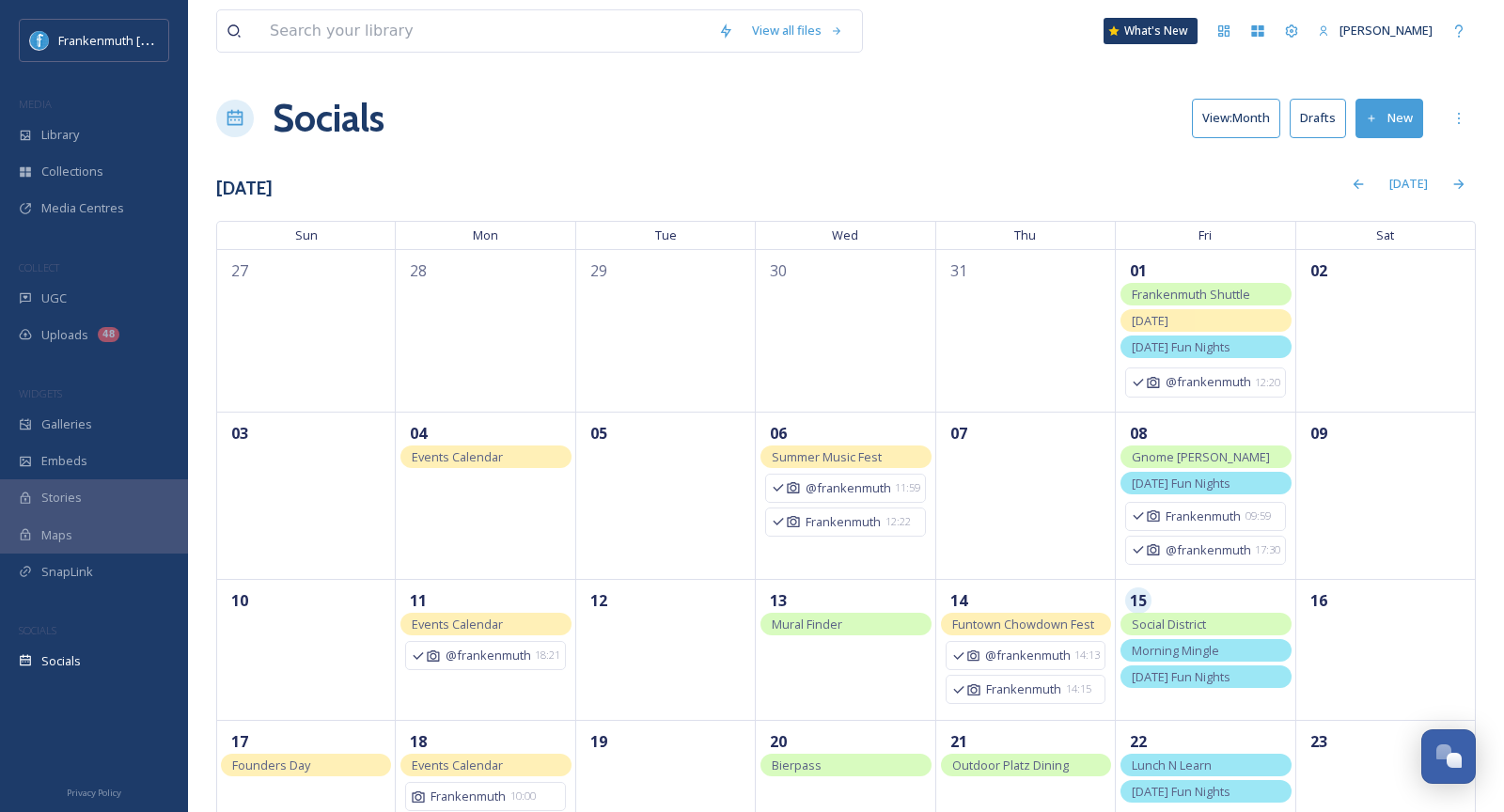
click at [1318, 114] on button "Drafts" at bounding box center [1318, 118] width 56 height 39
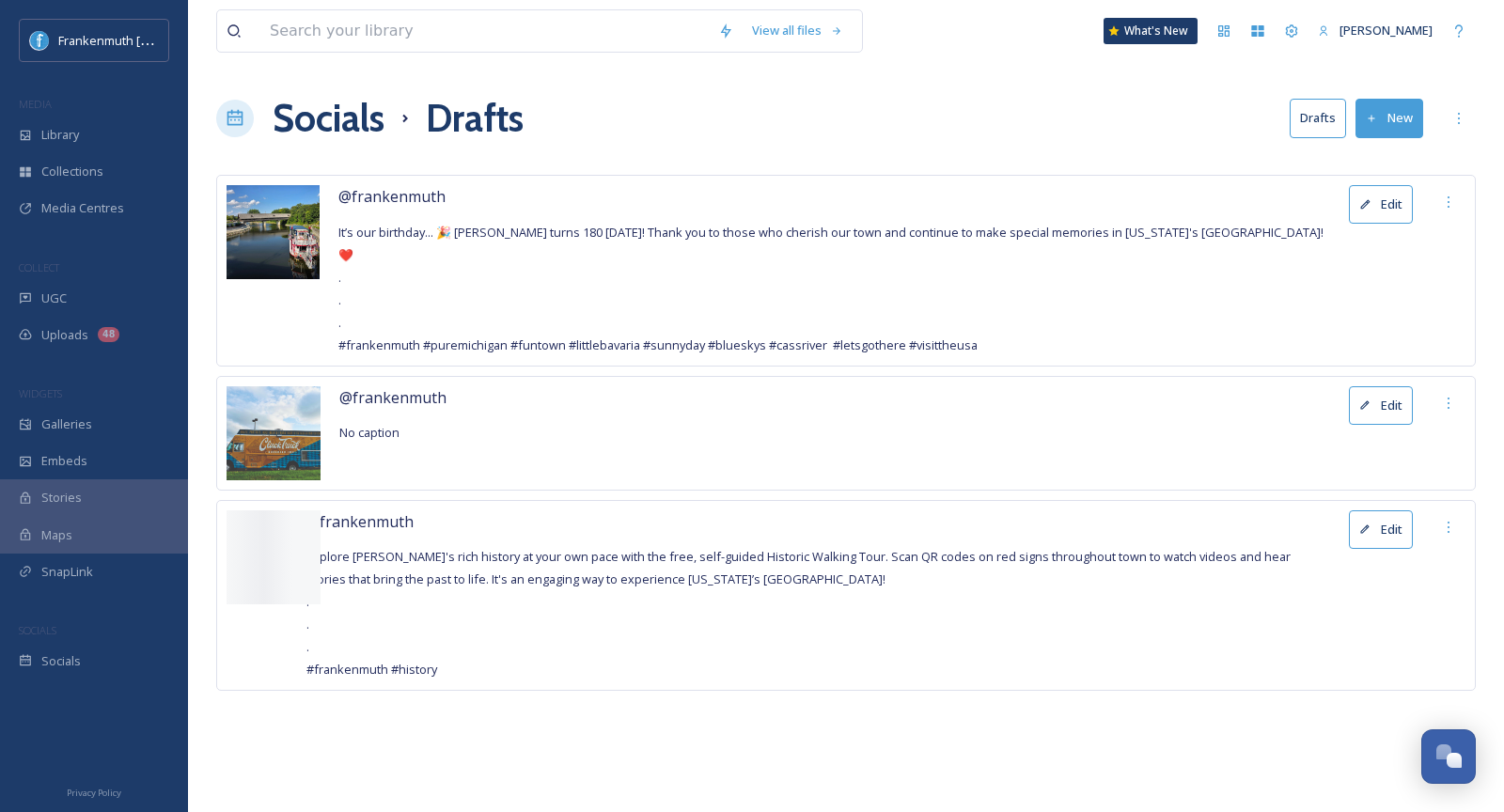
click at [1391, 195] on button "Edit" at bounding box center [1381, 204] width 64 height 39
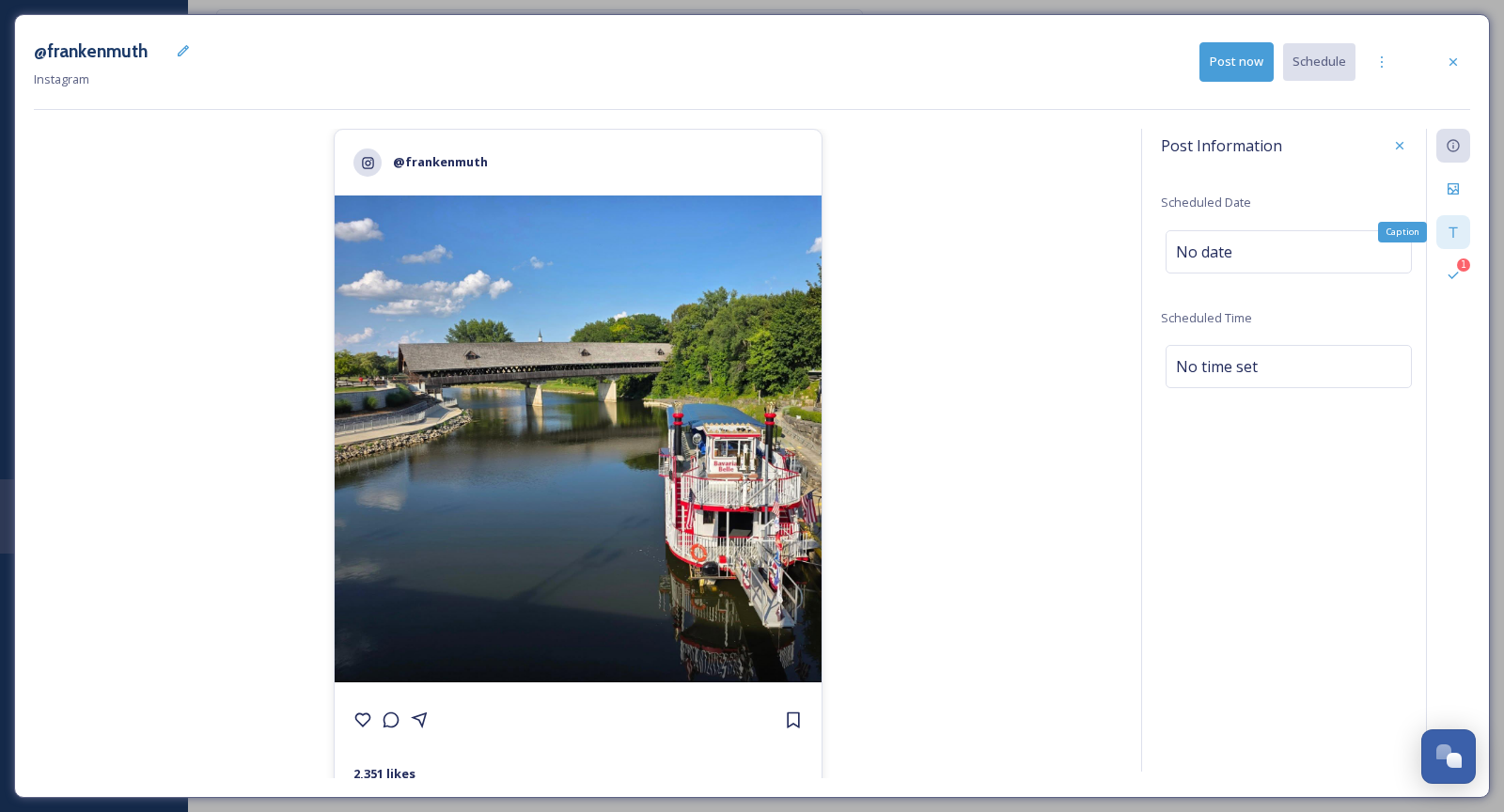
click at [1440, 231] on div "Caption" at bounding box center [1454, 232] width 34 height 34
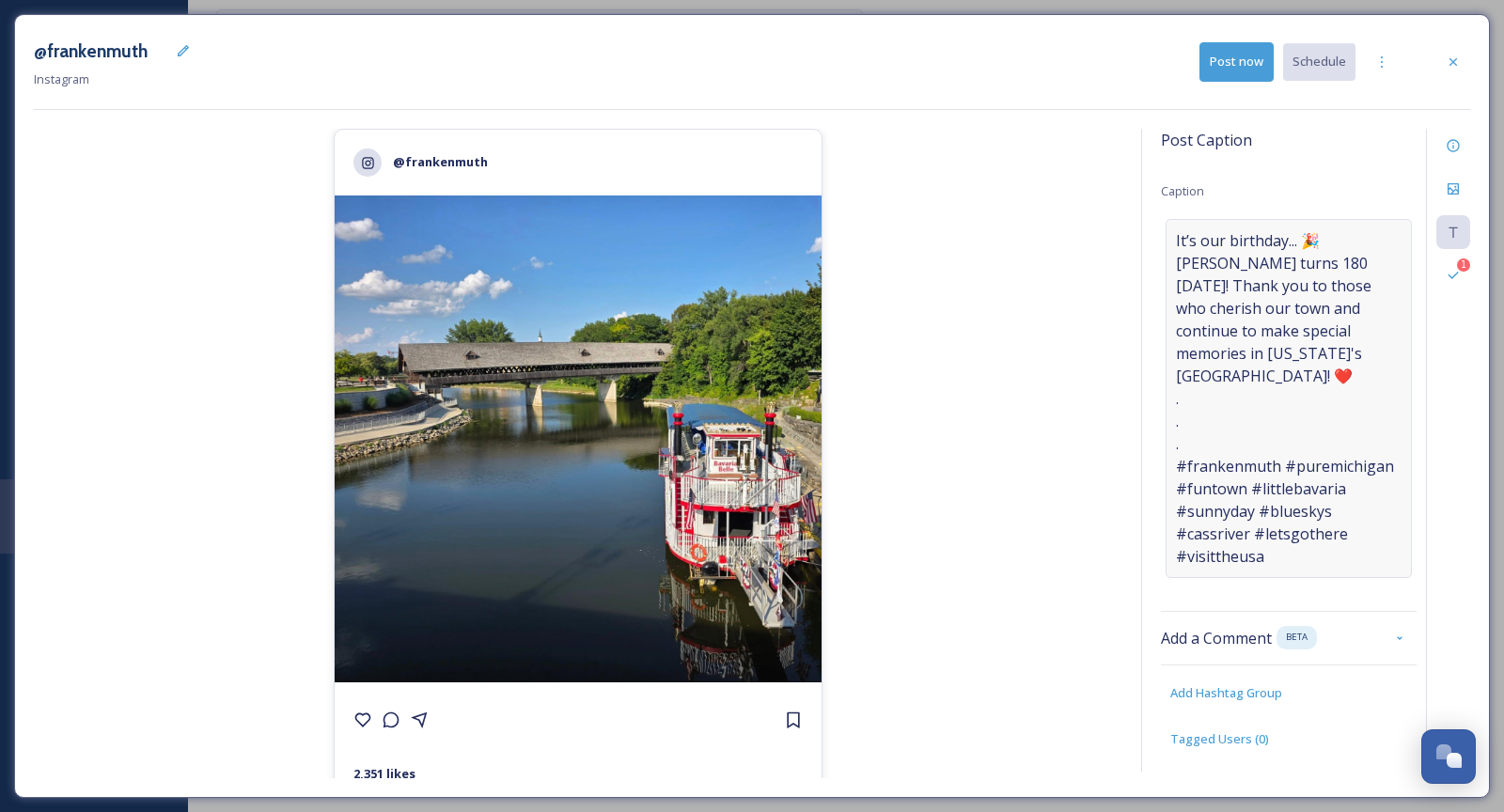
click at [1294, 356] on span "It’s our birthday... 🎉 [PERSON_NAME] turns 180 [DATE]! Thank you to those who c…" at bounding box center [1289, 398] width 226 height 338
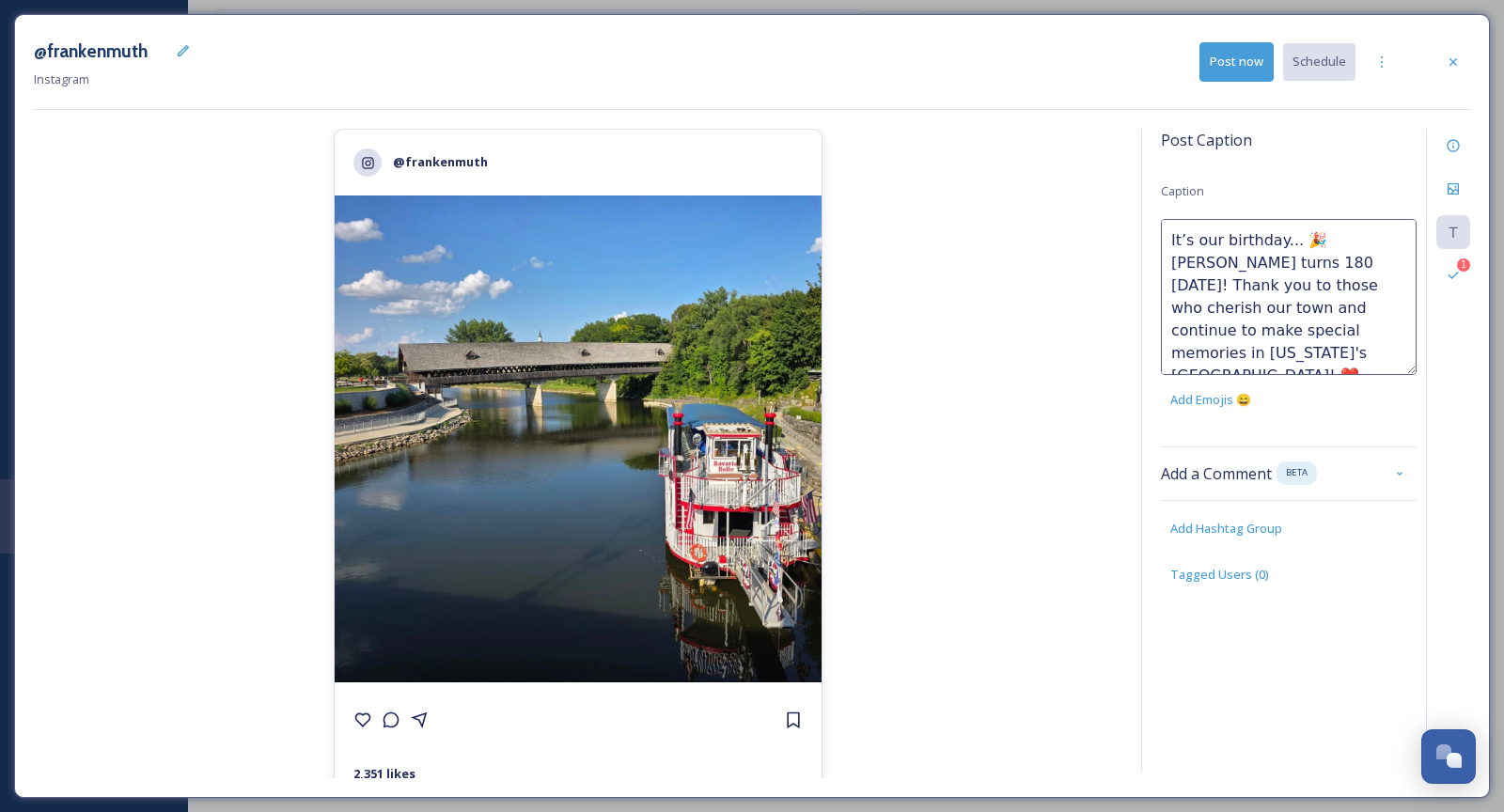
click at [1286, 346] on textarea "It’s our birthday... 🎉 [PERSON_NAME] turns 180 [DATE]! Thank you to those who c…" at bounding box center [1289, 297] width 256 height 156
paste textarea "weirdworldwithmartin"
type textarea "It’s our birthday... 🎉 [PERSON_NAME] turns 180 [DATE]! Thank you to those who c…"
click at [911, 216] on div "@frankenmuth 2,351 likes @ frankenmuth It’s our birthday... 🎉 [PERSON_NAME] tur…" at bounding box center [579, 453] width 1089 height 649
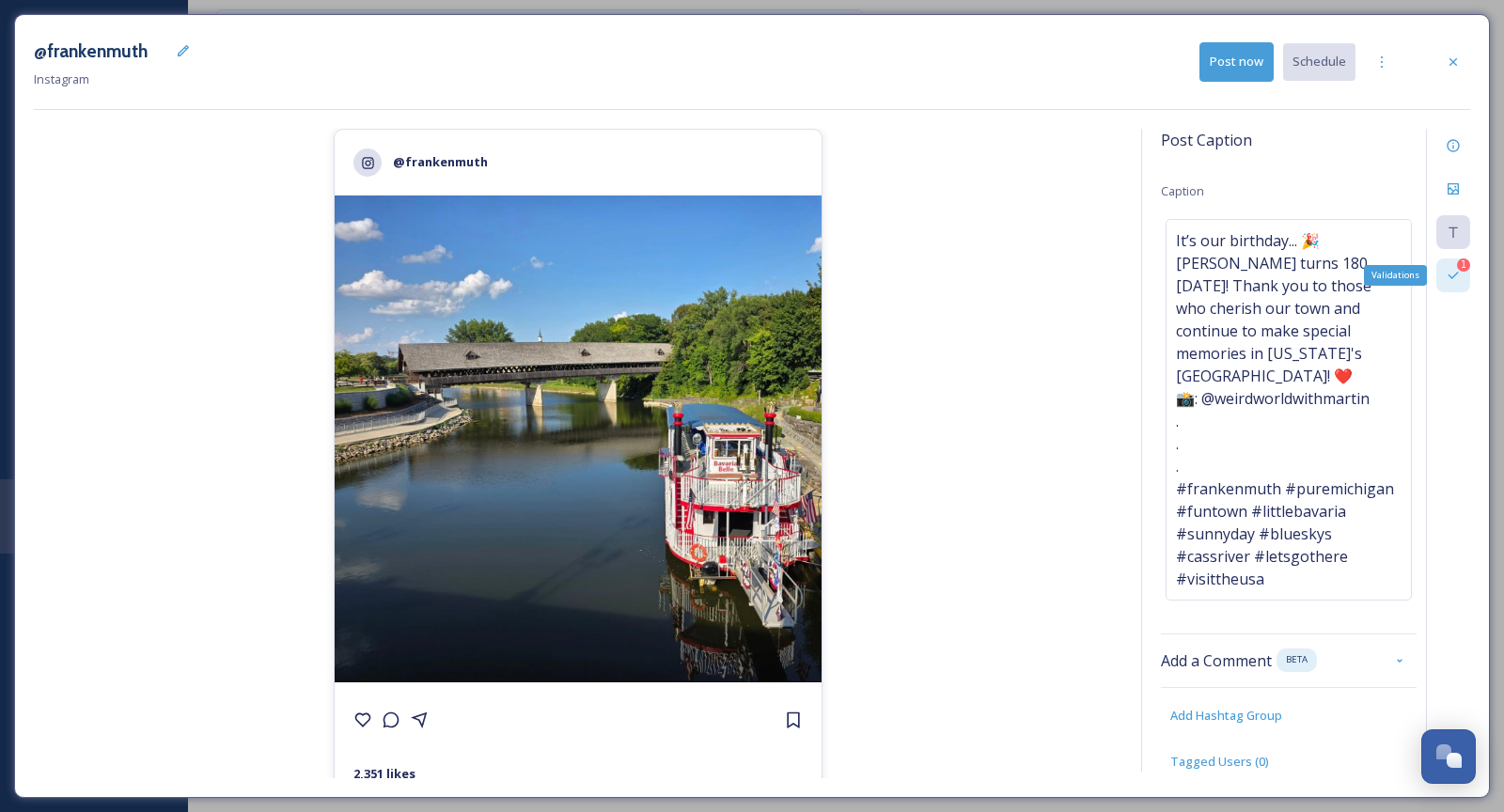
click at [1451, 266] on div "1 Validations" at bounding box center [1454, 275] width 34 height 34
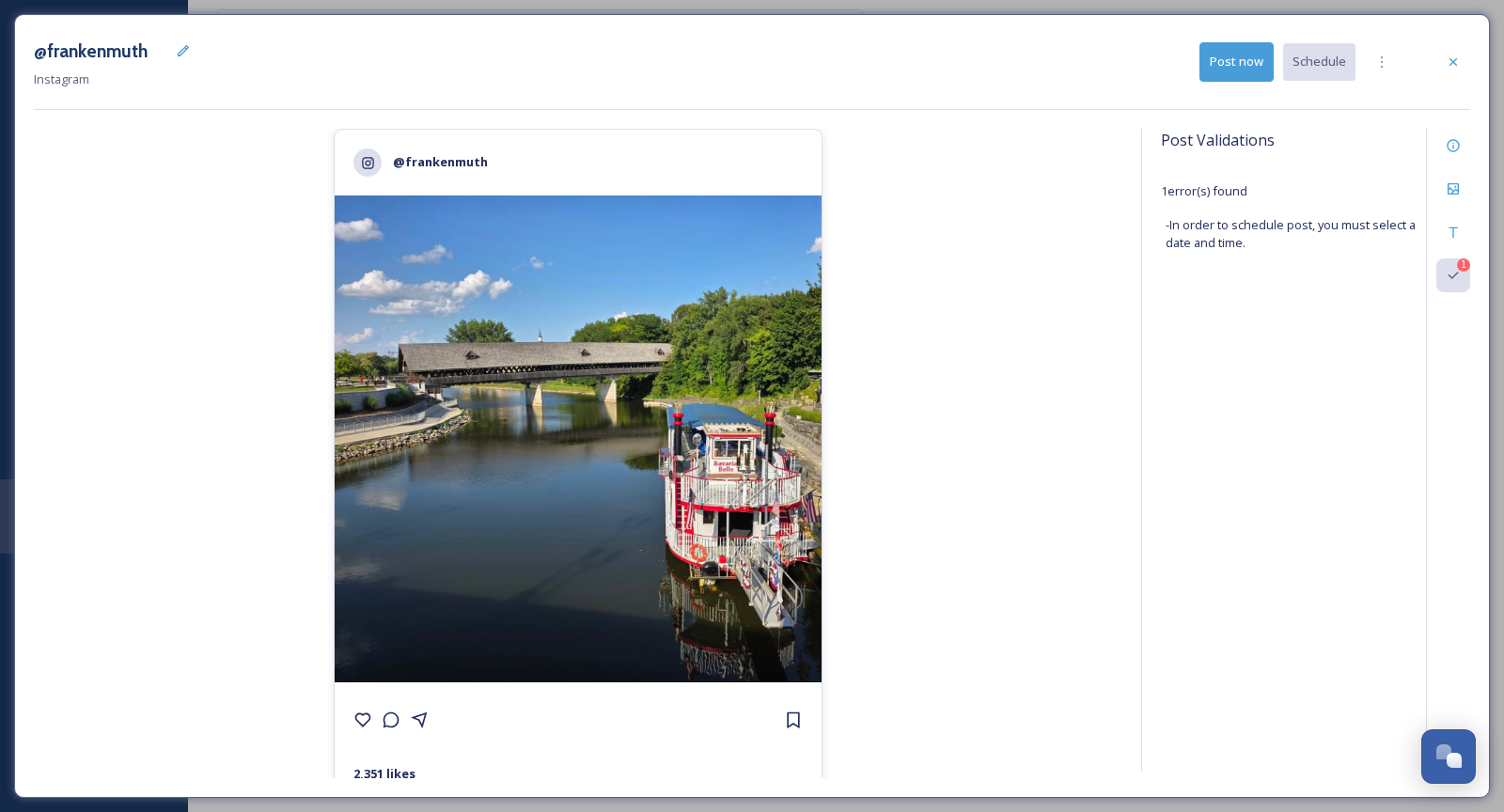
click at [1131, 318] on div "@frankenmuth 2,351 likes @ frankenmuth It’s our birthday... 🎉 [PERSON_NAME] tur…" at bounding box center [752, 453] width 1437 height 649
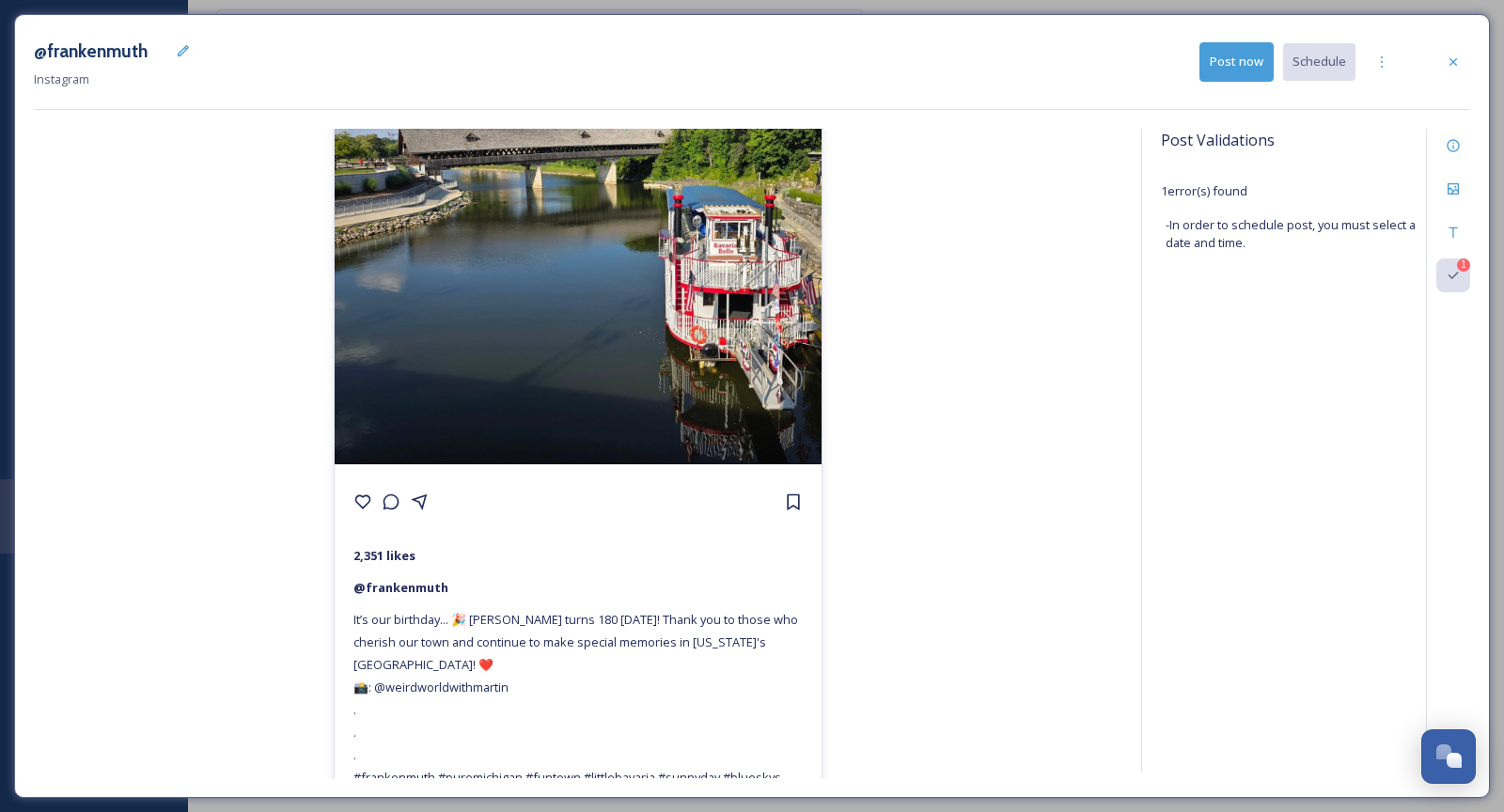
scroll to position [265, 0]
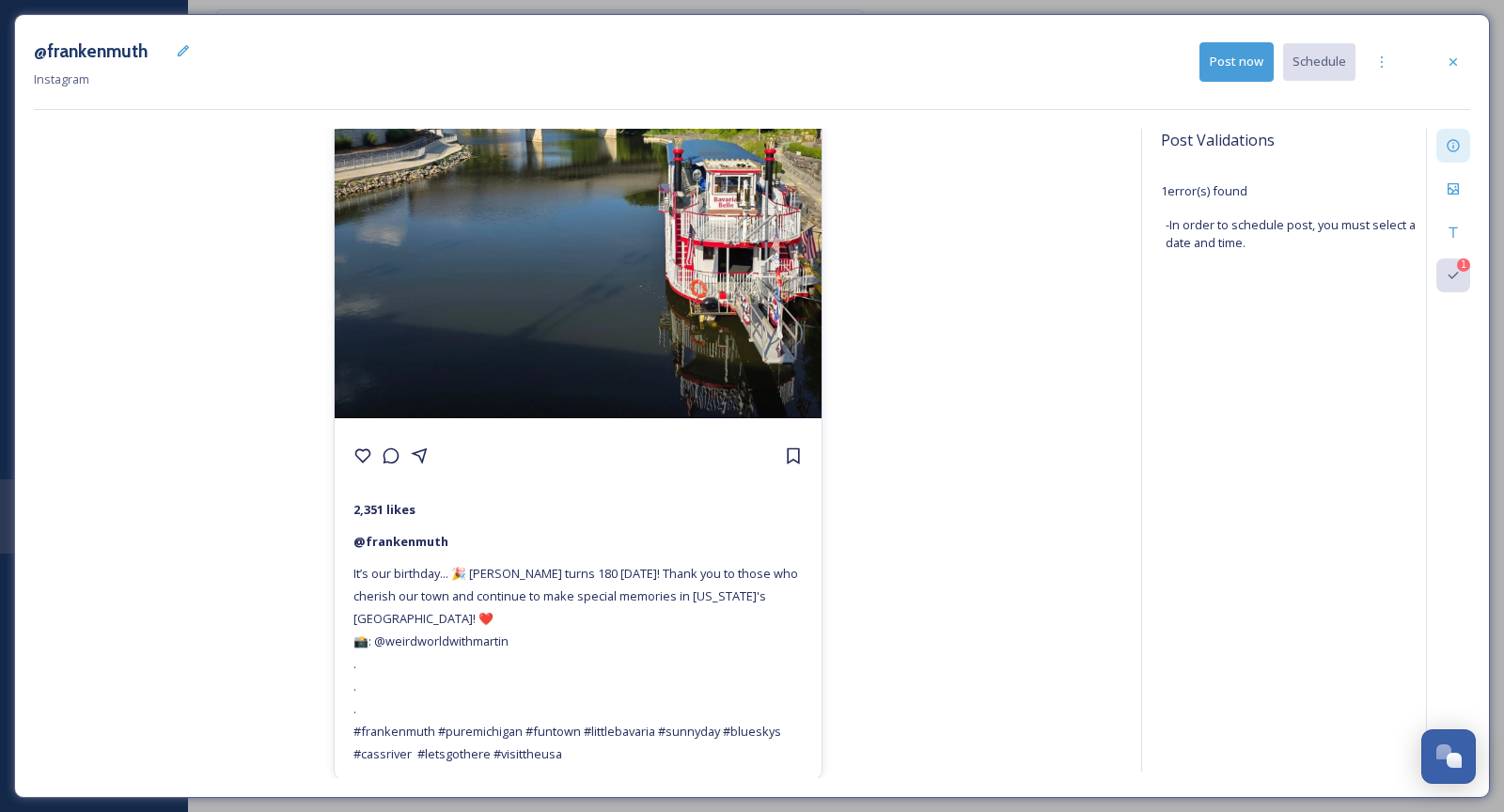
click at [1453, 150] on icon at bounding box center [1454, 146] width 16 height 16
click at [1269, 252] on div "No date" at bounding box center [1289, 252] width 246 height 44
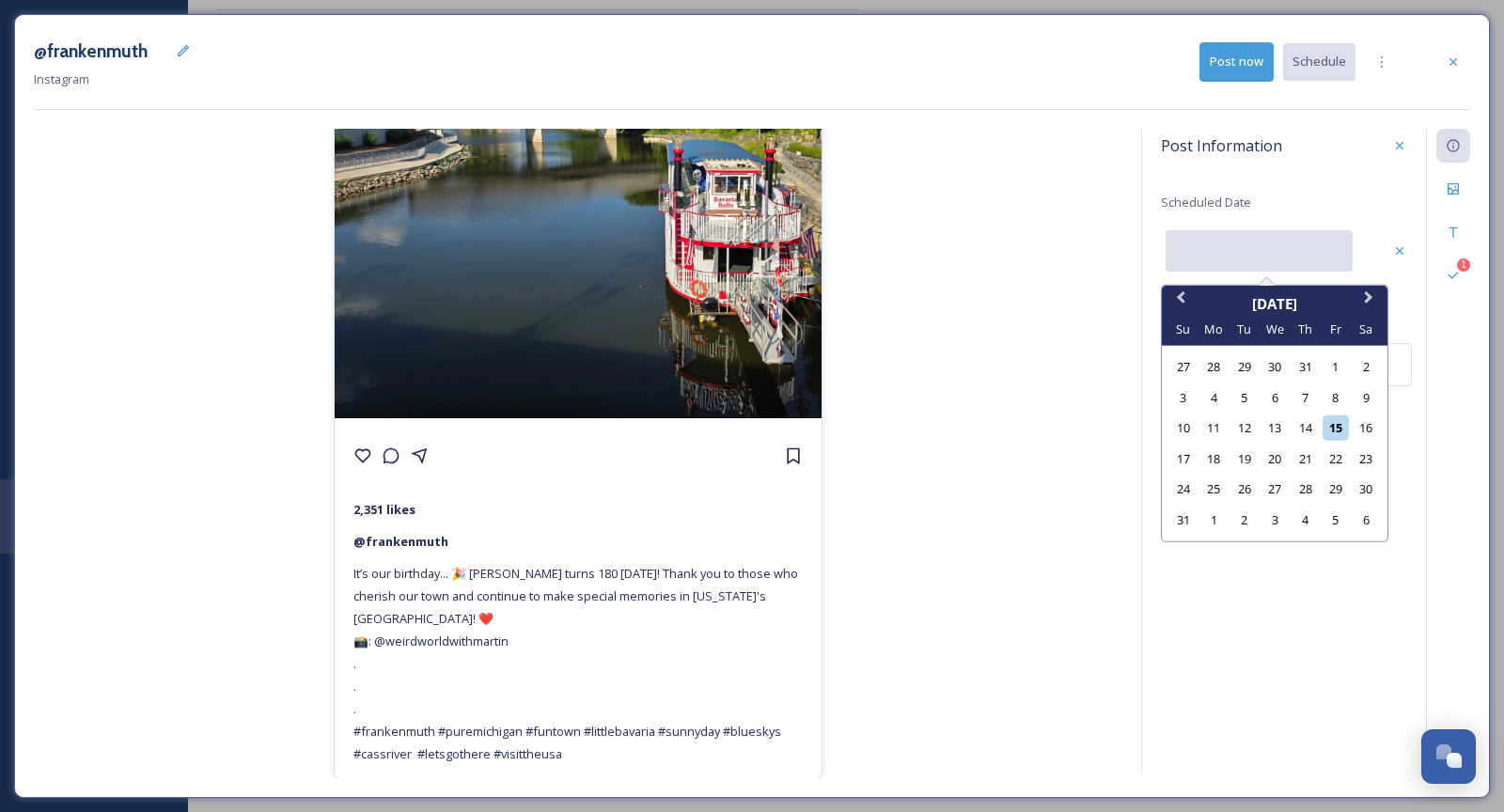
click at [1269, 252] on input "text" at bounding box center [1259, 251] width 187 height 42
click at [1343, 427] on div "15" at bounding box center [1335, 428] width 25 height 25
click at [1252, 251] on input "[DATE]" at bounding box center [1259, 251] width 187 height 42
click at [1219, 462] on div "18" at bounding box center [1214, 458] width 25 height 25
type input "[DATE]"
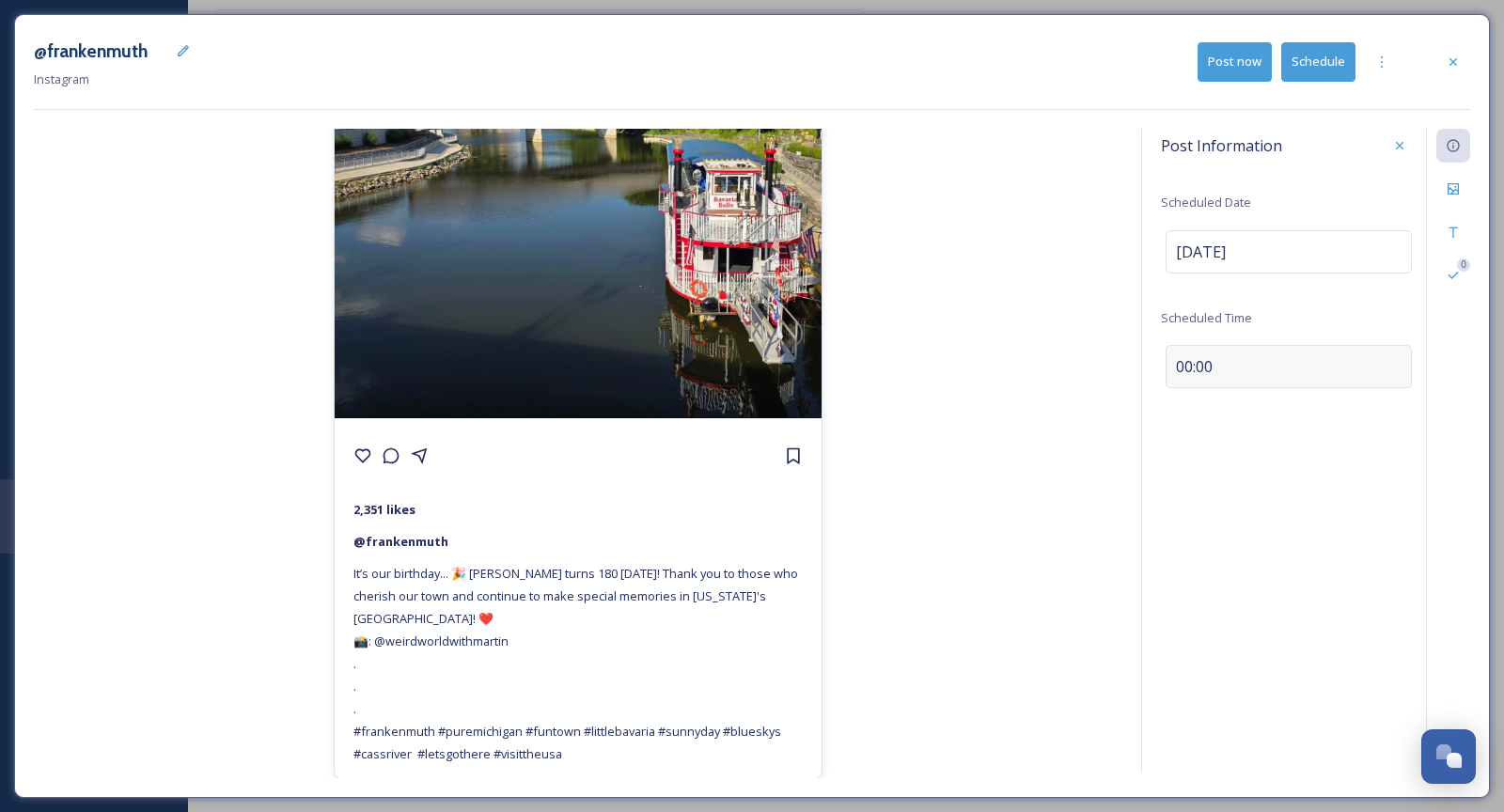
click at [1187, 360] on span "00:00" at bounding box center [1195, 366] width 37 height 22
click at [1176, 363] on input "13:30" at bounding box center [1224, 362] width 126 height 46
type input "17:00"
click at [1409, 367] on div "Save" at bounding box center [1399, 362] width 34 height 34
click at [1340, 62] on button "Schedule" at bounding box center [1319, 62] width 75 height 39
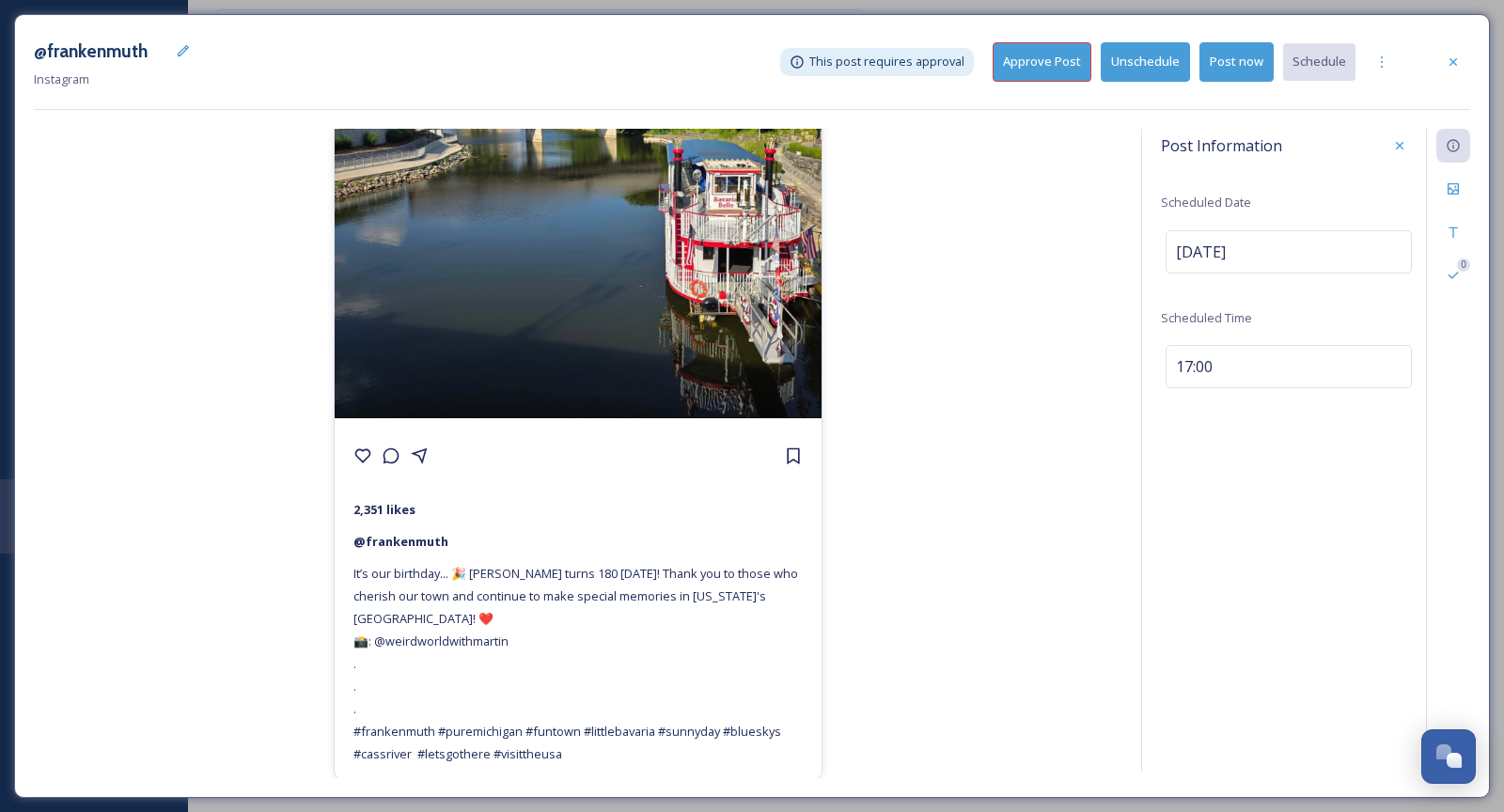
click at [1044, 73] on button "Approve Post" at bounding box center [1043, 62] width 99 height 39
click at [1450, 67] on icon at bounding box center [1454, 62] width 16 height 16
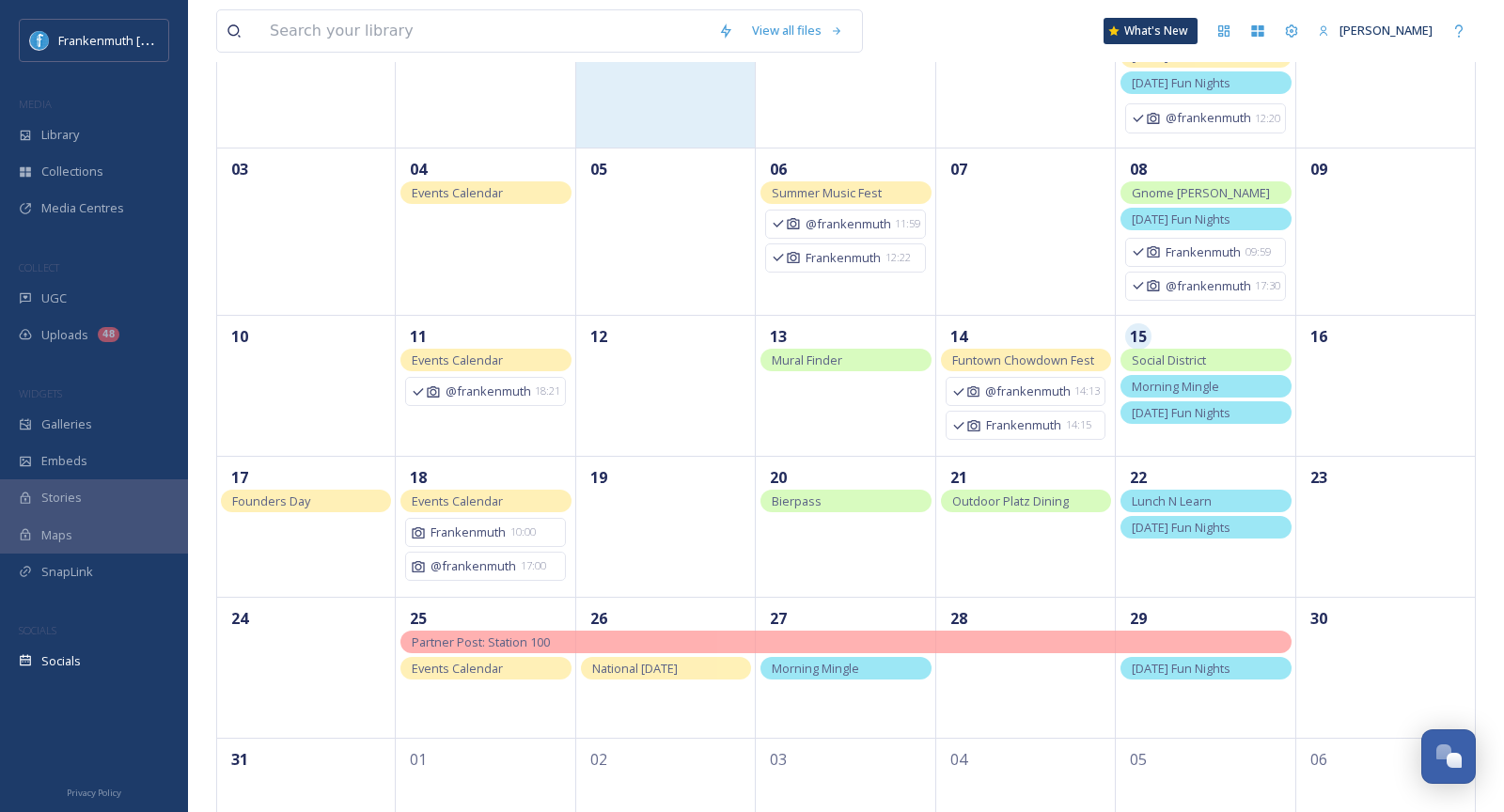
scroll to position [344, 0]
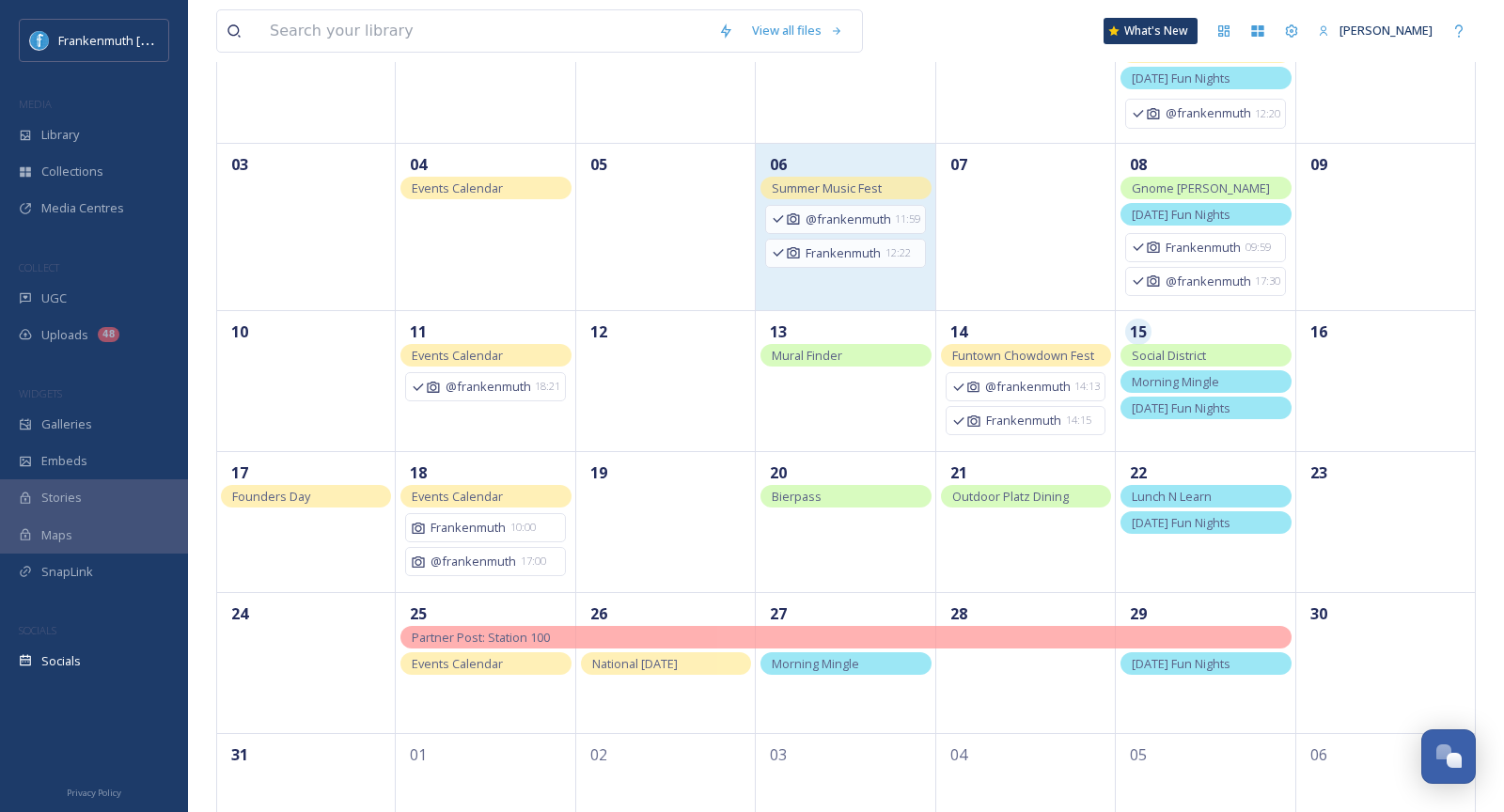
scroll to position [344, 0]
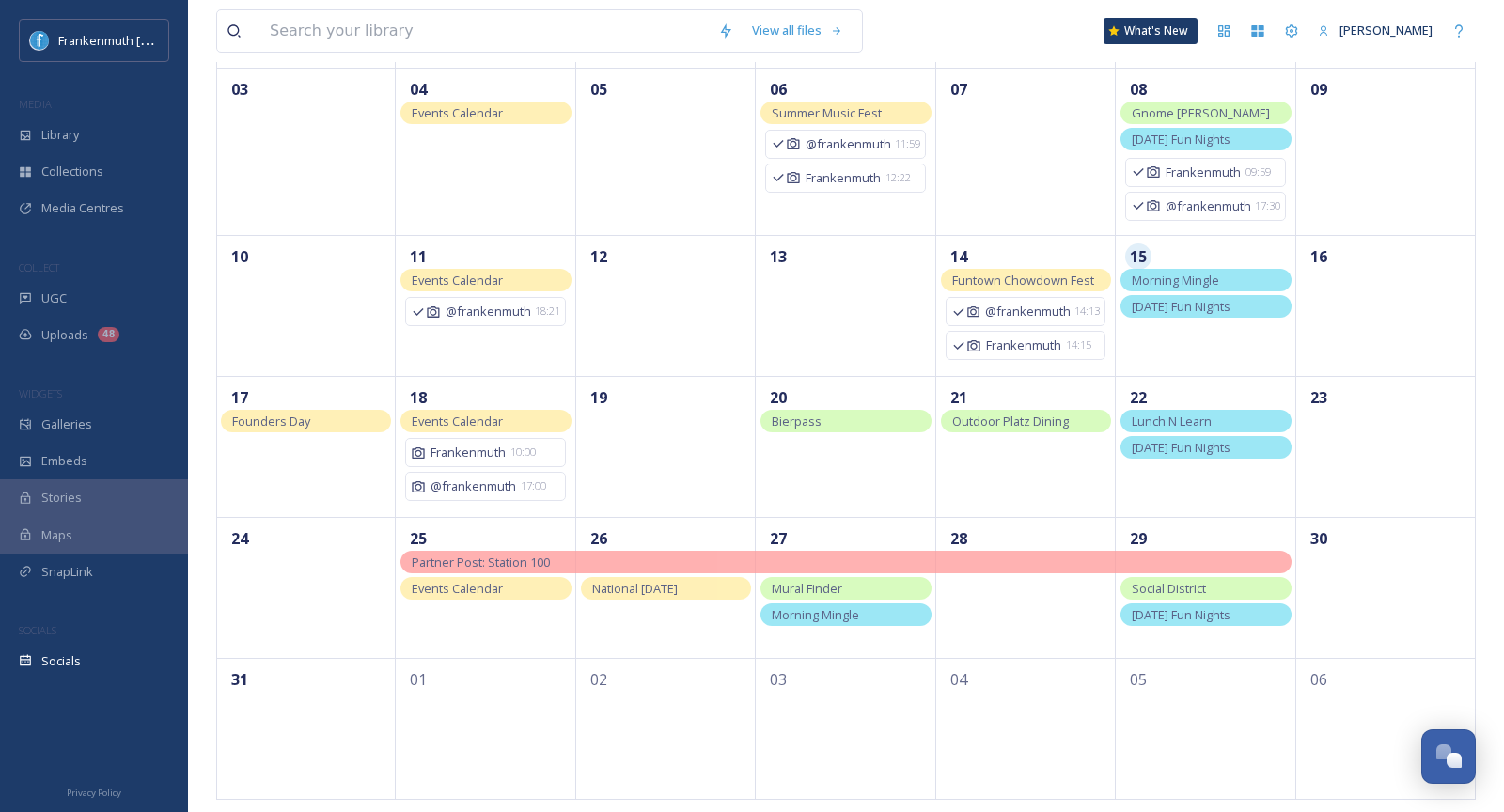
click at [1504, 334] on div "View all files What's New Malerie Young Socials View: Month Drafts New August 2…" at bounding box center [846, 237] width 1316 height 1163
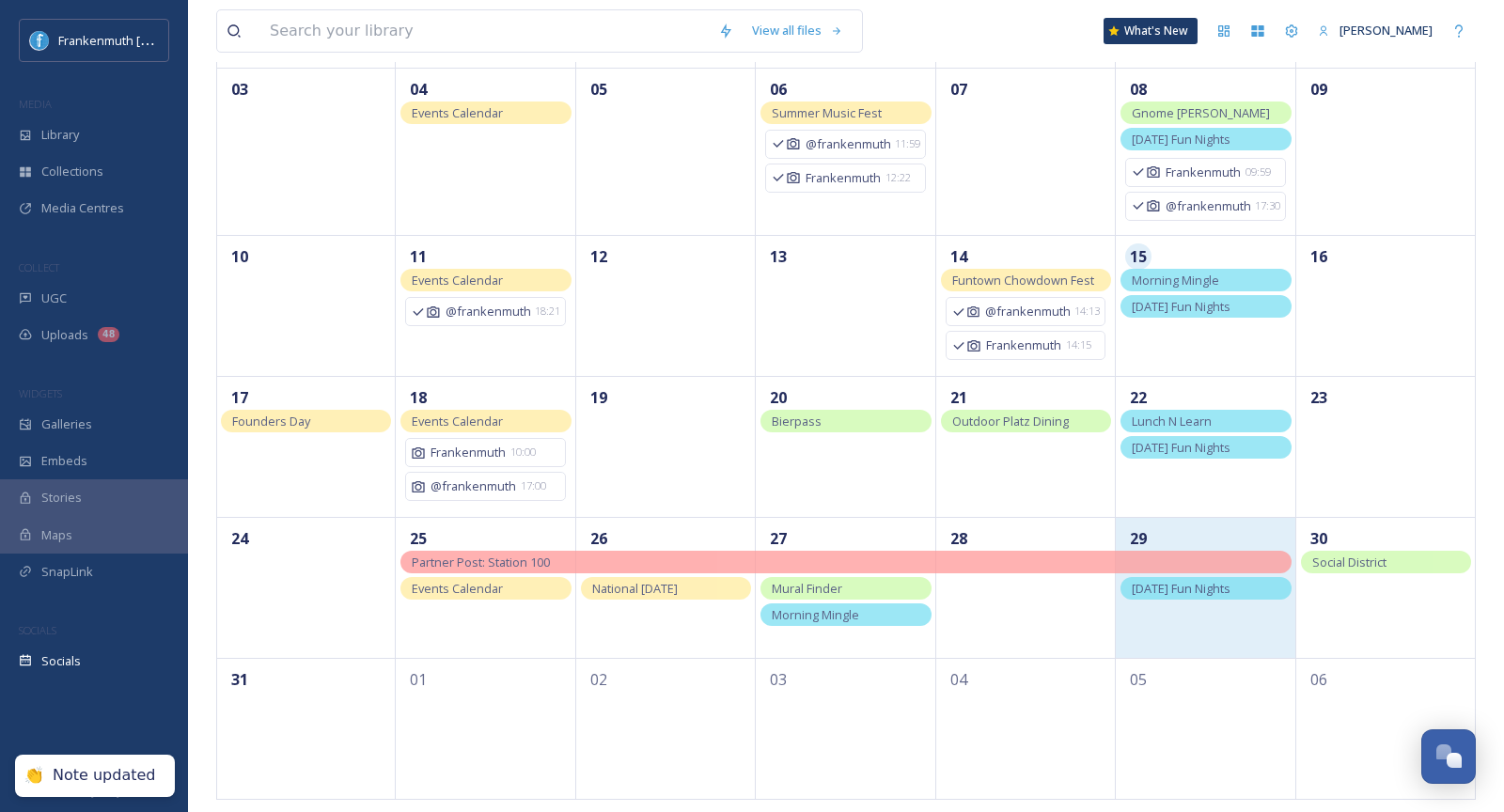
click at [1220, 606] on div "29" at bounding box center [1206, 588] width 179 height 141
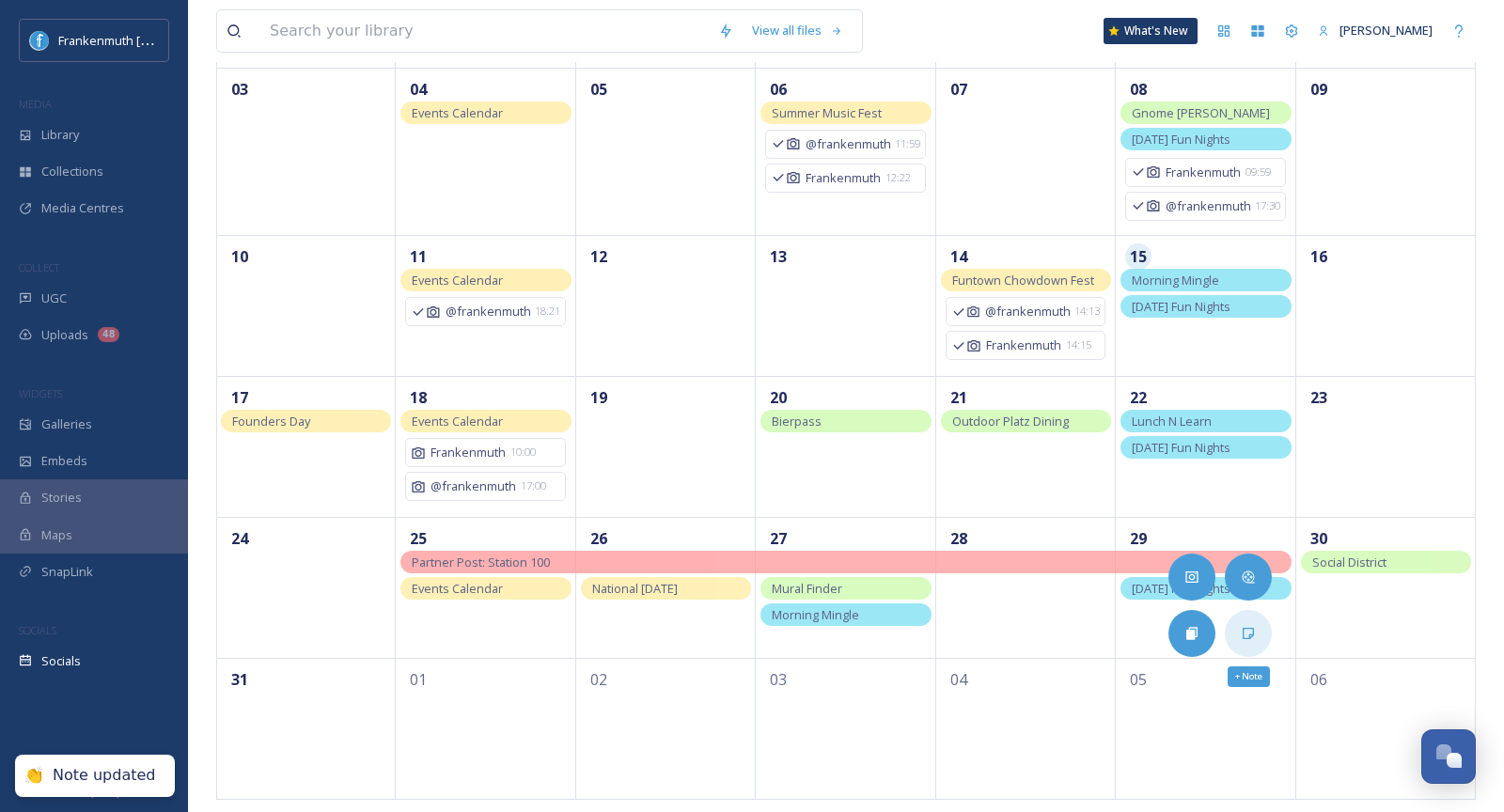
click at [1250, 616] on div "+ Note" at bounding box center [1248, 634] width 47 height 47
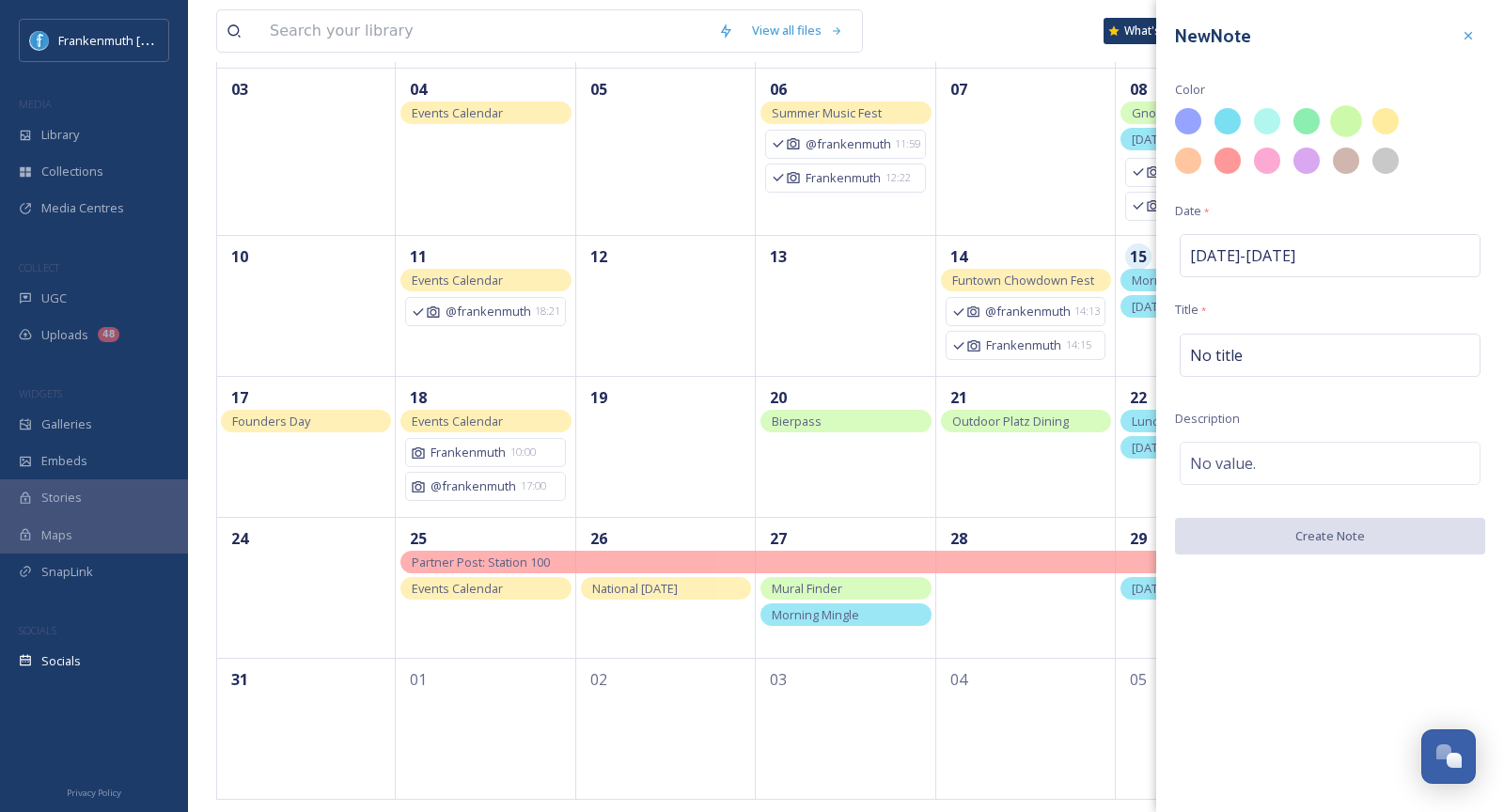
click at [1333, 114] on div at bounding box center [1346, 121] width 32 height 32
click at [1274, 361] on div "No title" at bounding box center [1331, 355] width 300 height 44
click at [1381, 114] on div at bounding box center [1386, 121] width 32 height 32
click at [1225, 360] on span "No title" at bounding box center [1216, 355] width 52 height 22
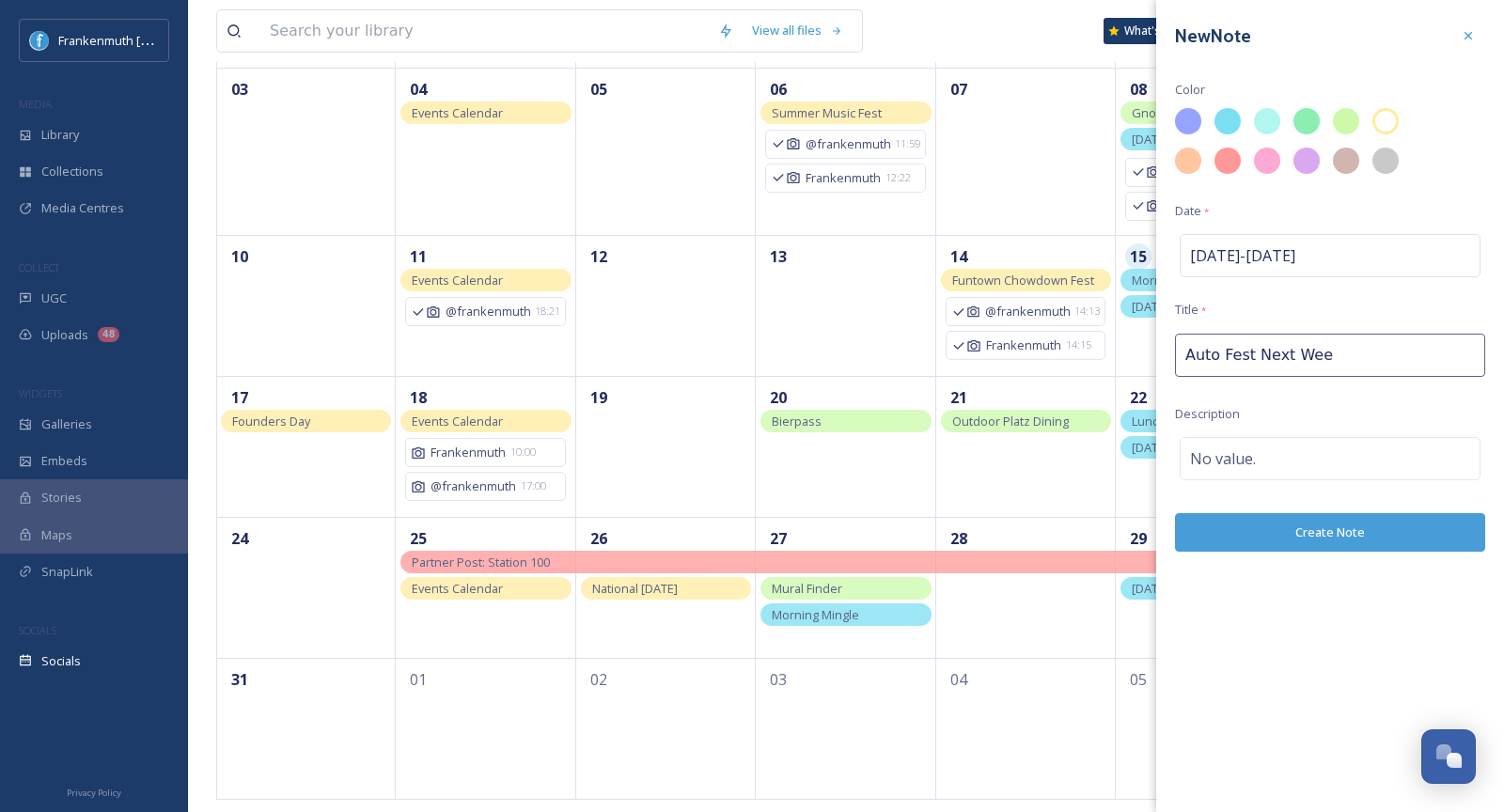
type input "Auto Fest Next Week"
click at [1375, 527] on button "Create Note" at bounding box center [1331, 538] width 310 height 39
